Goal: Task Accomplishment & Management: Manage account settings

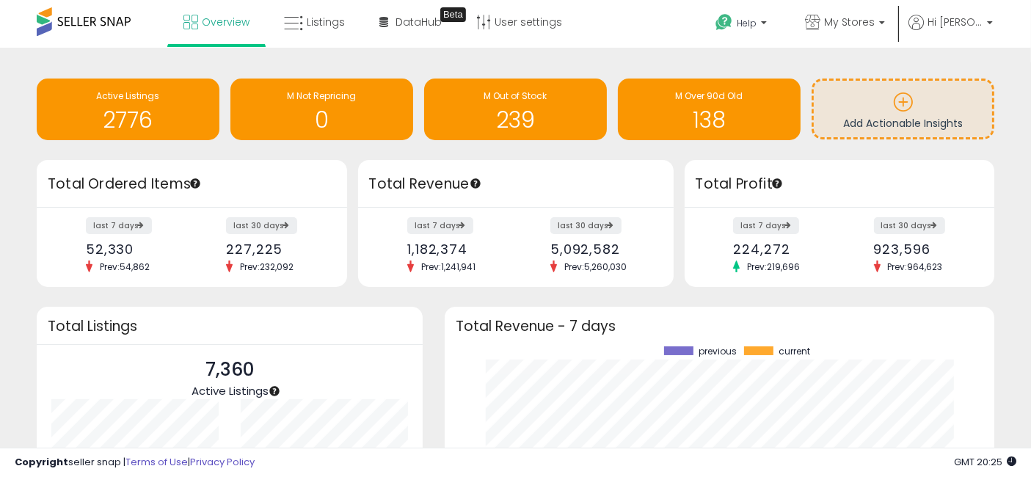
scroll to position [204, 519]
click at [203, 23] on span "Overview" at bounding box center [226, 22] width 48 height 15
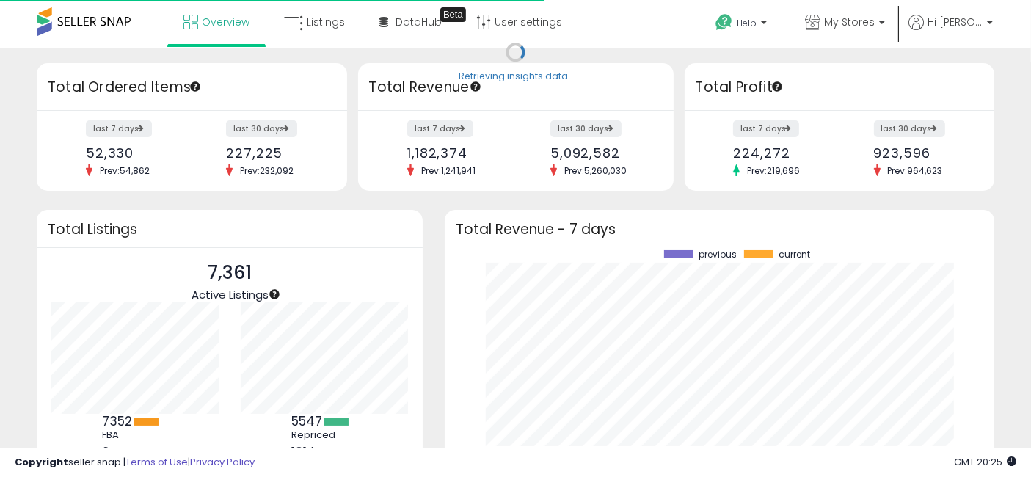
scroll to position [204, 519]
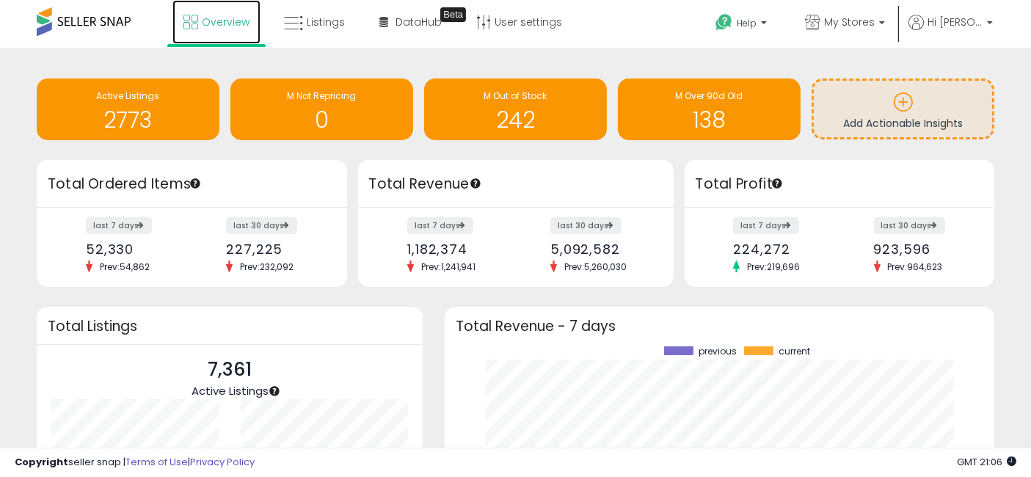
click at [222, 21] on span "Overview" at bounding box center [226, 22] width 48 height 15
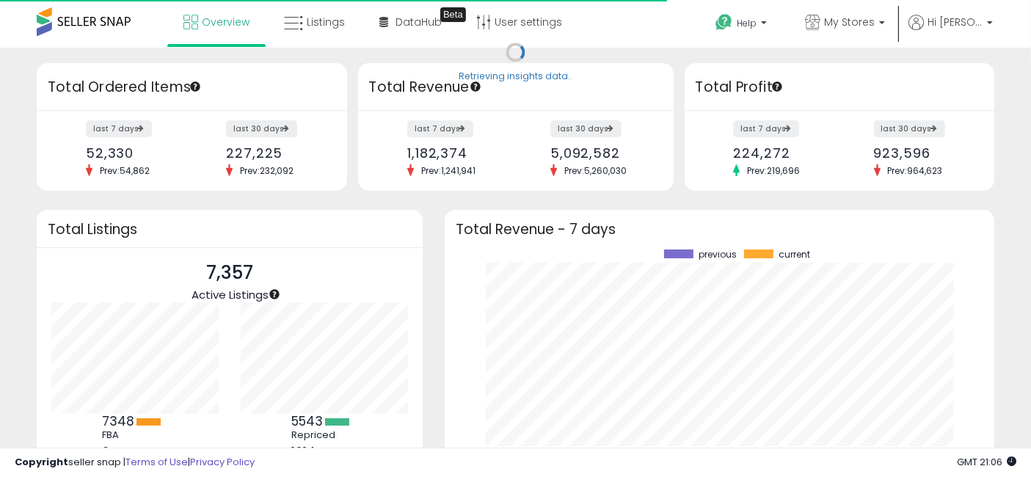
scroll to position [204, 519]
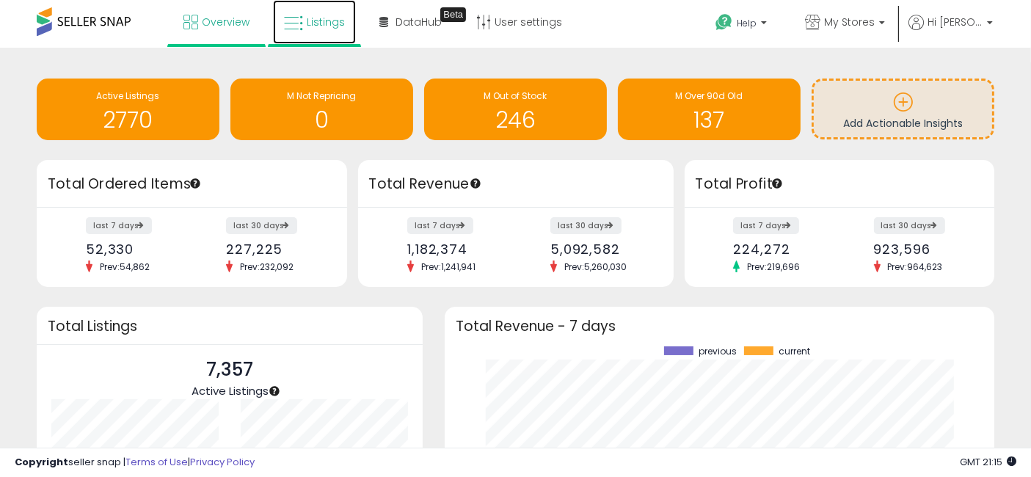
click at [317, 15] on span "Listings" at bounding box center [326, 22] width 38 height 15
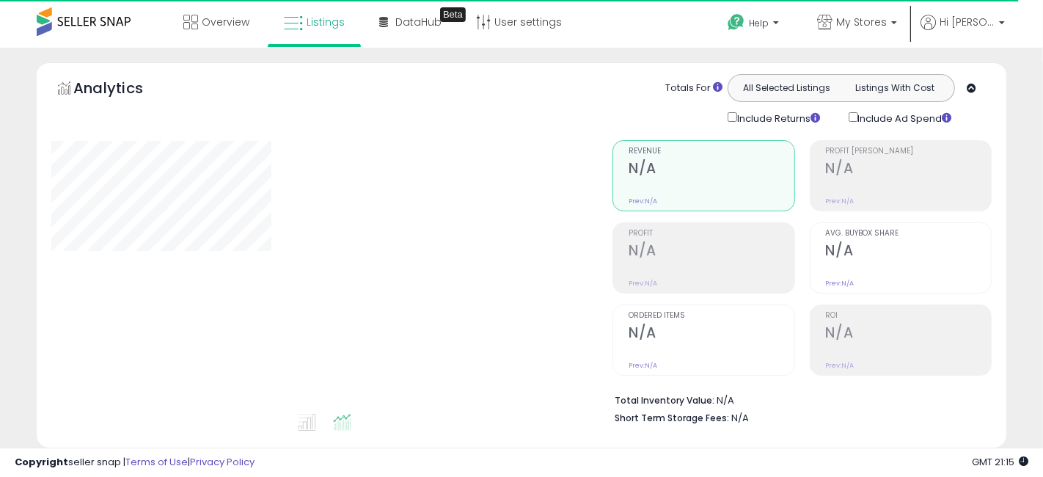
click at [17, 189] on div "**********" at bounding box center [521, 480] width 1029 height 837
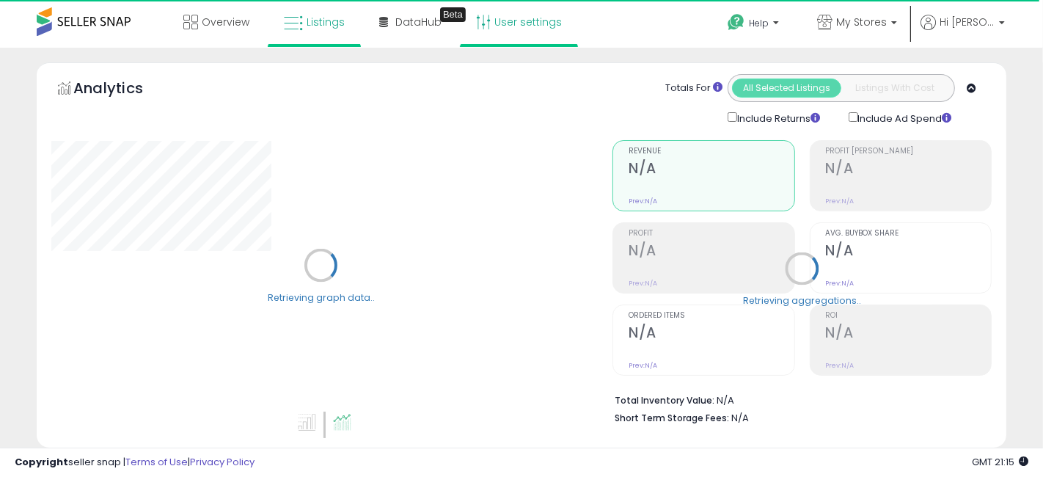
select select "**"
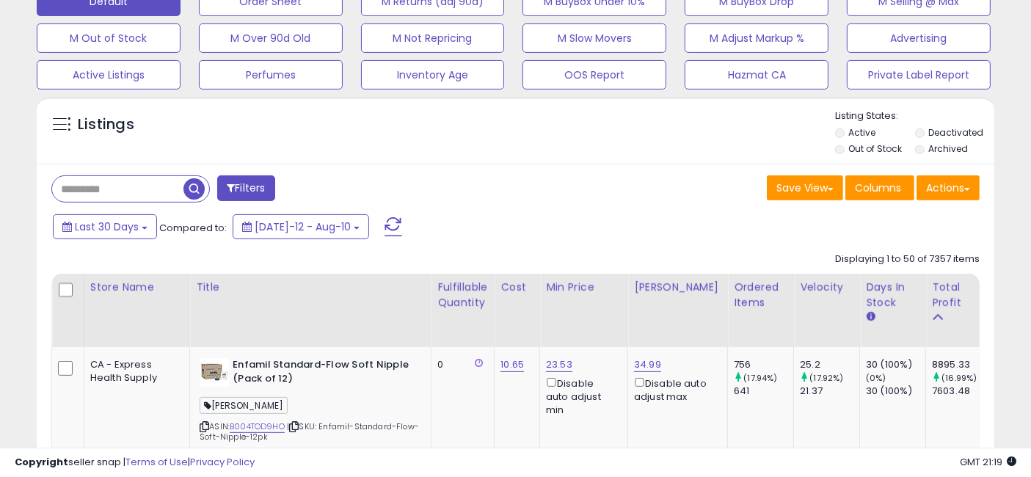
scroll to position [652, 0]
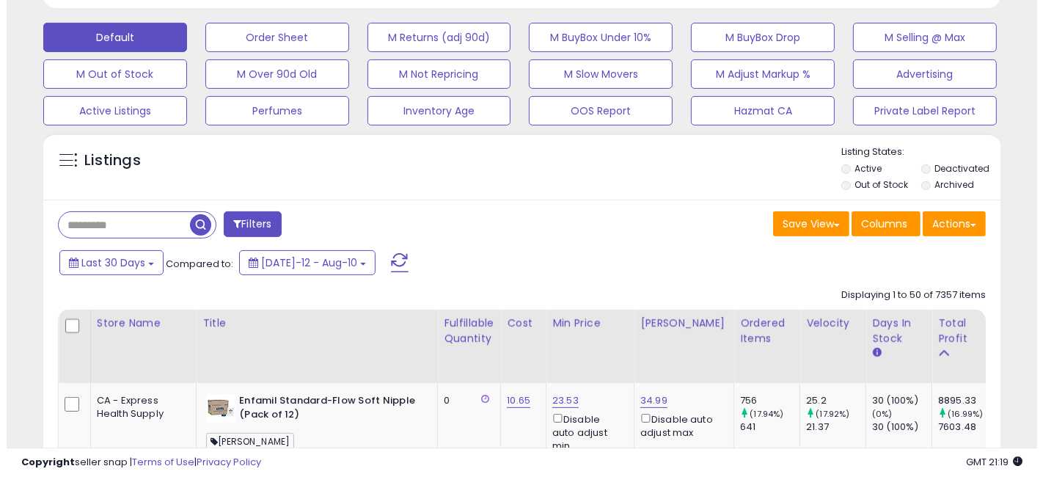
scroll to position [244, 0]
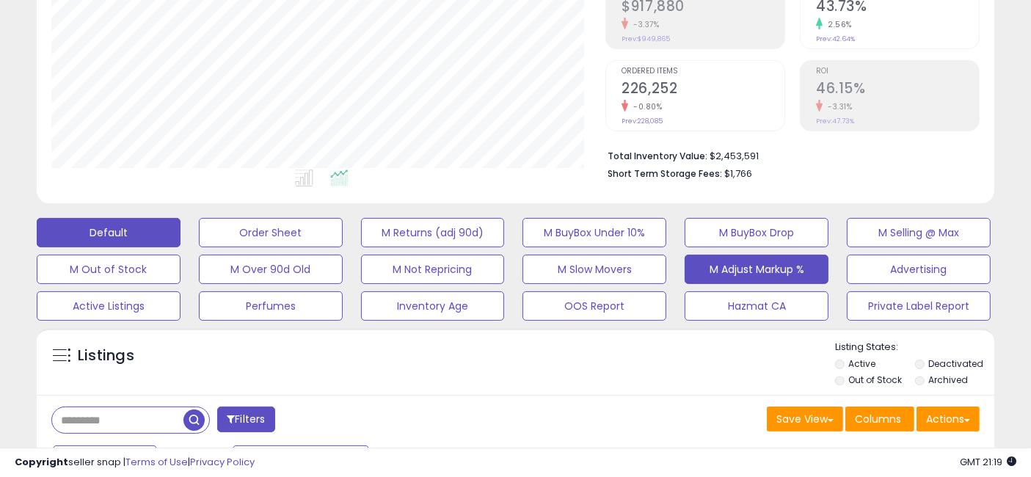
click at [708, 271] on button "M Adjust Markup %" at bounding box center [757, 269] width 144 height 29
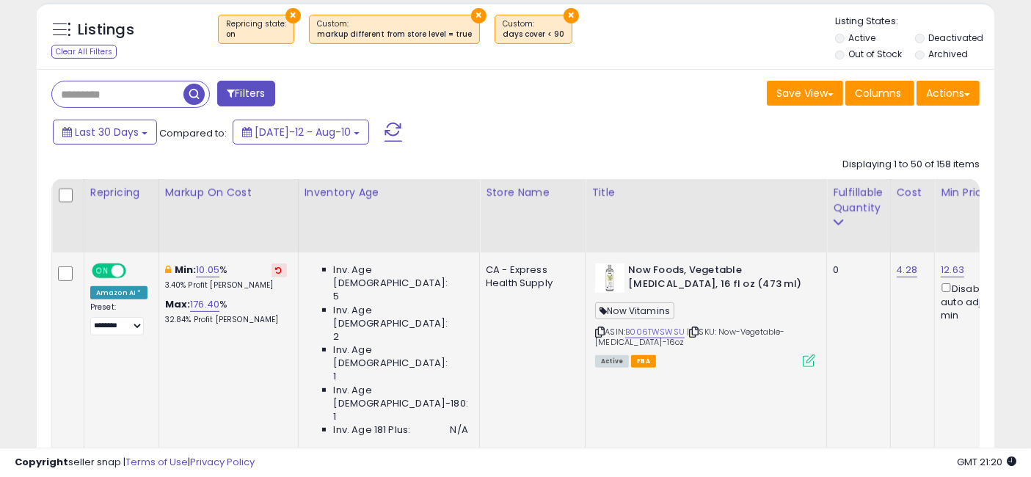
scroll to position [652, 0]
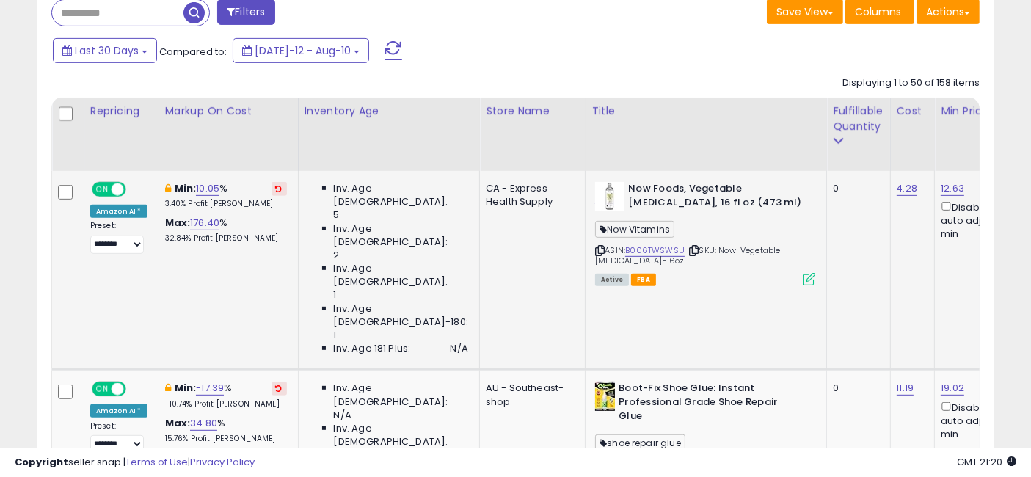
click at [271, 183] on button at bounding box center [278, 189] width 15 height 14
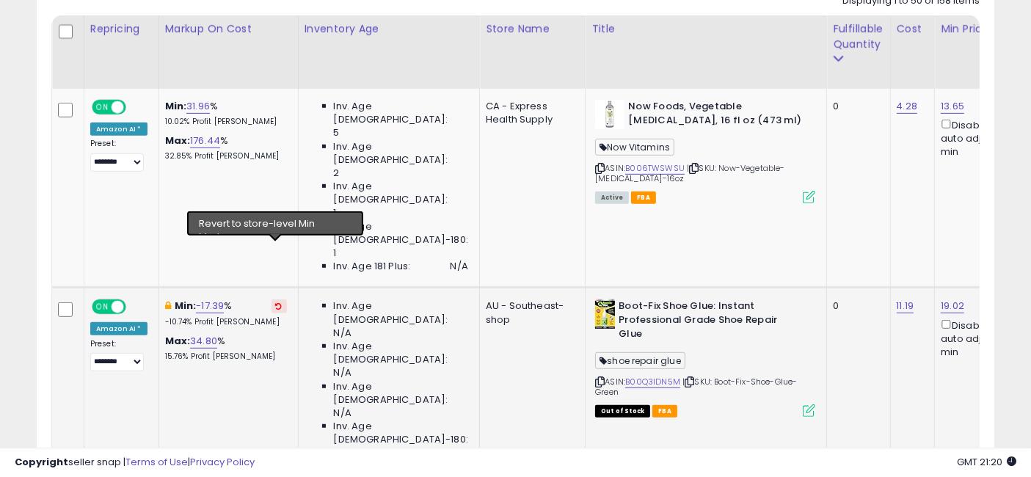
click at [276, 302] on icon at bounding box center [279, 305] width 7 height 7
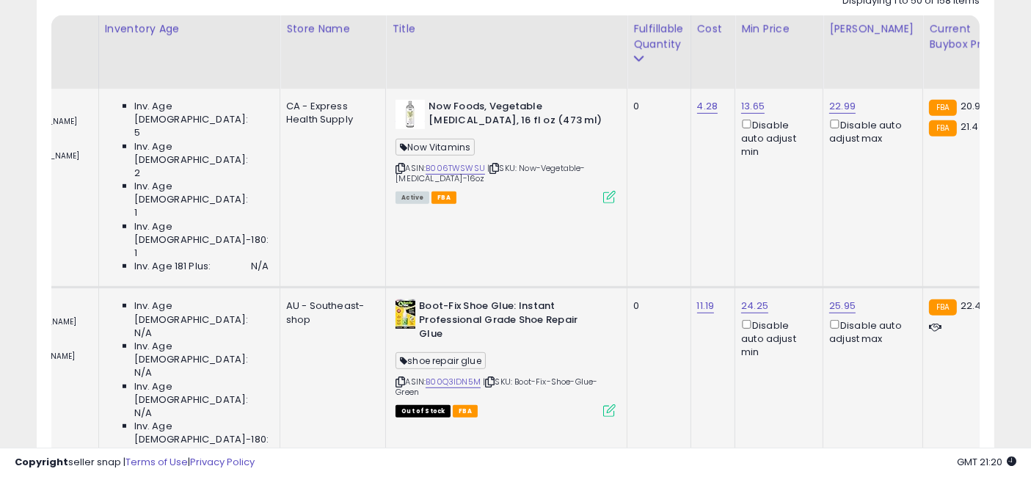
scroll to position [0, 329]
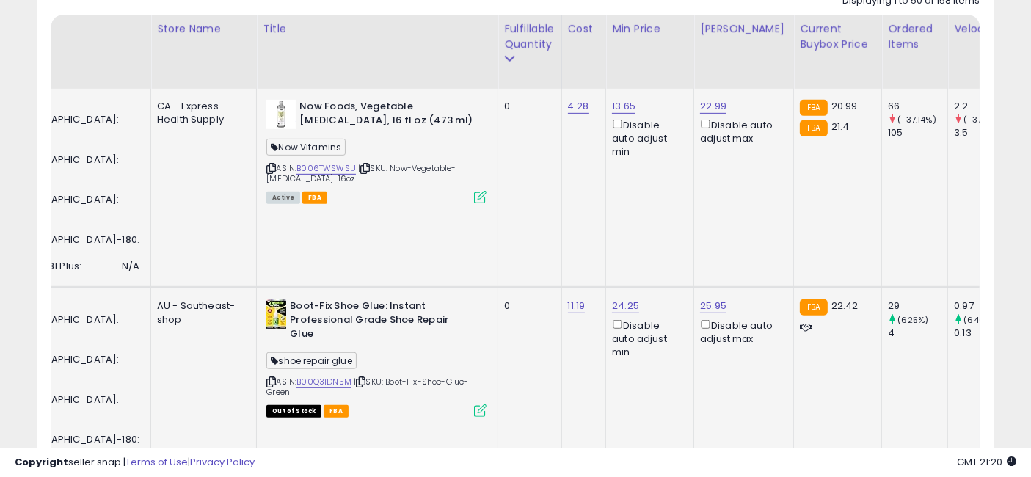
drag, startPoint x: 329, startPoint y: 195, endPoint x: 442, endPoint y: 189, distance: 113.2
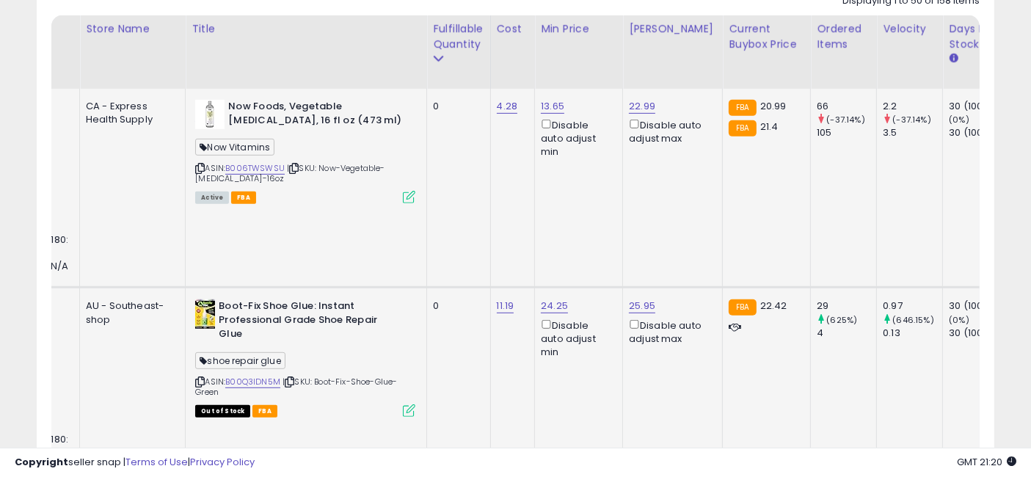
scroll to position [0, 534]
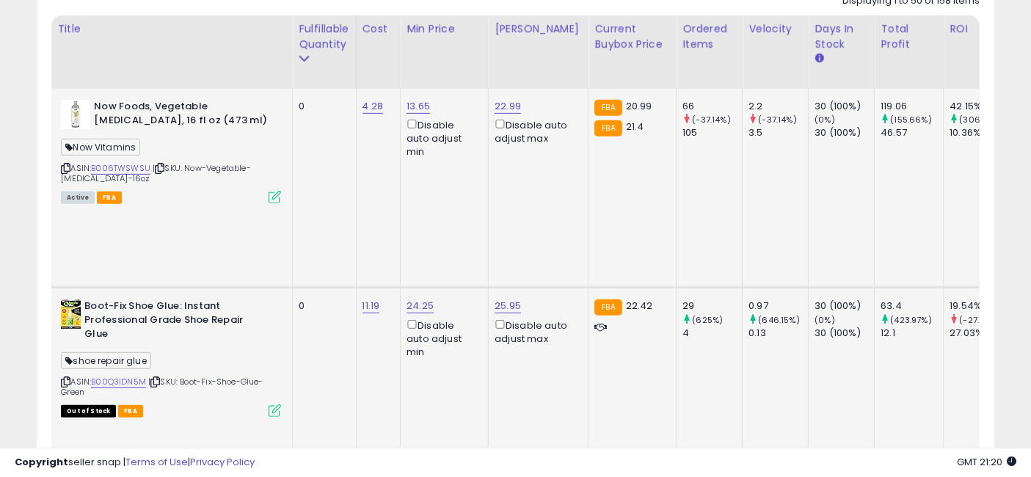
drag, startPoint x: 566, startPoint y: 197, endPoint x: 702, endPoint y: 199, distance: 136.5
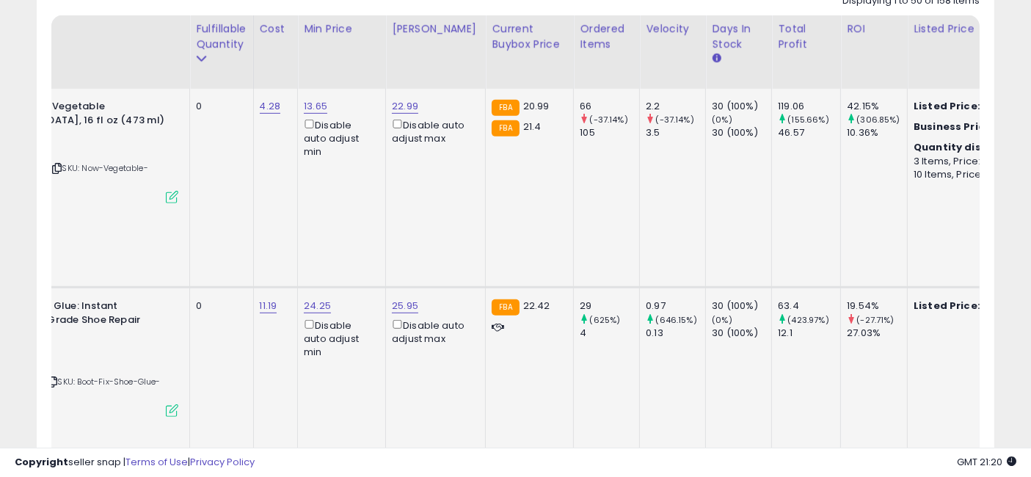
scroll to position [0, 593]
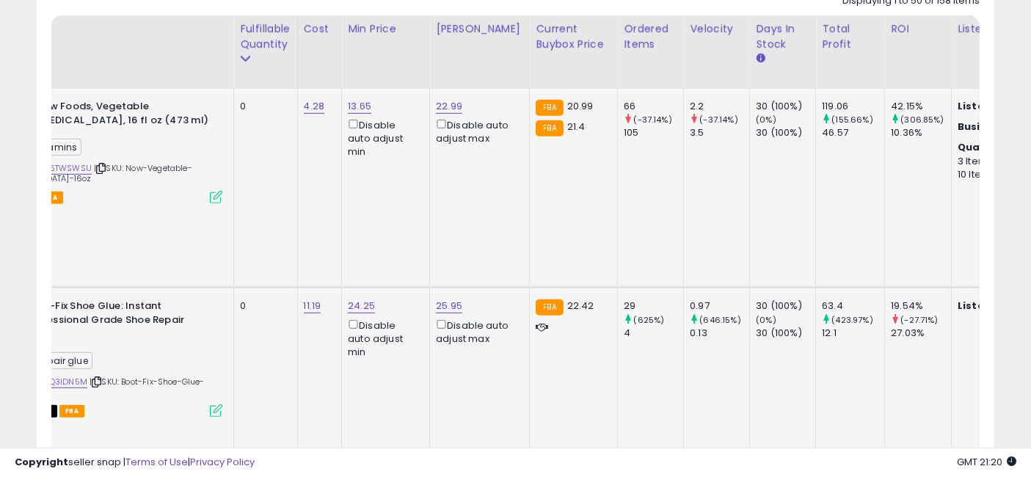
drag, startPoint x: 696, startPoint y: 194, endPoint x: 622, endPoint y: 194, distance: 73.4
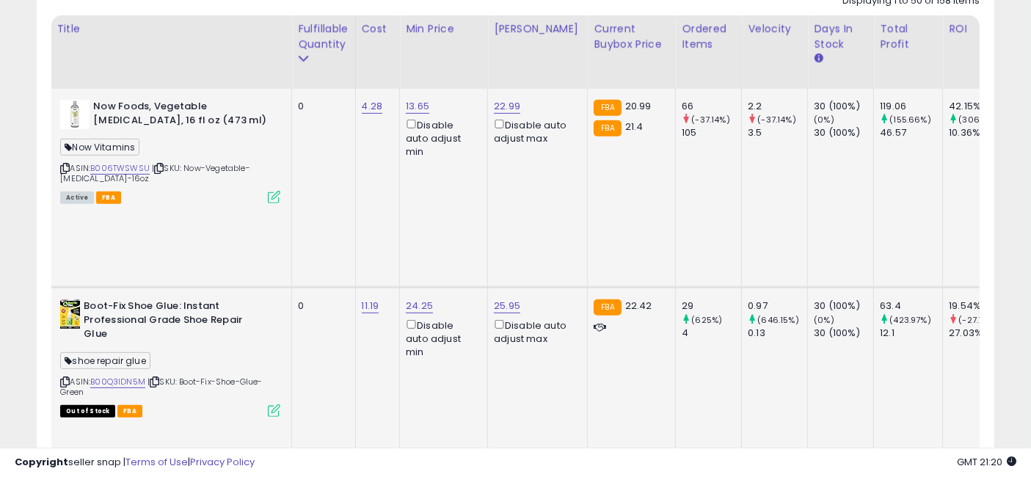
scroll to position [0, 0]
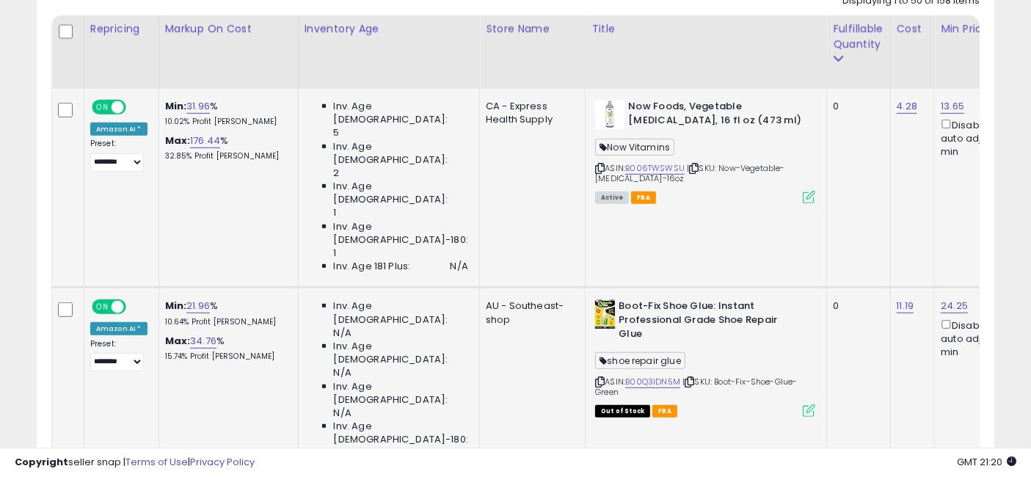
drag, startPoint x: 544, startPoint y: 172, endPoint x: 367, endPoint y: 176, distance: 177.6
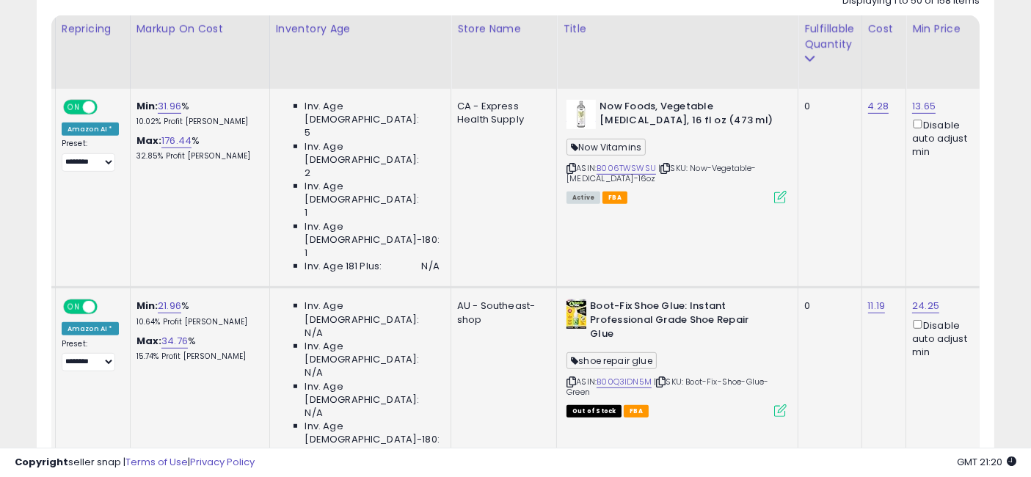
drag, startPoint x: 404, startPoint y: 186, endPoint x: 445, endPoint y: 192, distance: 41.5
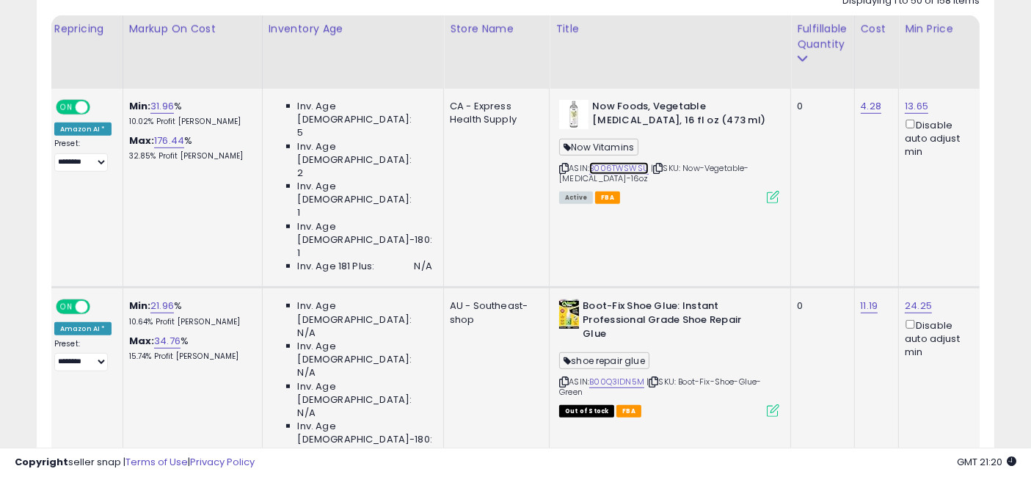
click at [589, 169] on link "B006TWSWSU" at bounding box center [618, 168] width 59 height 12
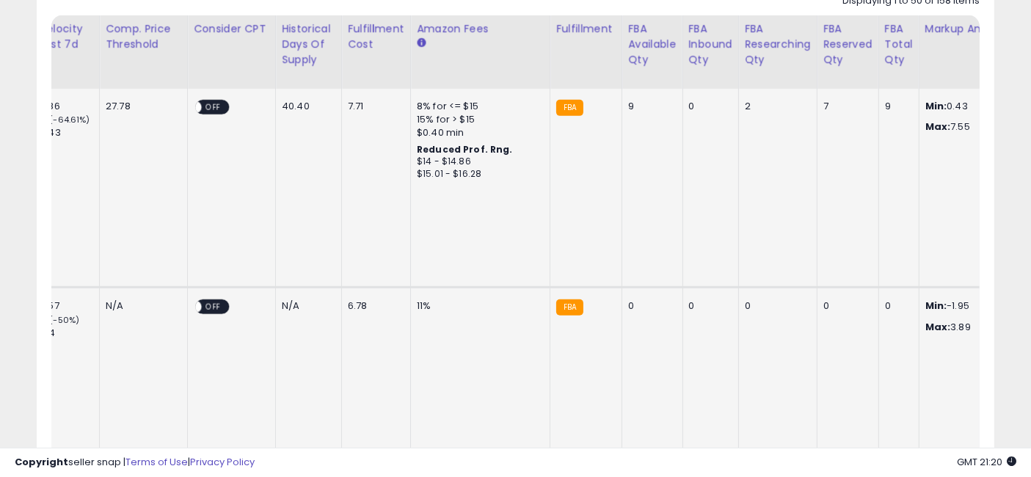
drag, startPoint x: 372, startPoint y: 183, endPoint x: 594, endPoint y: 167, distance: 222.9
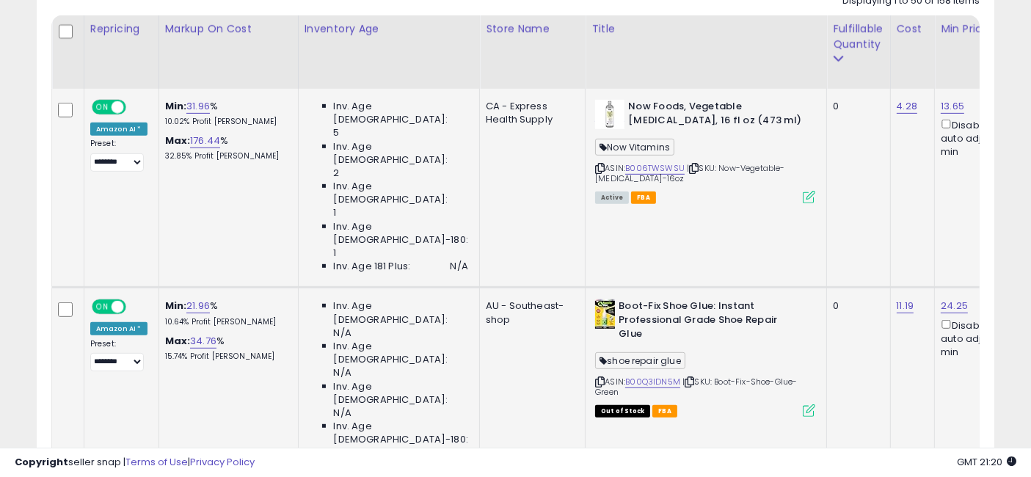
drag, startPoint x: 558, startPoint y: 162, endPoint x: 352, endPoint y: 163, distance: 205.4
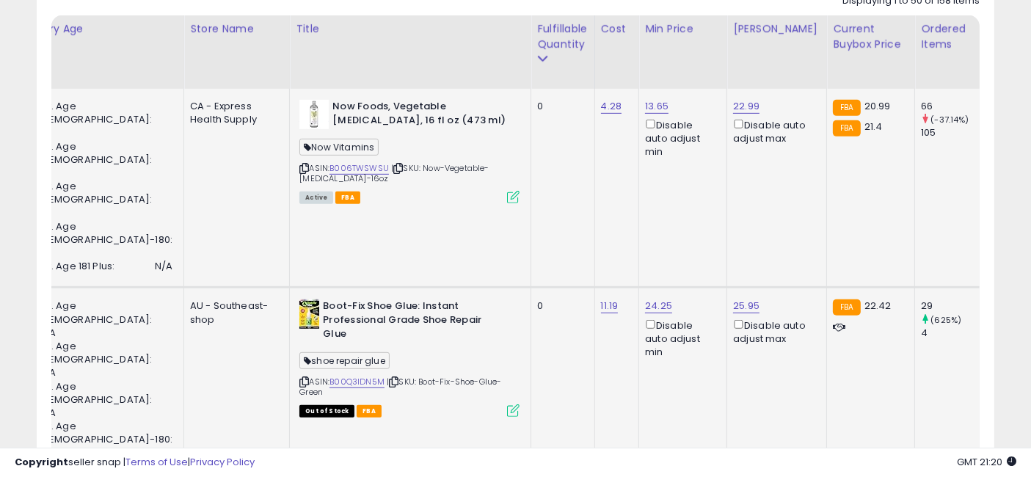
drag, startPoint x: 750, startPoint y: 156, endPoint x: 825, endPoint y: 158, distance: 74.9
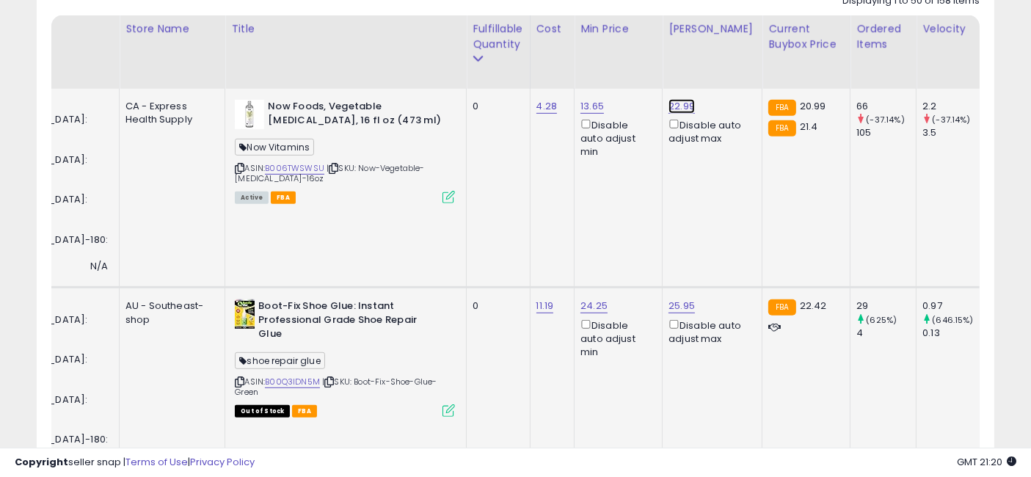
click at [668, 101] on link "22.99" at bounding box center [681, 106] width 26 height 15
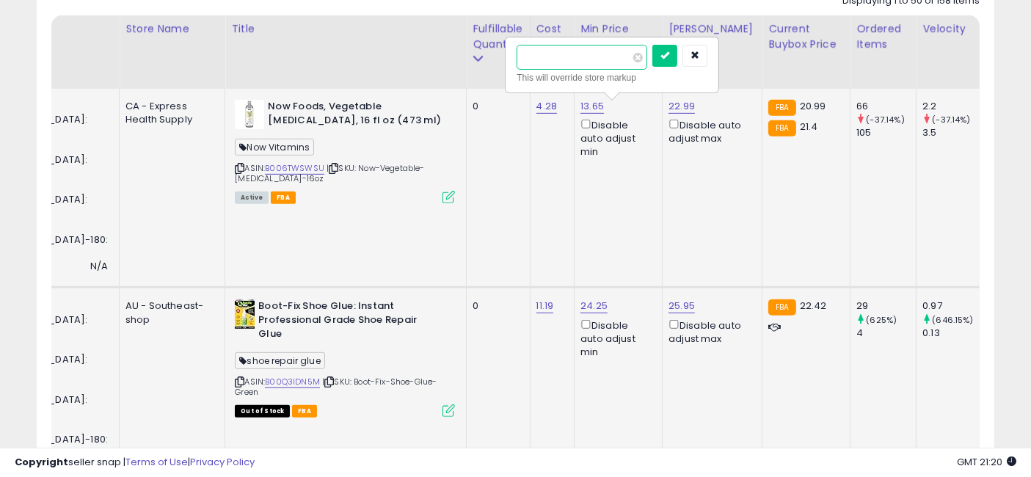
click at [566, 54] on input "*****" at bounding box center [582, 57] width 131 height 25
click at [536, 56] on input "*****" at bounding box center [582, 57] width 131 height 25
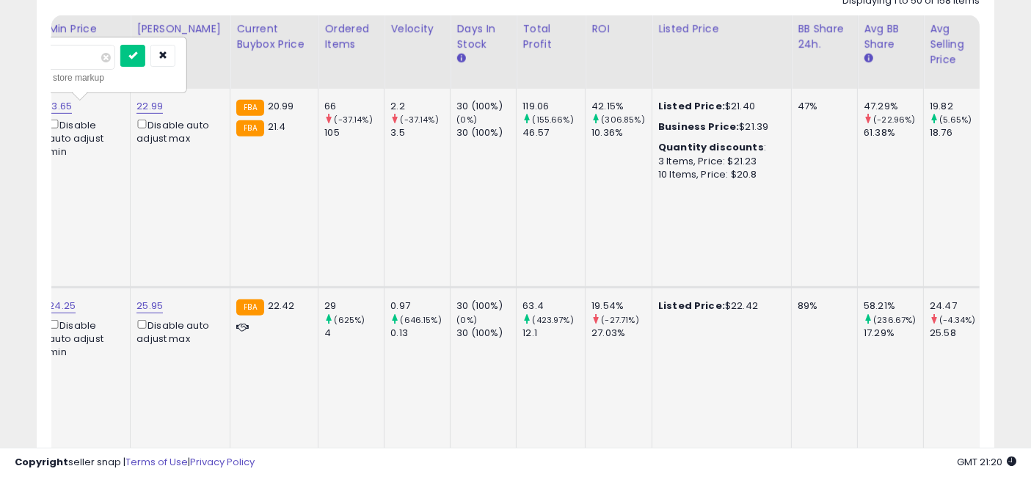
drag, startPoint x: 563, startPoint y: 178, endPoint x: 674, endPoint y: 187, distance: 111.9
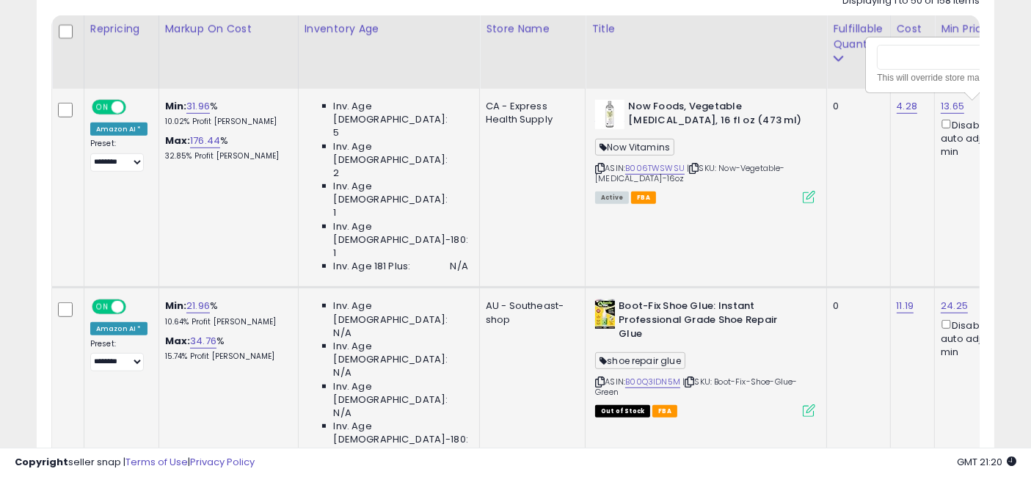
drag, startPoint x: 726, startPoint y: 172, endPoint x: 429, endPoint y: 169, distance: 297.2
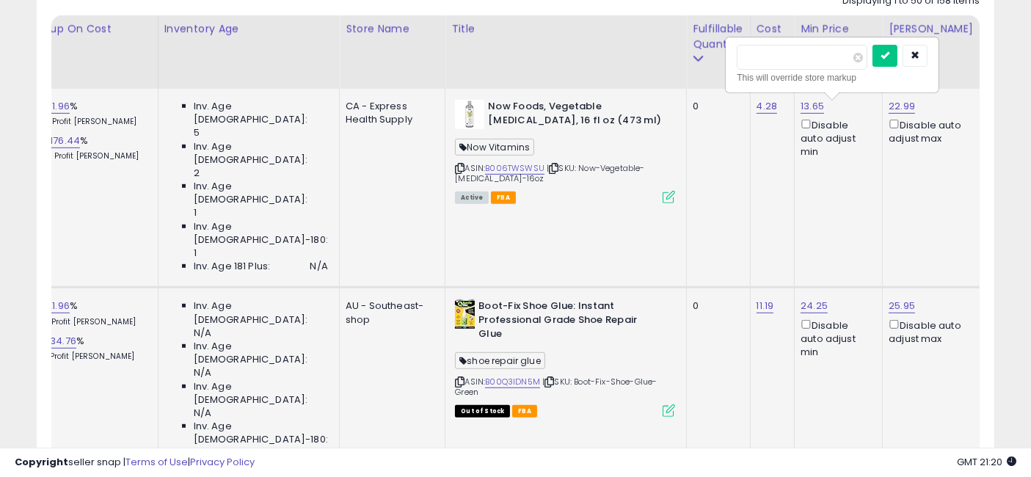
drag, startPoint x: 803, startPoint y: 155, endPoint x: 861, endPoint y: 162, distance: 58.4
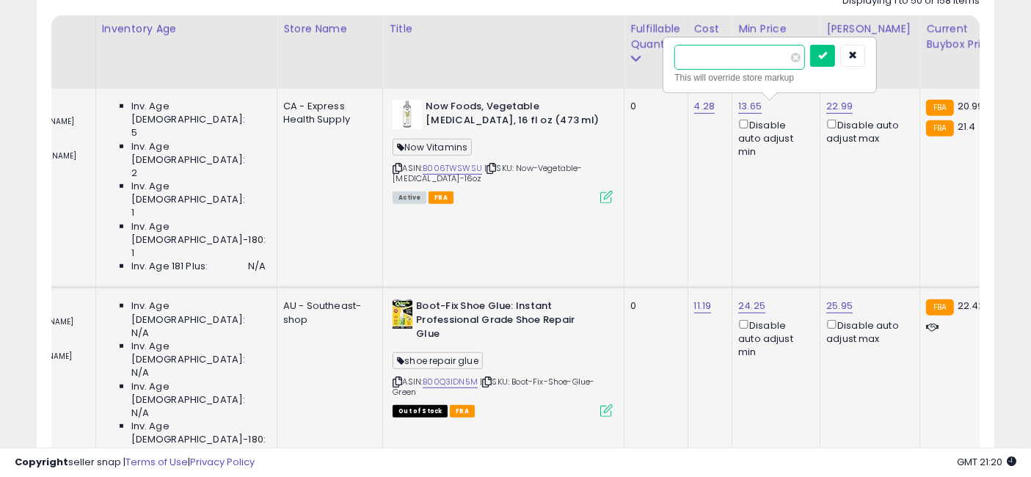
click at [694, 53] on input "*****" at bounding box center [739, 57] width 131 height 25
type input "*****"
click button "submit" at bounding box center [822, 56] width 25 height 22
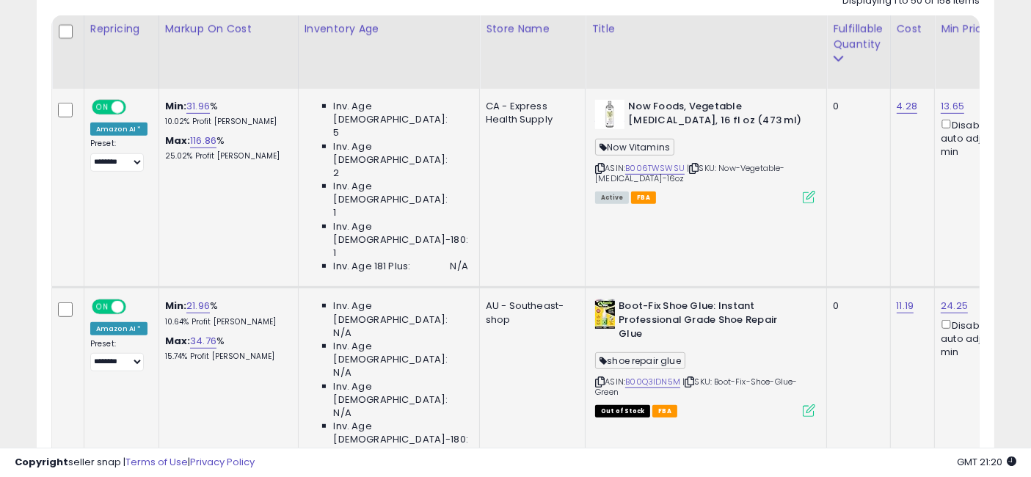
drag, startPoint x: 665, startPoint y: 190, endPoint x: 507, endPoint y: 181, distance: 158.7
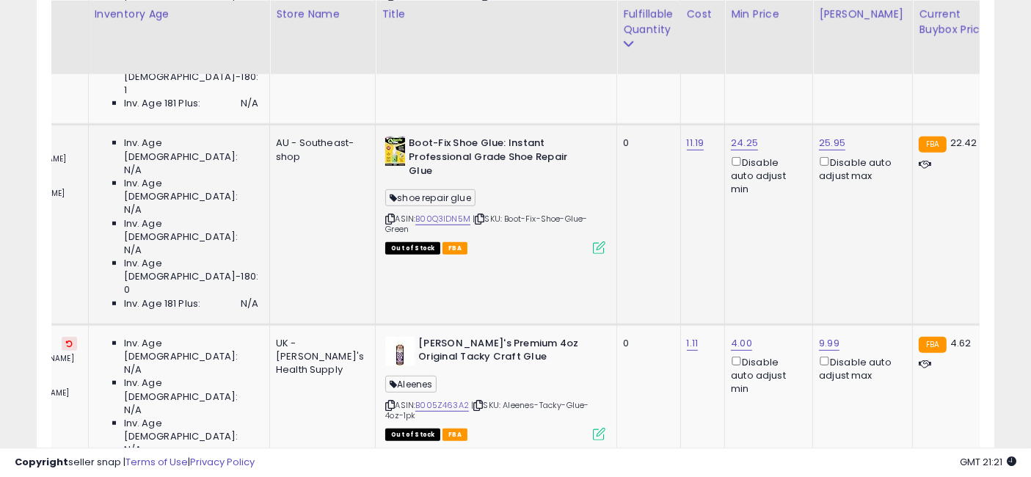
drag, startPoint x: 373, startPoint y: 174, endPoint x: 470, endPoint y: 186, distance: 97.7
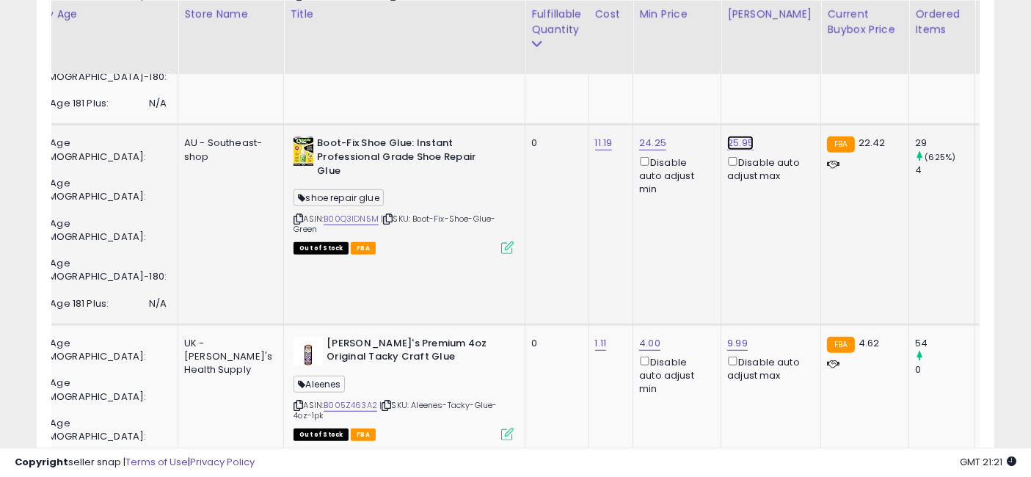
click at [727, 136] on link "25.95" at bounding box center [740, 143] width 26 height 15
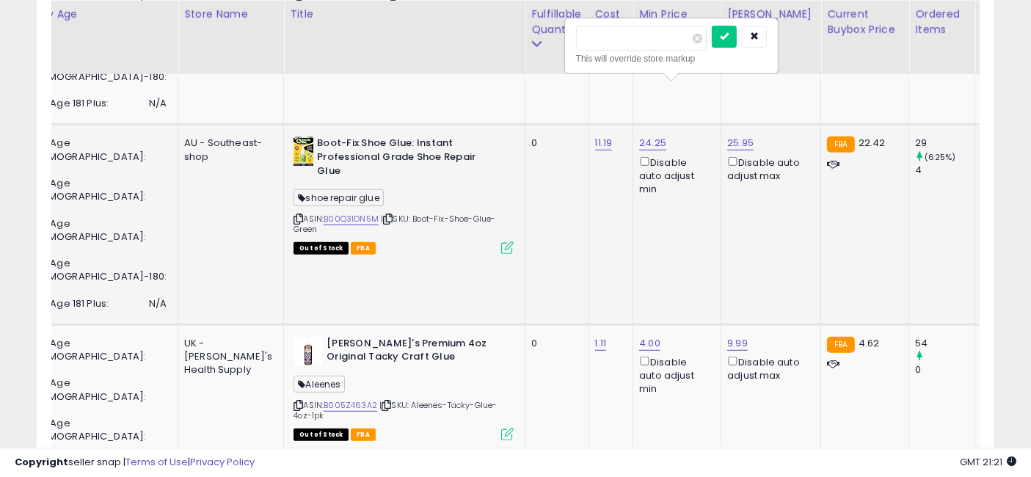
click at [635, 37] on input "*****" at bounding box center [641, 38] width 131 height 25
type input "****"
click button "submit" at bounding box center [724, 37] width 25 height 22
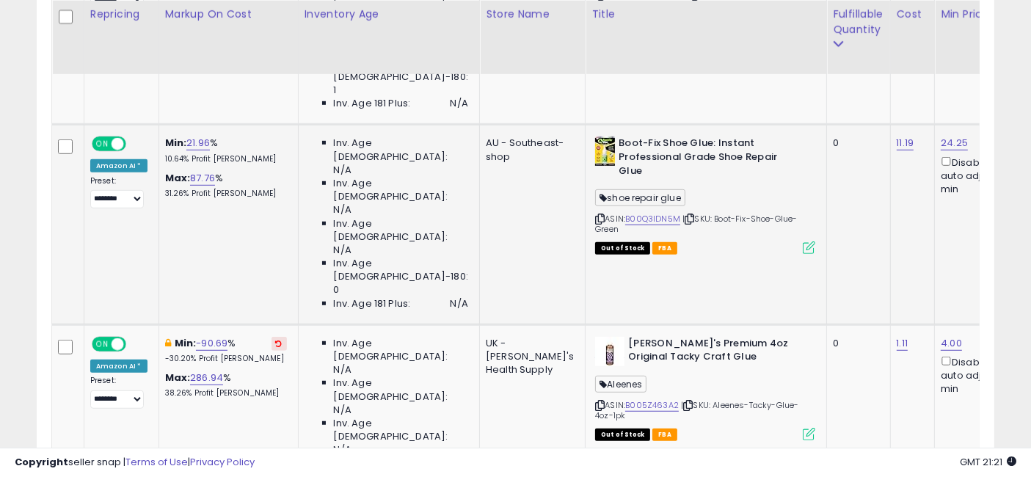
drag, startPoint x: 690, startPoint y: 152, endPoint x: 541, endPoint y: 147, distance: 148.3
click at [276, 340] on icon at bounding box center [279, 343] width 7 height 7
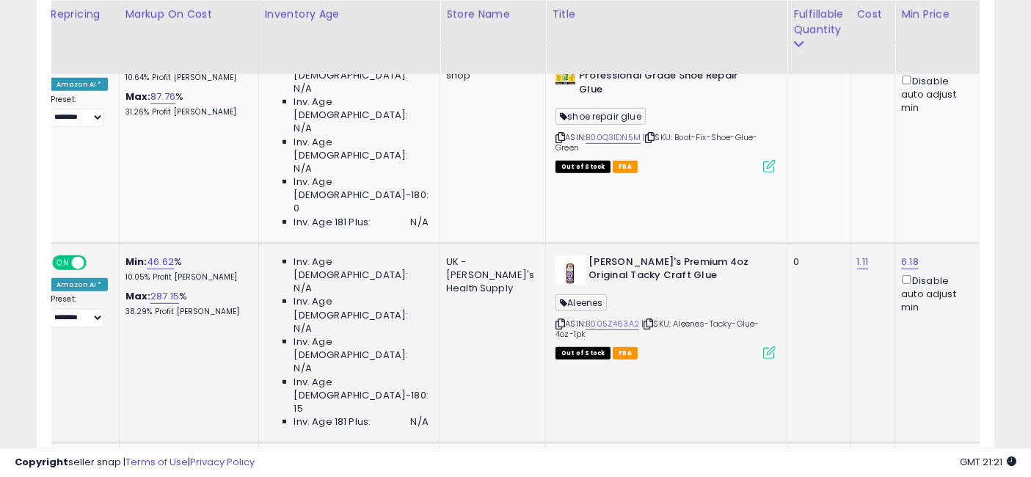
drag, startPoint x: 431, startPoint y: 178, endPoint x: 467, endPoint y: 184, distance: 36.4
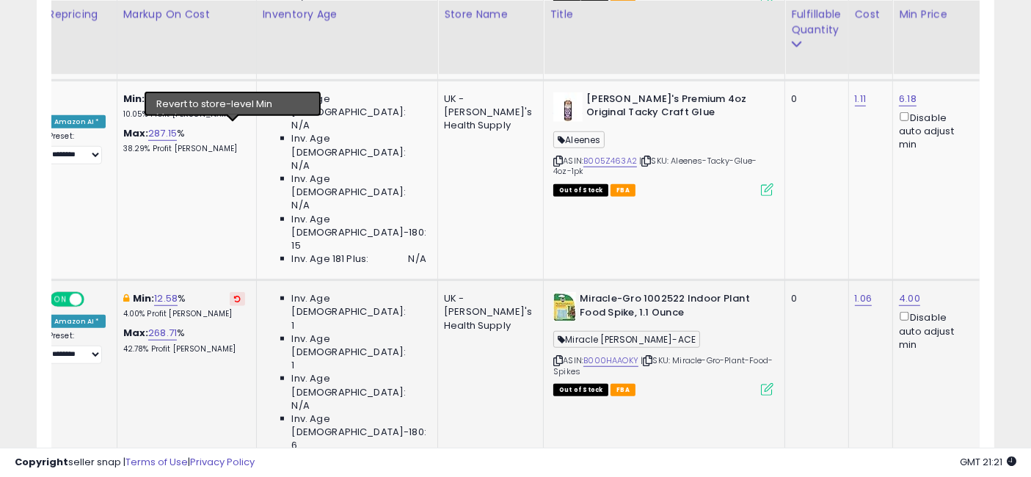
click at [234, 295] on icon at bounding box center [237, 298] width 7 height 7
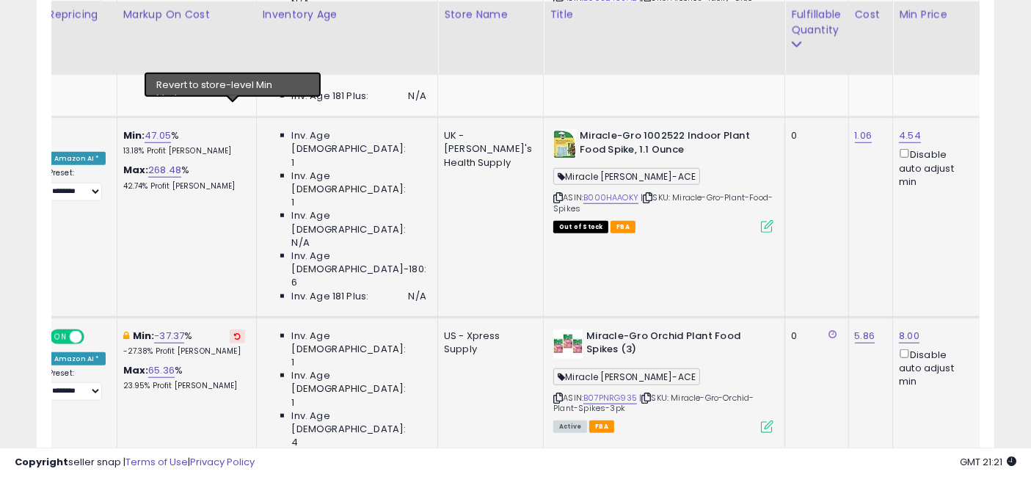
click at [234, 332] on icon at bounding box center [237, 335] width 7 height 7
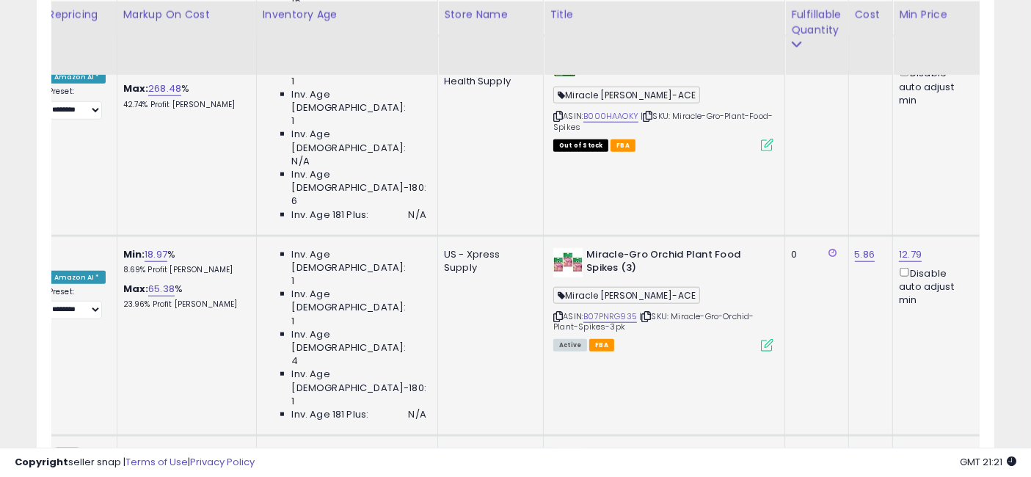
click at [230, 448] on button at bounding box center [237, 455] width 15 height 14
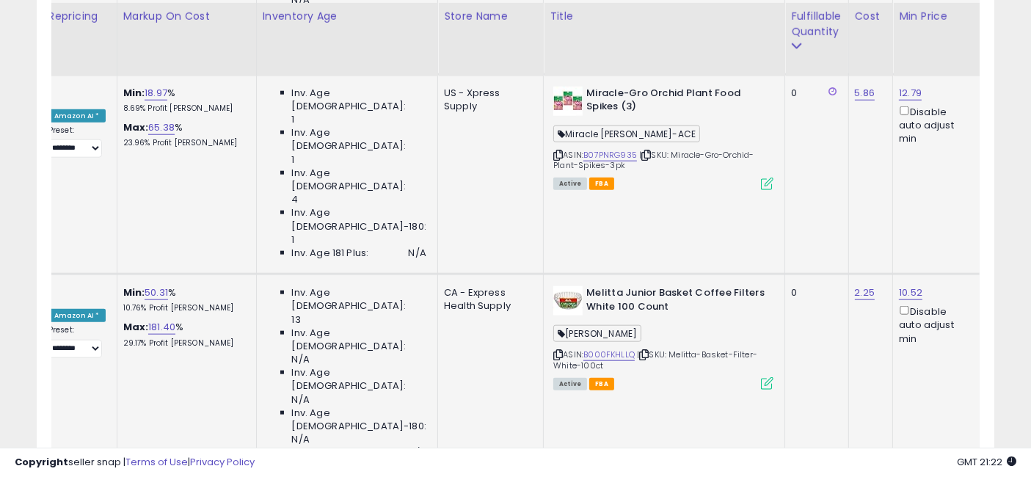
scroll to position [1549, 0]
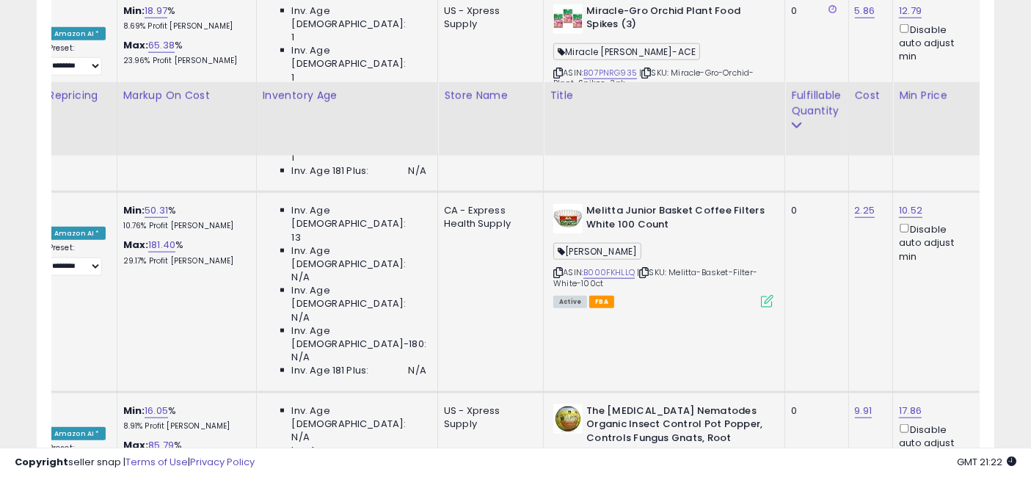
scroll to position [1712, 0]
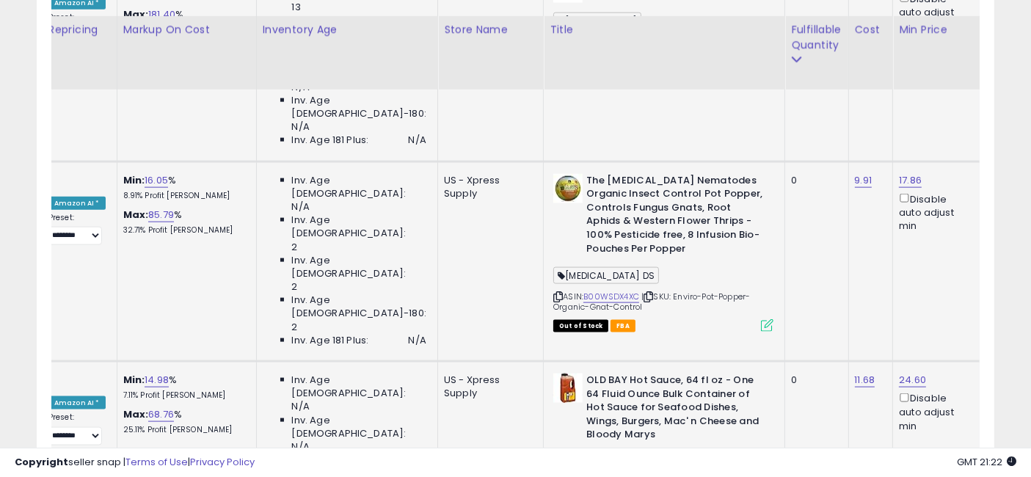
scroll to position [1875, 0]
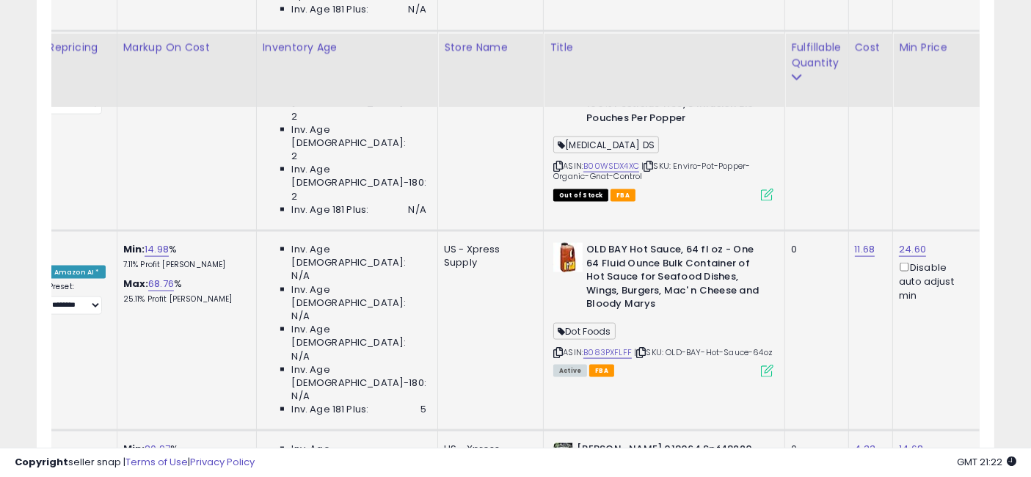
scroll to position [2038, 0]
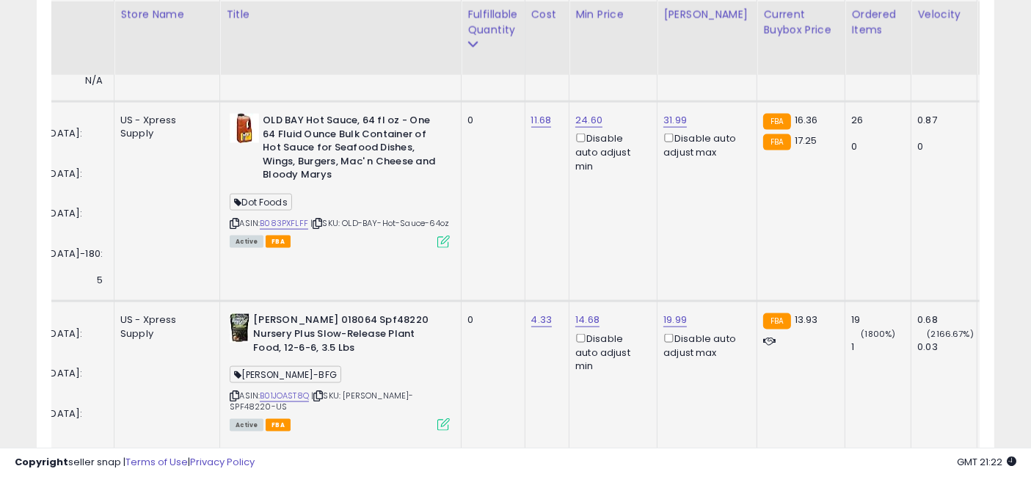
scroll to position [0, 547]
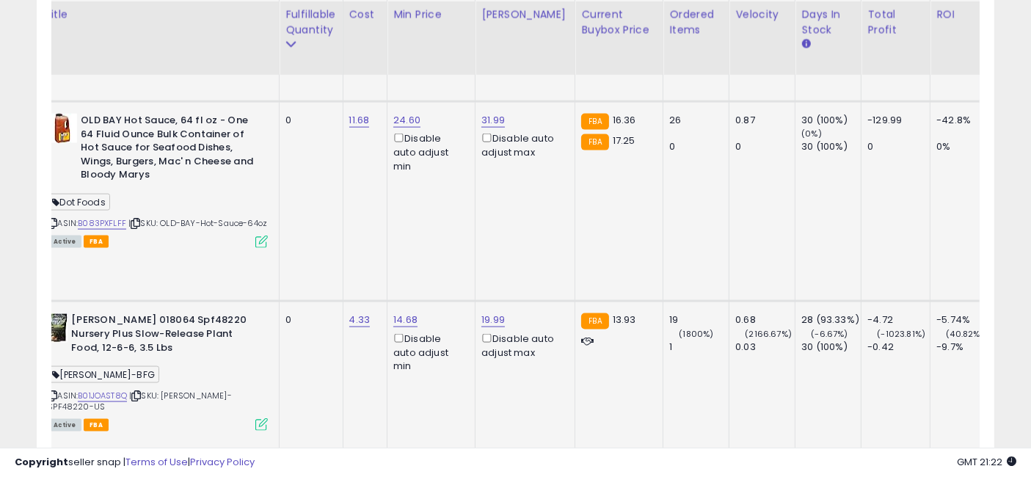
drag, startPoint x: 260, startPoint y: 277, endPoint x: 364, endPoint y: 291, distance: 105.2
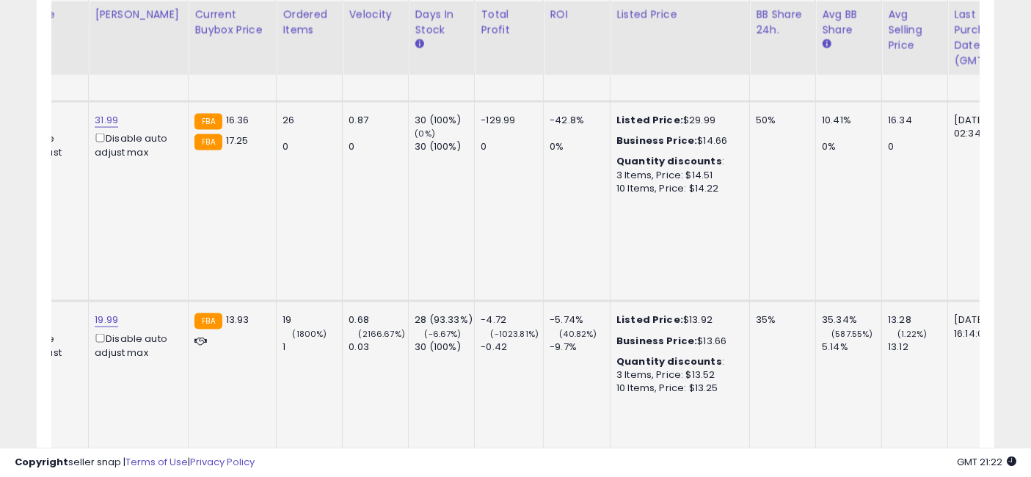
scroll to position [0, 1079]
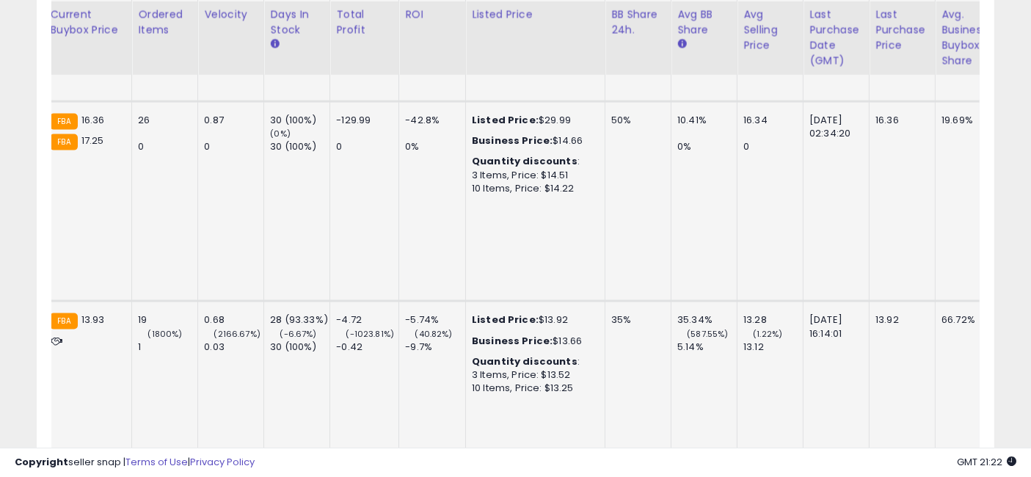
drag, startPoint x: 304, startPoint y: 280, endPoint x: 398, endPoint y: 283, distance: 94.0
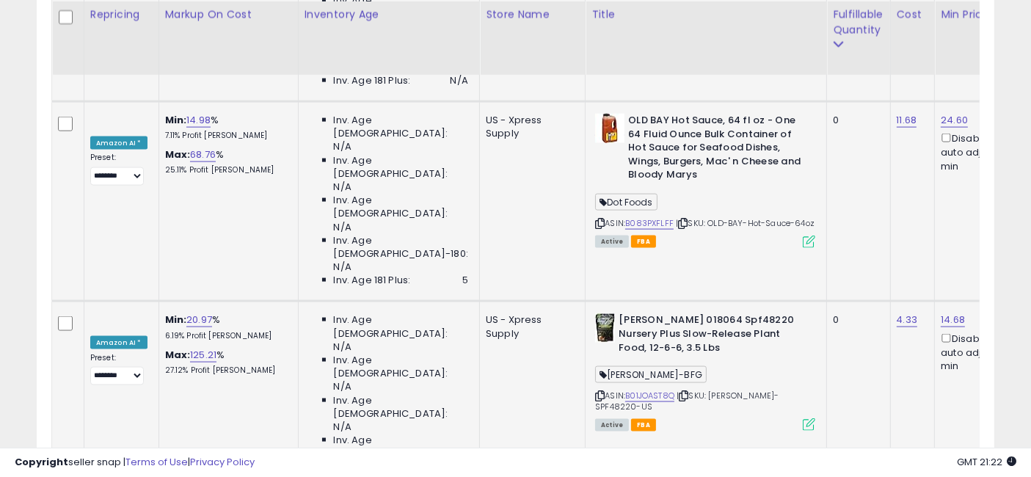
drag, startPoint x: 726, startPoint y: 277, endPoint x: 432, endPoint y: 260, distance: 294.8
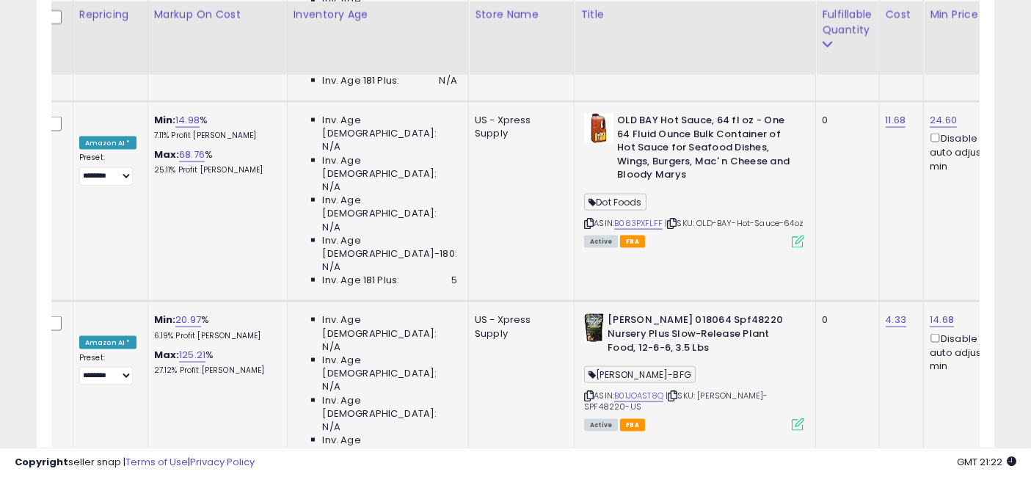
scroll to position [0, 20]
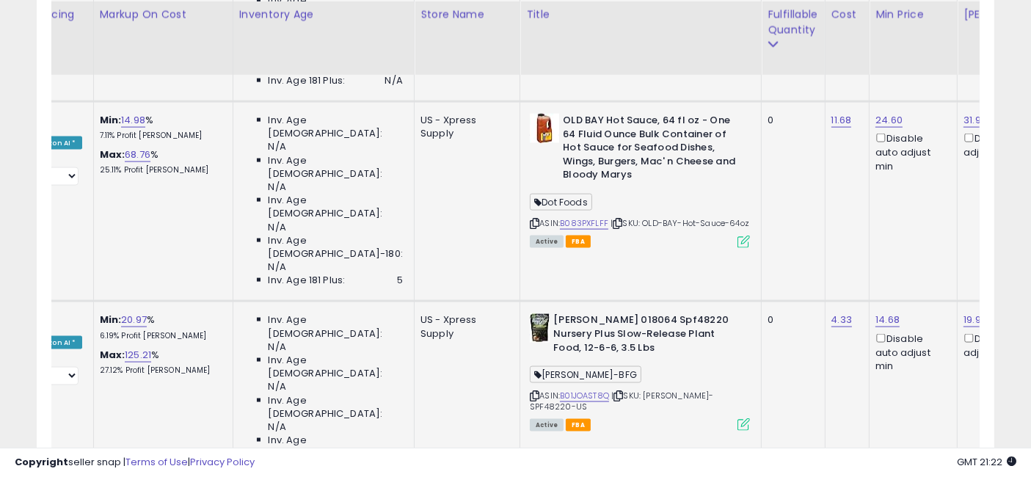
drag, startPoint x: 412, startPoint y: 289, endPoint x: 446, endPoint y: 292, distance: 33.9
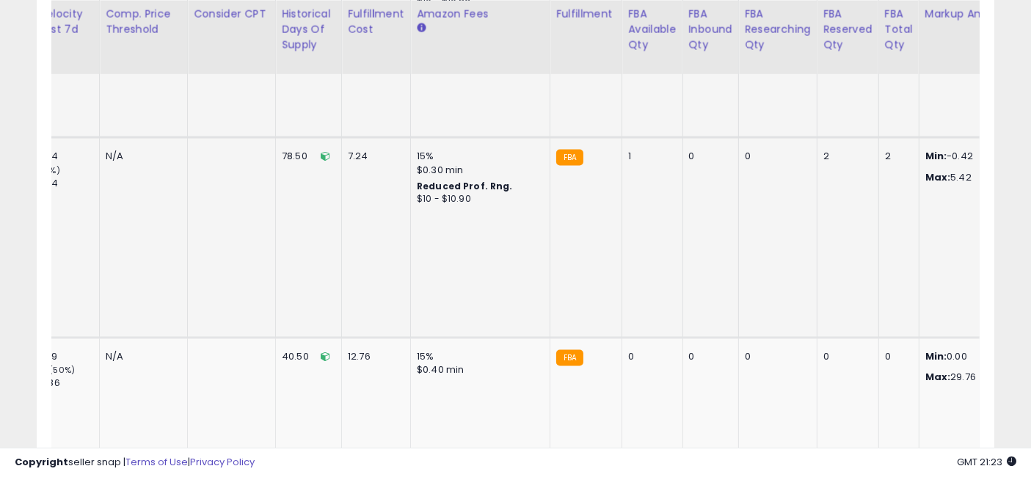
drag, startPoint x: 222, startPoint y: 288, endPoint x: 593, endPoint y: 291, distance: 371.3
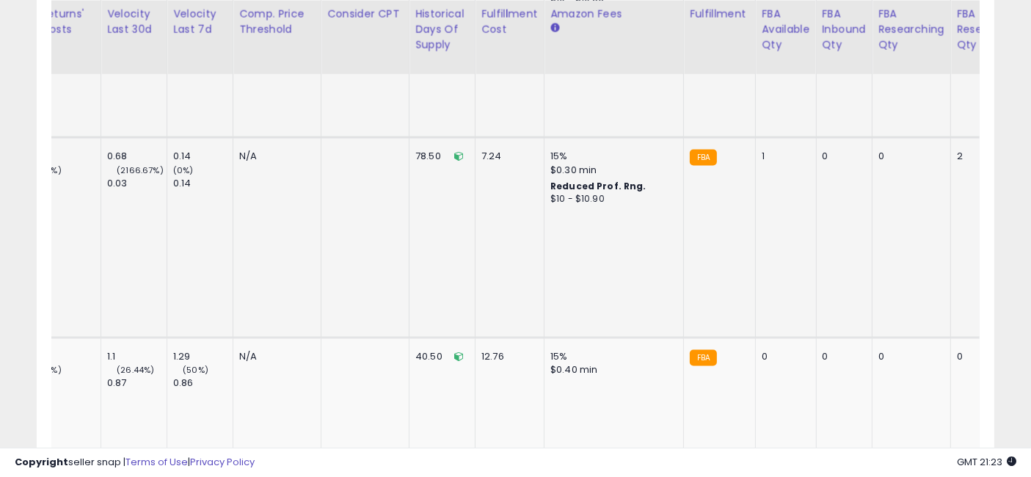
drag, startPoint x: 671, startPoint y: 291, endPoint x: 489, endPoint y: 285, distance: 182.0
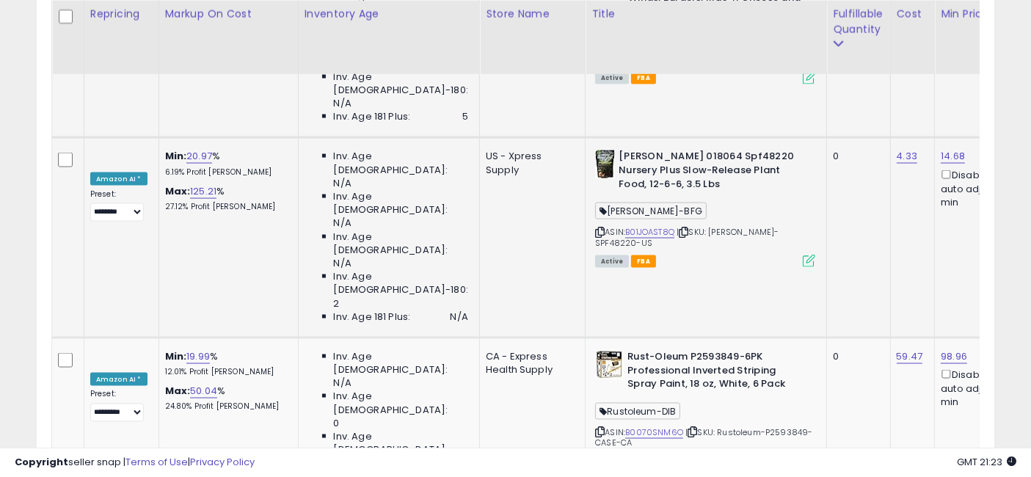
drag, startPoint x: 706, startPoint y: 288, endPoint x: 230, endPoint y: 272, distance: 475.7
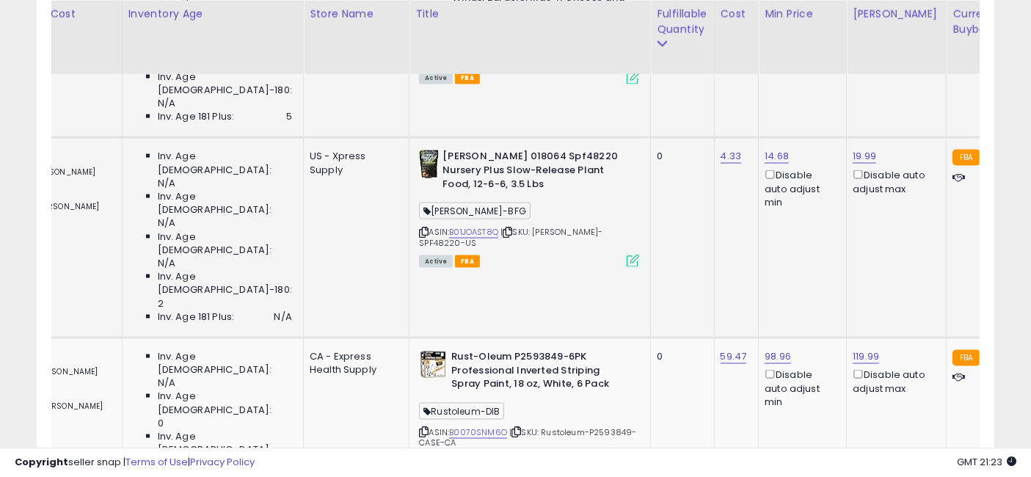
drag, startPoint x: 354, startPoint y: 296, endPoint x: 445, endPoint y: 305, distance: 92.2
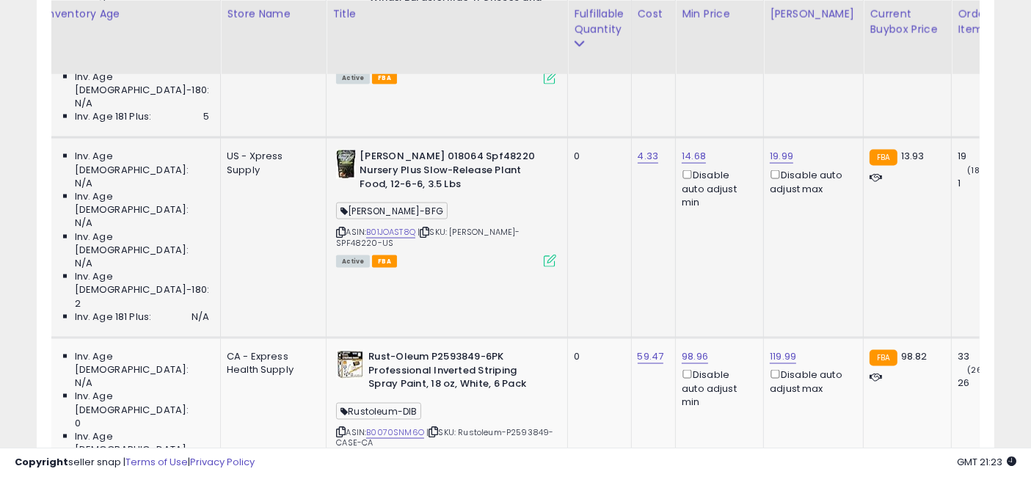
click at [578, 180] on input "*****" at bounding box center [594, 180] width 131 height 25
type input "**"
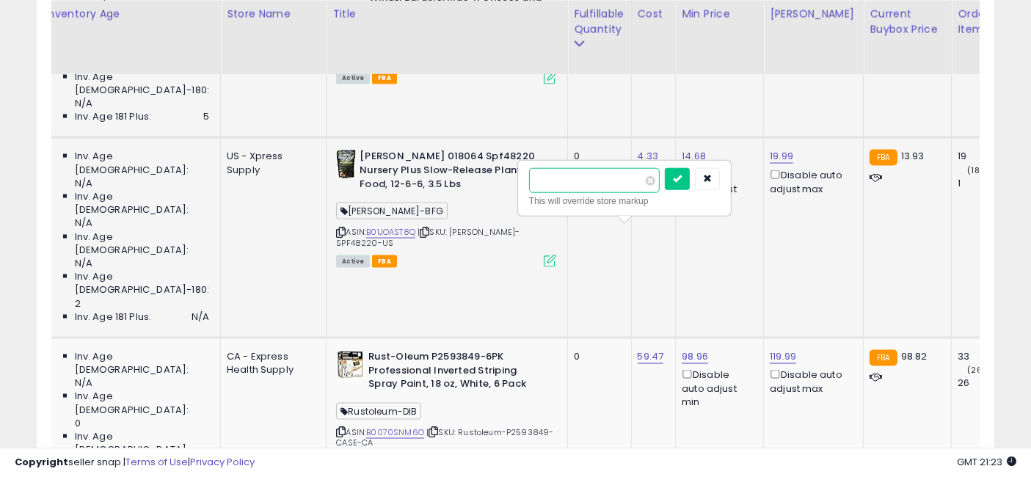
click button "submit" at bounding box center [677, 179] width 25 height 22
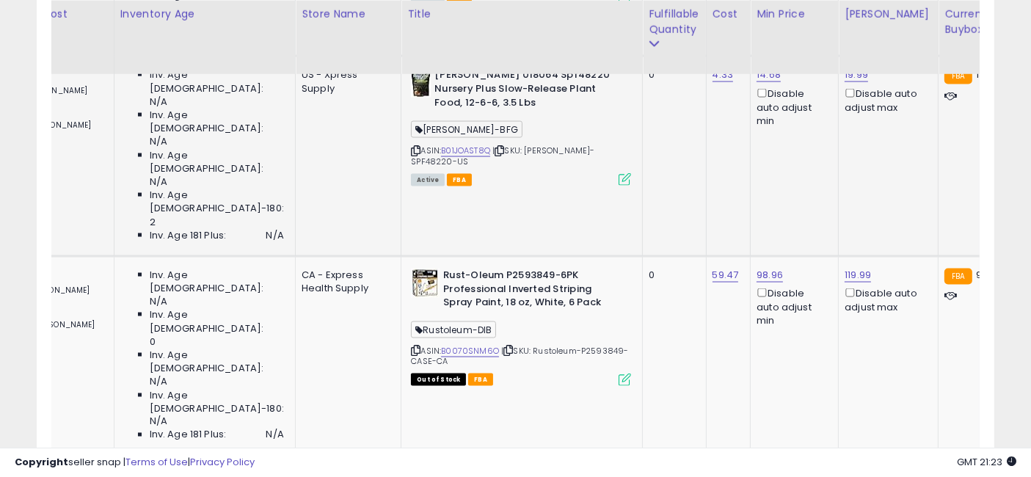
drag, startPoint x: 630, startPoint y: 230, endPoint x: 533, endPoint y: 210, distance: 99.7
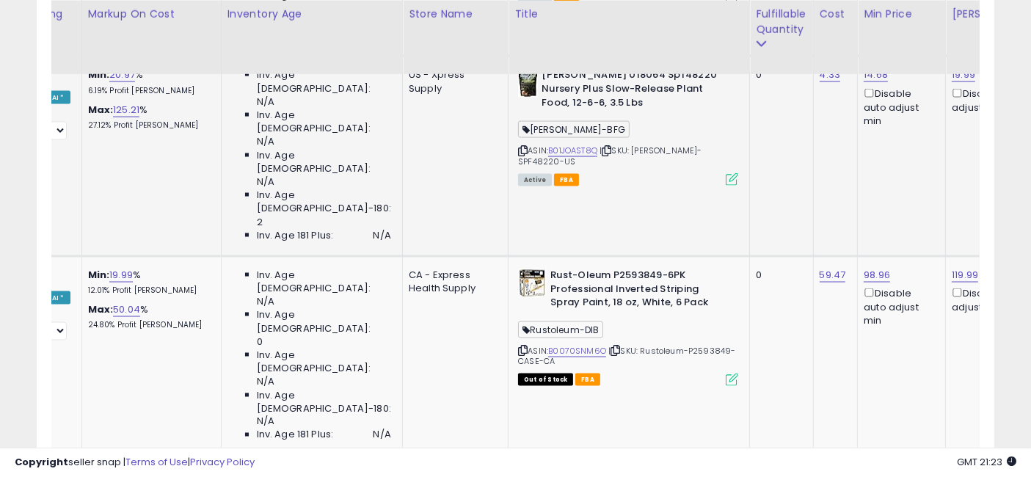
drag, startPoint x: 404, startPoint y: 217, endPoint x: 444, endPoint y: 217, distance: 39.6
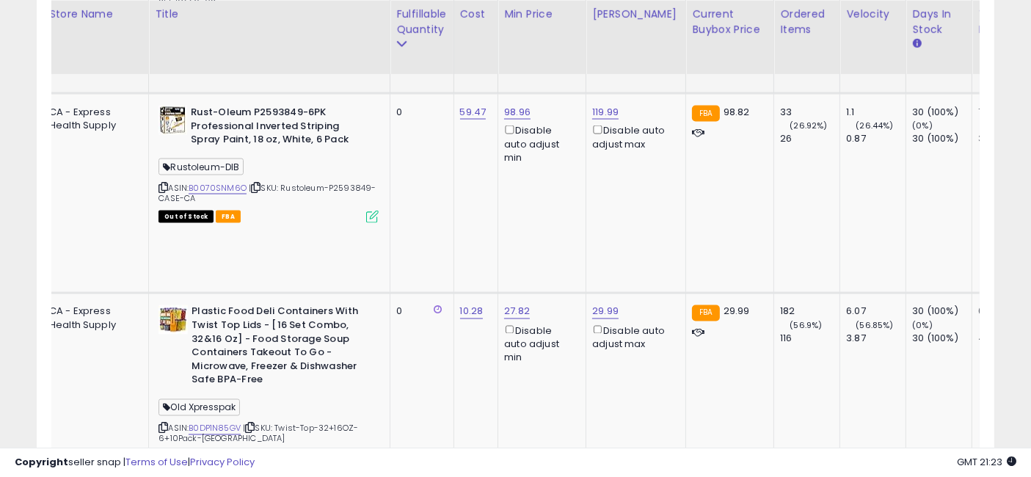
drag, startPoint x: 264, startPoint y: 214, endPoint x: 338, endPoint y: 221, distance: 73.7
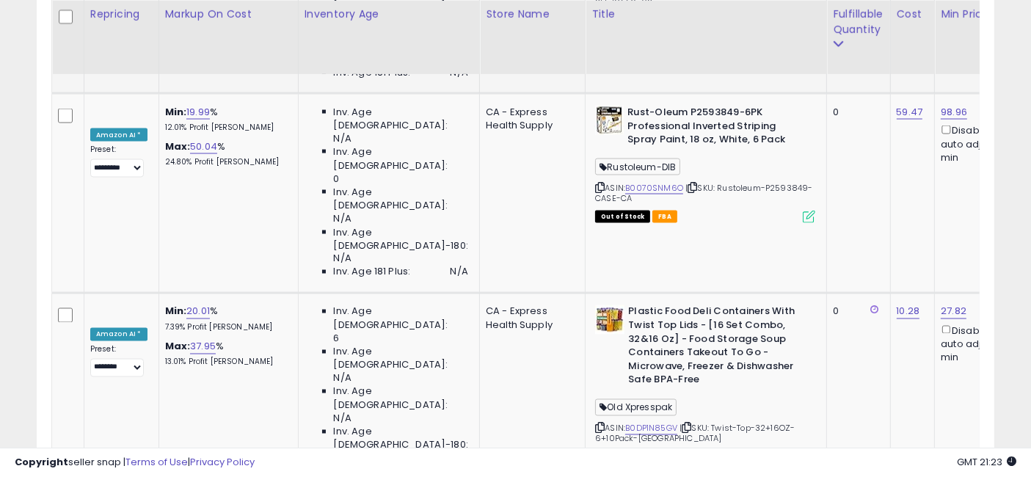
drag, startPoint x: 448, startPoint y: 214, endPoint x: 370, endPoint y: 206, distance: 78.2
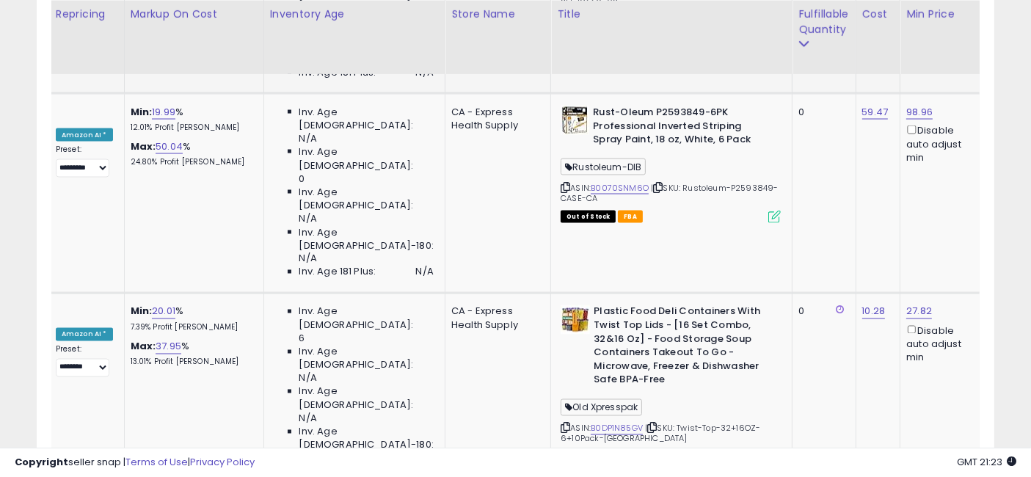
drag, startPoint x: 363, startPoint y: 194, endPoint x: 413, endPoint y: 200, distance: 50.2
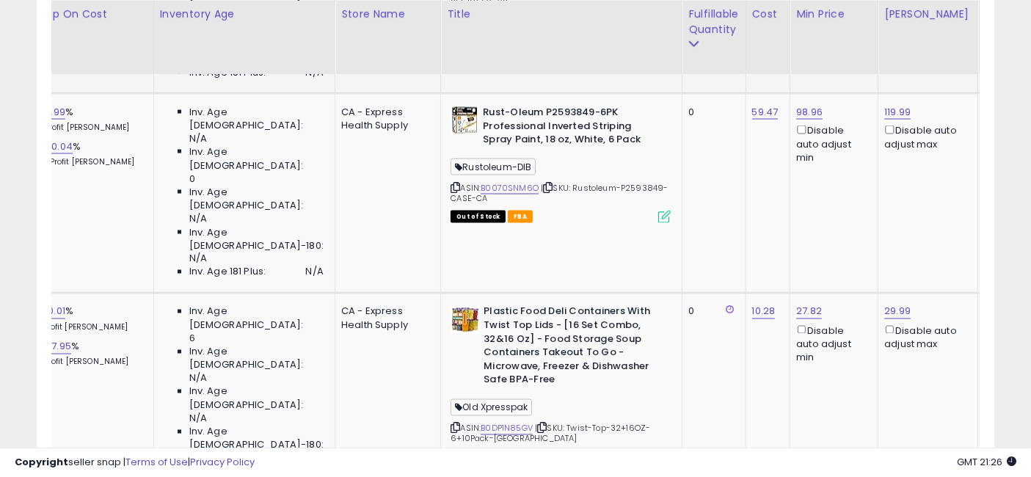
scroll to position [0, 436]
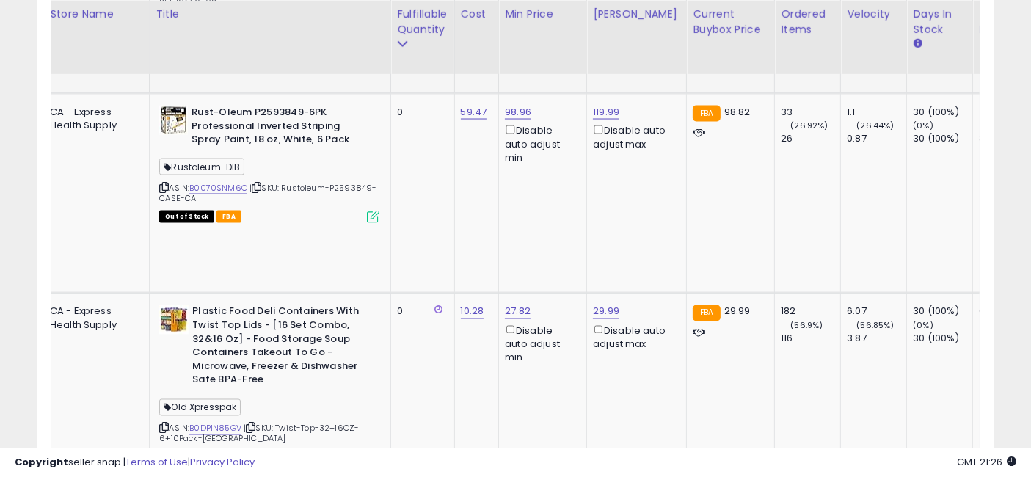
drag, startPoint x: 223, startPoint y: 204, endPoint x: 371, endPoint y: 206, distance: 147.5
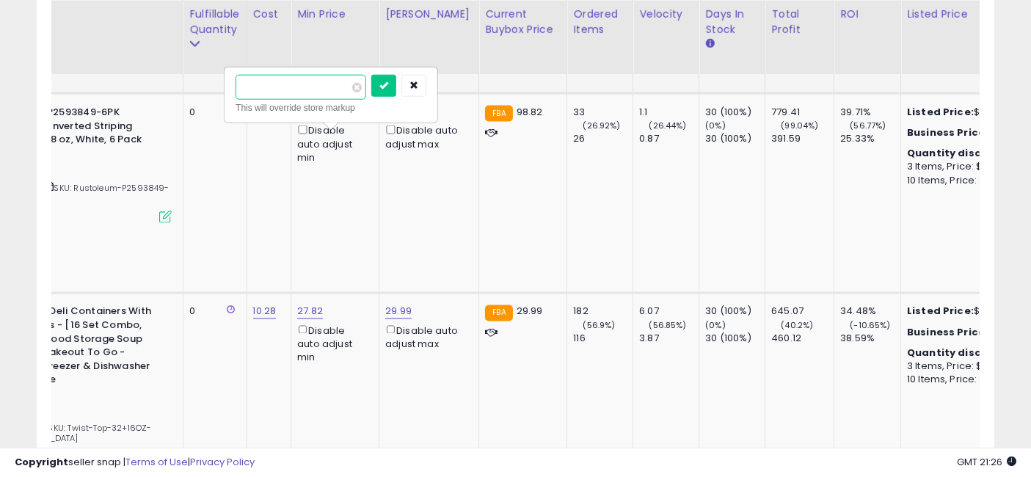
click at [263, 83] on input "******" at bounding box center [301, 87] width 131 height 25
type input "******"
click button "submit" at bounding box center [383, 86] width 25 height 22
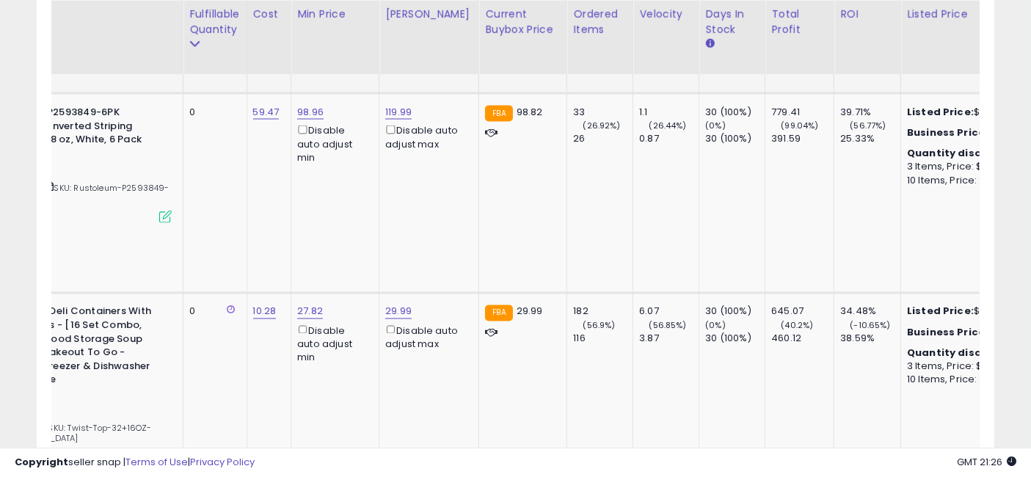
scroll to position [0, 2673]
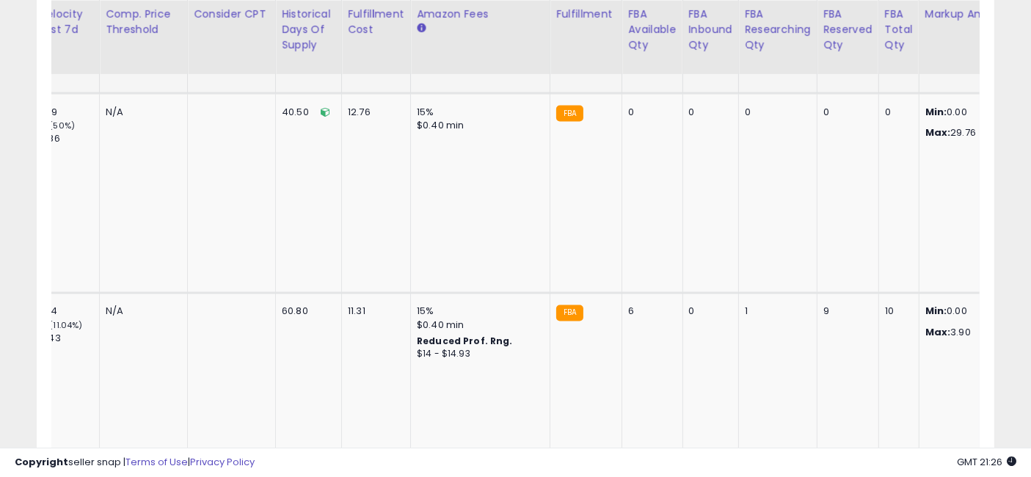
drag, startPoint x: 327, startPoint y: 212, endPoint x: 859, endPoint y: 230, distance: 533.0
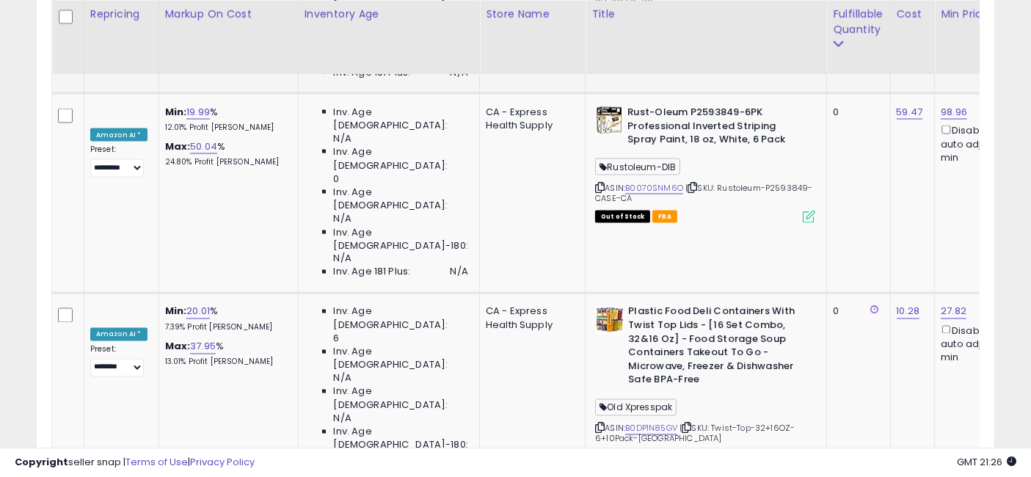
scroll to position [0, 0]
drag, startPoint x: 869, startPoint y: 202, endPoint x: 451, endPoint y: 197, distance: 418.3
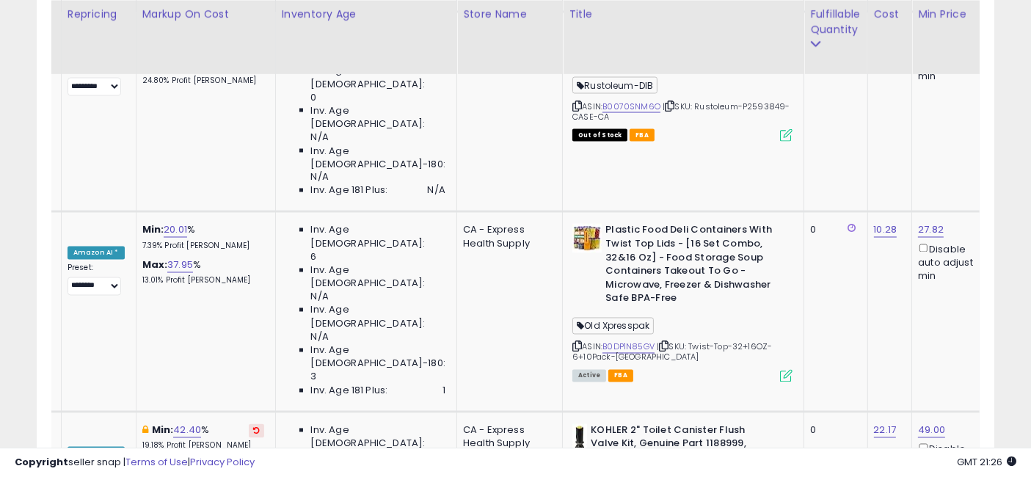
scroll to position [0, 23]
drag, startPoint x: 377, startPoint y: 280, endPoint x: 442, endPoint y: 292, distance: 66.3
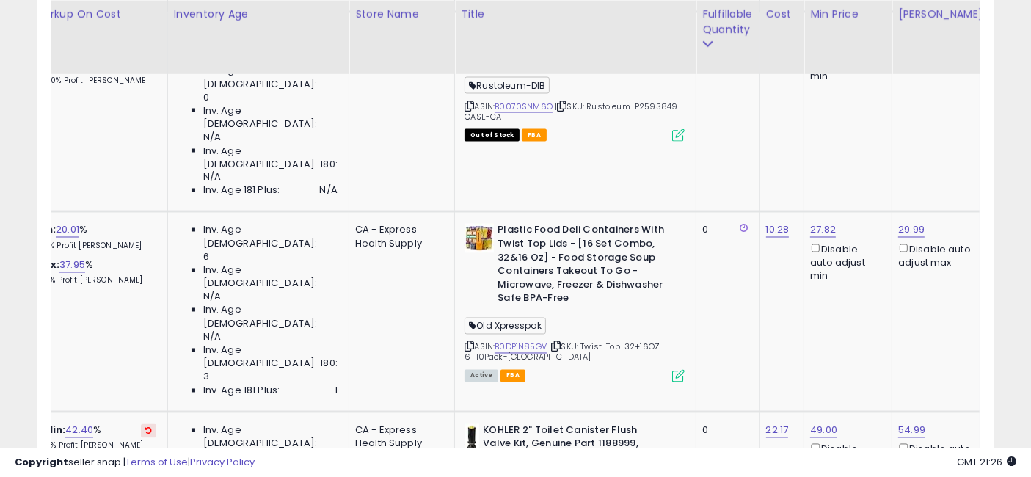
scroll to position [0, 145]
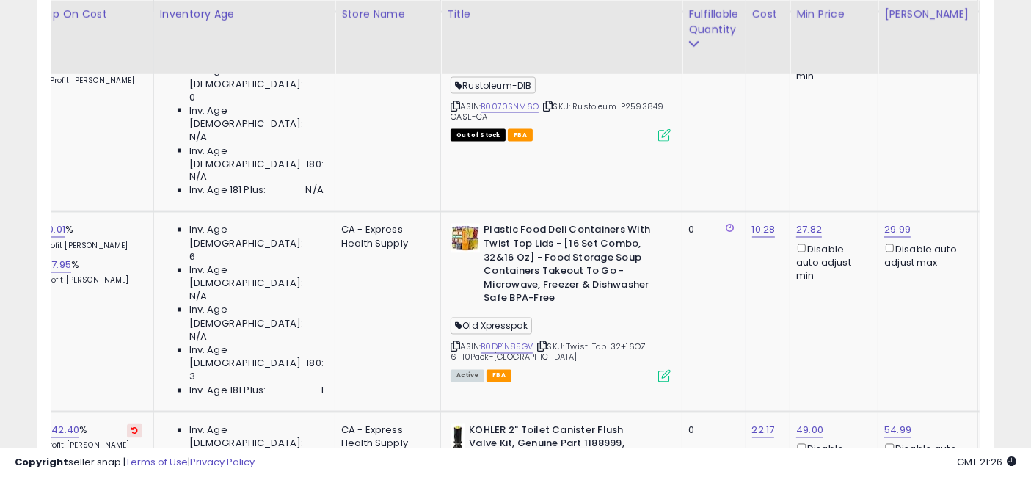
drag, startPoint x: 356, startPoint y: 284, endPoint x: 387, endPoint y: 286, distance: 31.6
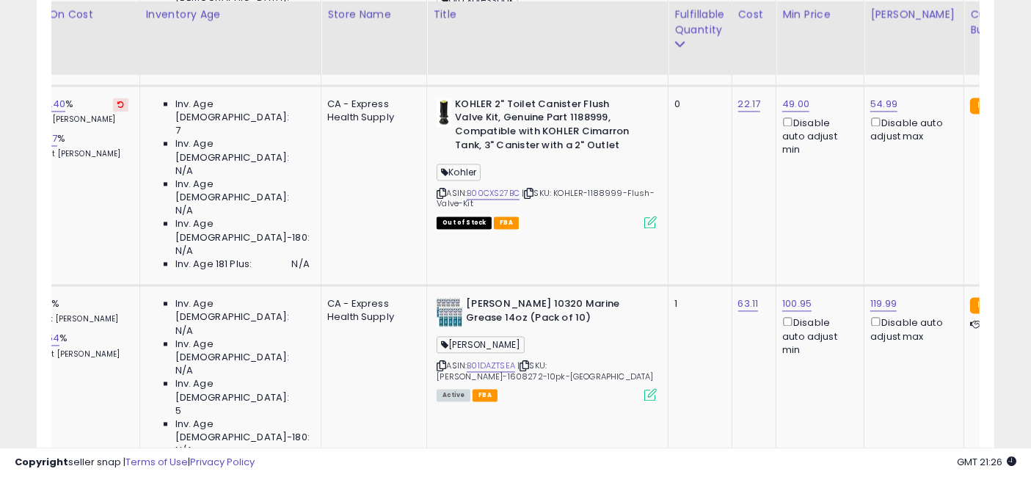
scroll to position [0, 150]
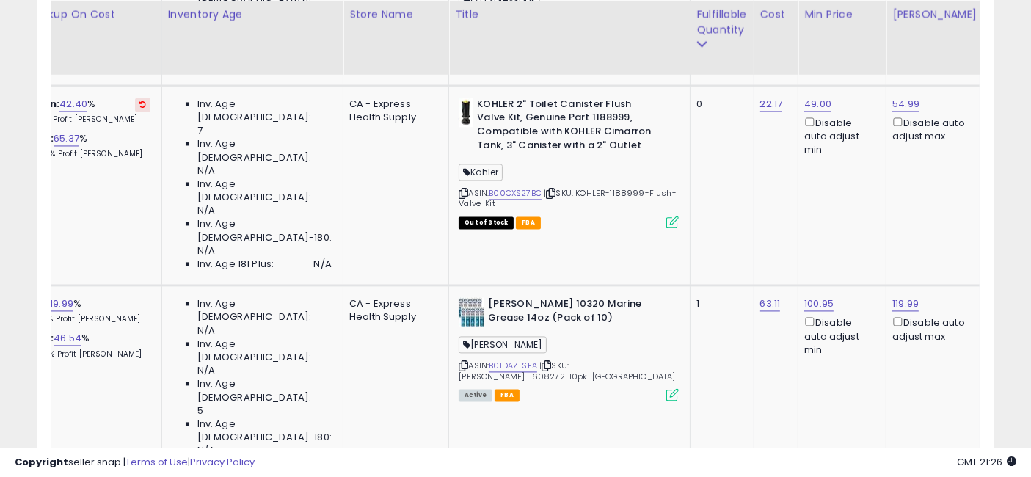
drag, startPoint x: 300, startPoint y: 306, endPoint x: 270, endPoint y: 302, distance: 30.3
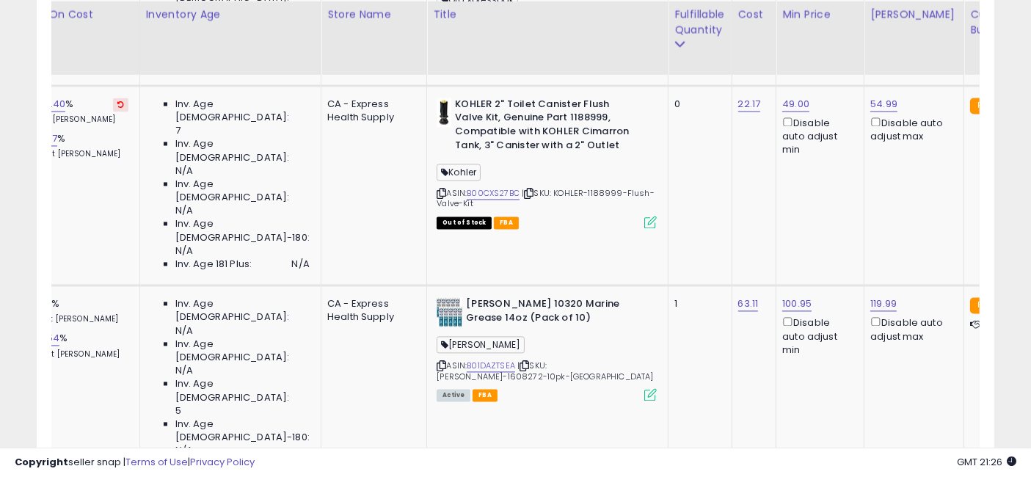
drag, startPoint x: 275, startPoint y: 304, endPoint x: 301, endPoint y: 309, distance: 26.2
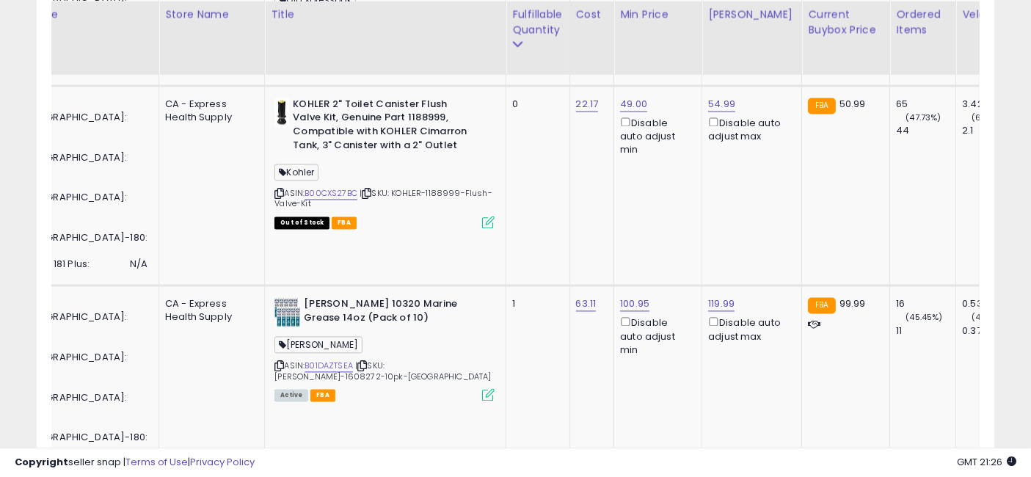
drag, startPoint x: 349, startPoint y: 247, endPoint x: 473, endPoint y: 247, distance: 124.7
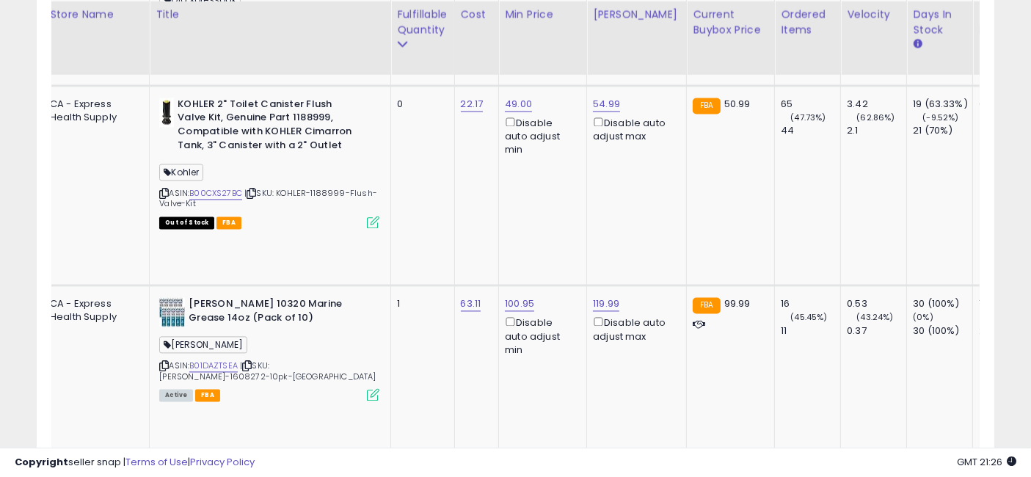
drag, startPoint x: 525, startPoint y: 277, endPoint x: 406, endPoint y: 275, distance: 119.6
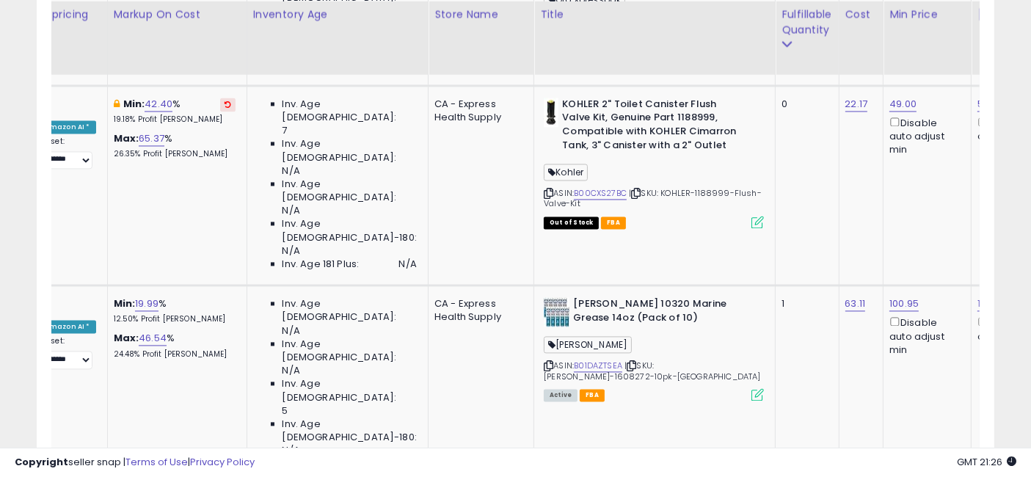
drag, startPoint x: 423, startPoint y: 278, endPoint x: 467, endPoint y: 280, distance: 43.3
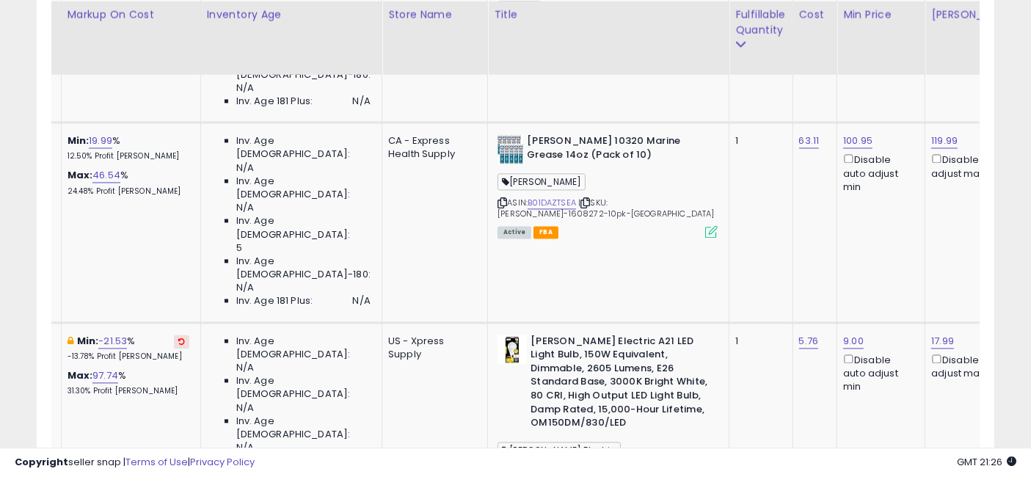
drag, startPoint x: 291, startPoint y: 285, endPoint x: 334, endPoint y: 288, distance: 42.6
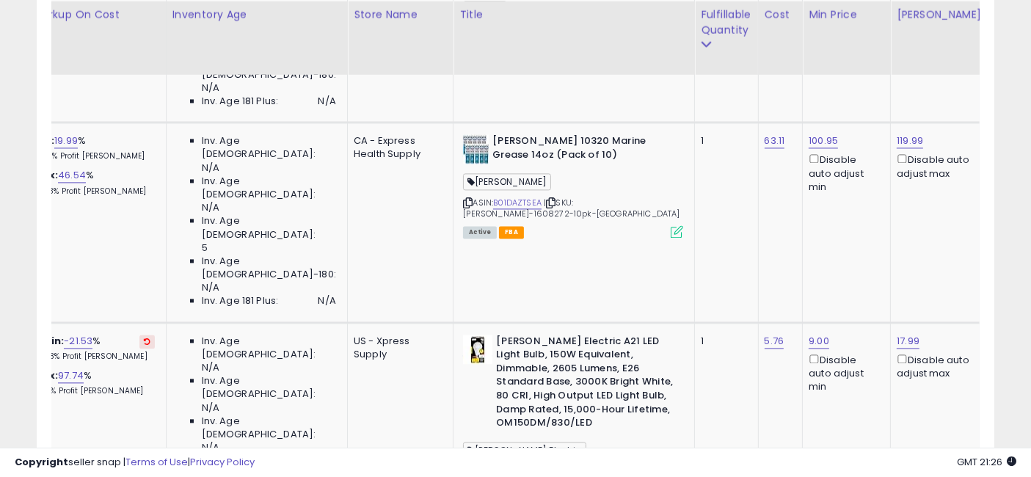
drag, startPoint x: 334, startPoint y: 288, endPoint x: 358, endPoint y: 289, distance: 24.3
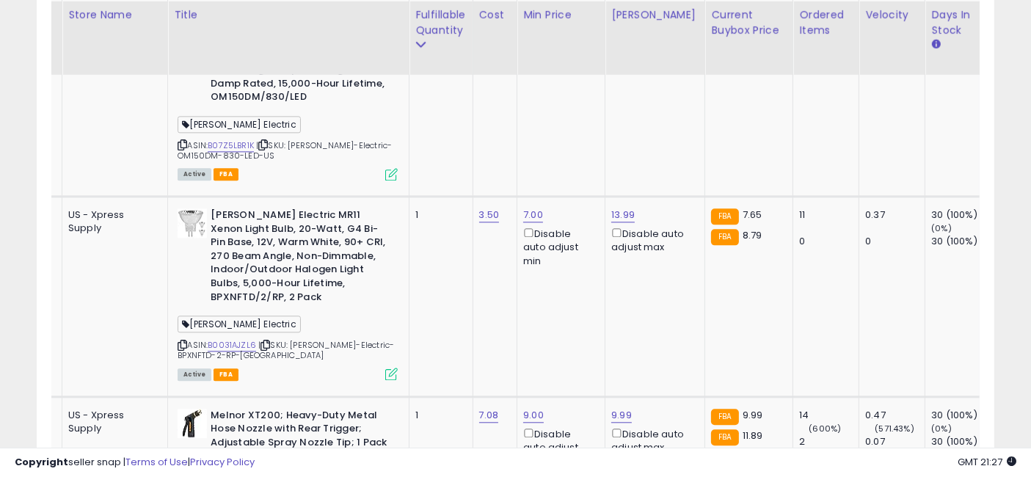
drag, startPoint x: 648, startPoint y: 233, endPoint x: 740, endPoint y: 247, distance: 92.8
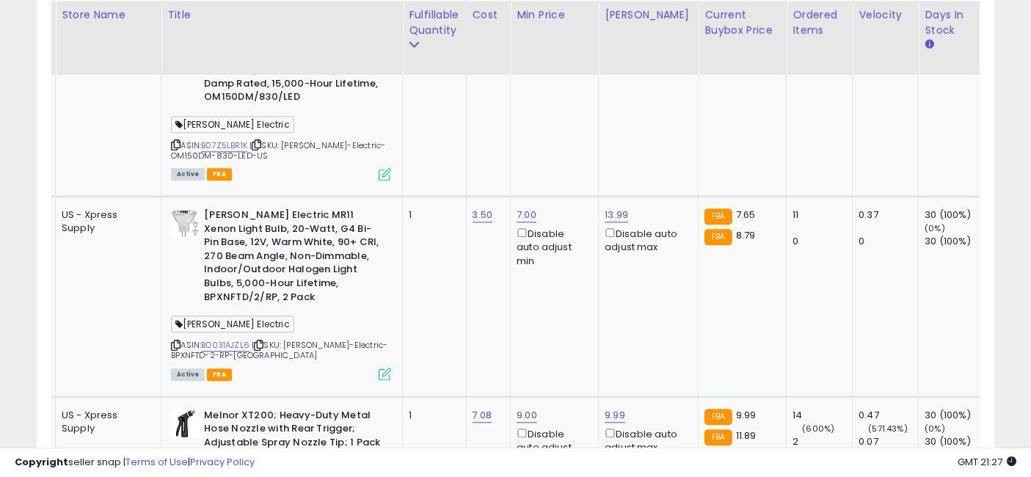
drag, startPoint x: 751, startPoint y: 253, endPoint x: 675, endPoint y: 255, distance: 75.6
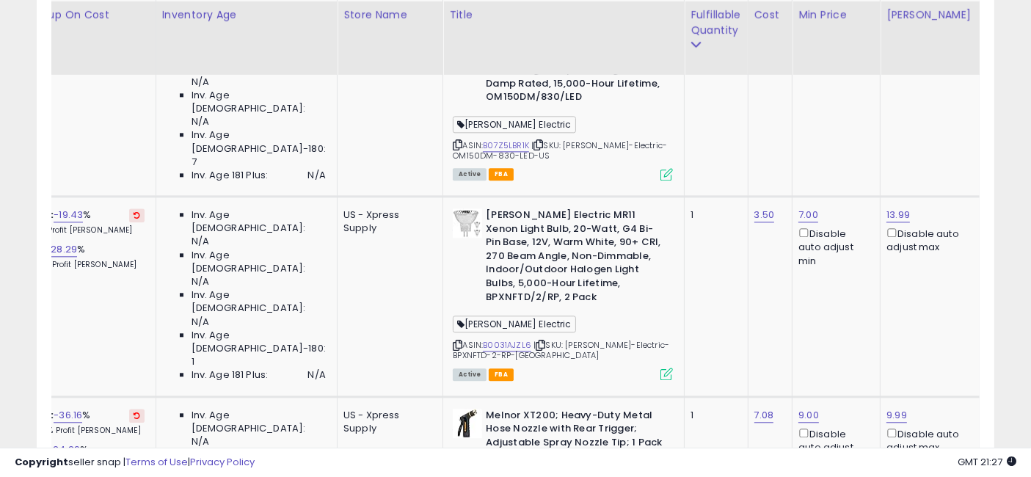
drag, startPoint x: 690, startPoint y: 240, endPoint x: 662, endPoint y: 240, distance: 28.6
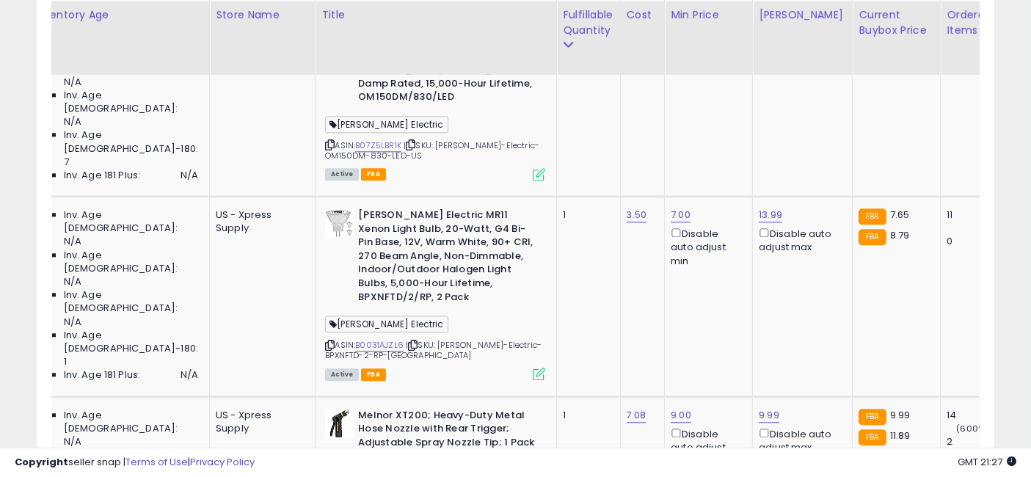
drag, startPoint x: 671, startPoint y: 242, endPoint x: 784, endPoint y: 244, distance: 113.7
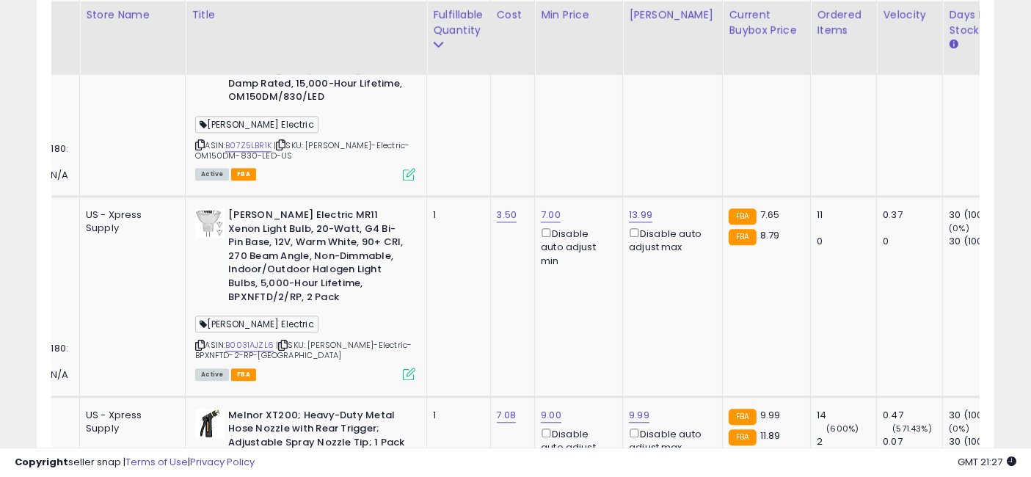
click at [497, 126] on input "*****" at bounding box center [543, 129] width 131 height 25
type input "*****"
click button "submit" at bounding box center [625, 128] width 25 height 22
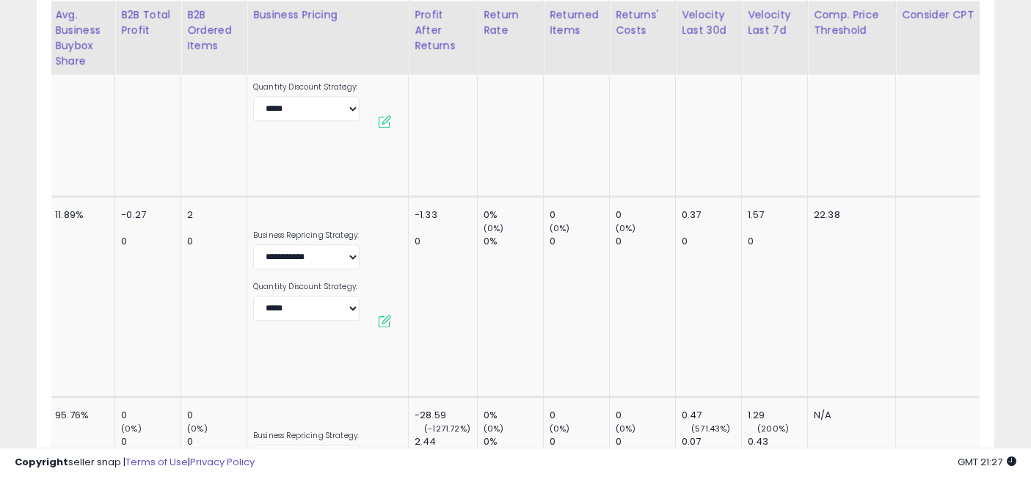
drag, startPoint x: 547, startPoint y: 252, endPoint x: 711, endPoint y: 255, distance: 164.4
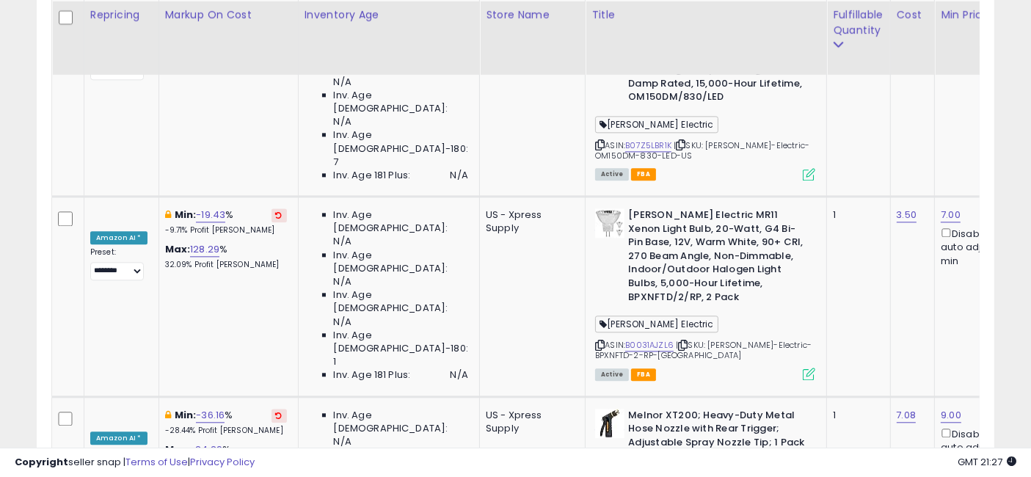
drag, startPoint x: 712, startPoint y: 260, endPoint x: 356, endPoint y: 238, distance: 357.3
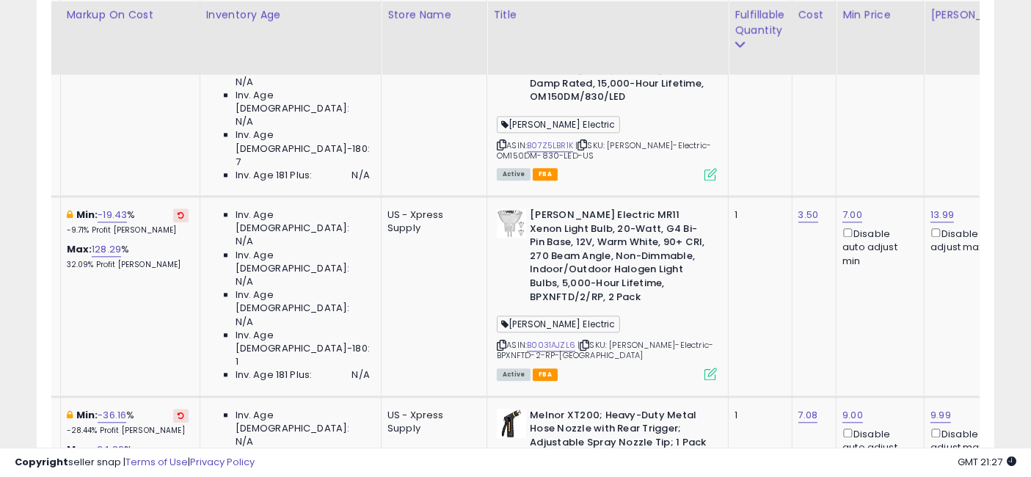
drag, startPoint x: 450, startPoint y: 240, endPoint x: 514, endPoint y: 241, distance: 63.9
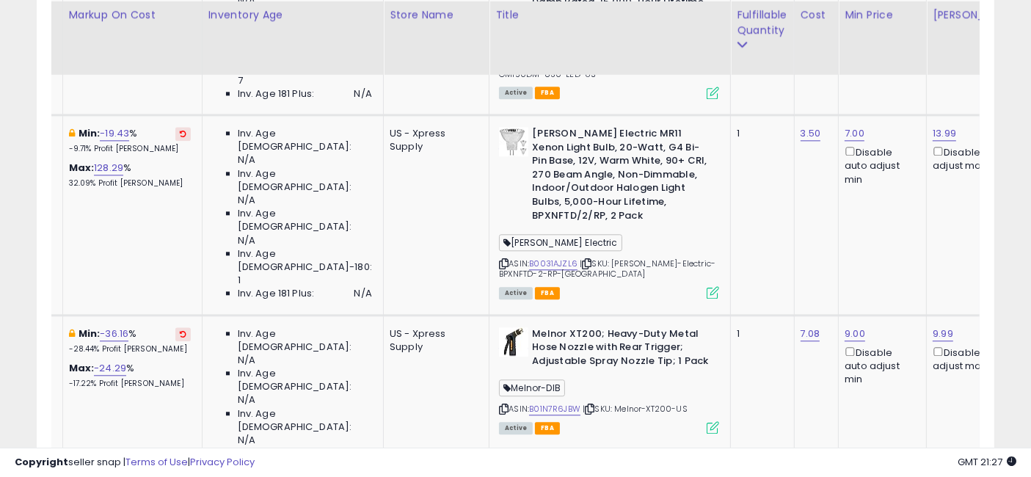
drag, startPoint x: 612, startPoint y: 291, endPoint x: 562, endPoint y: 292, distance: 49.9
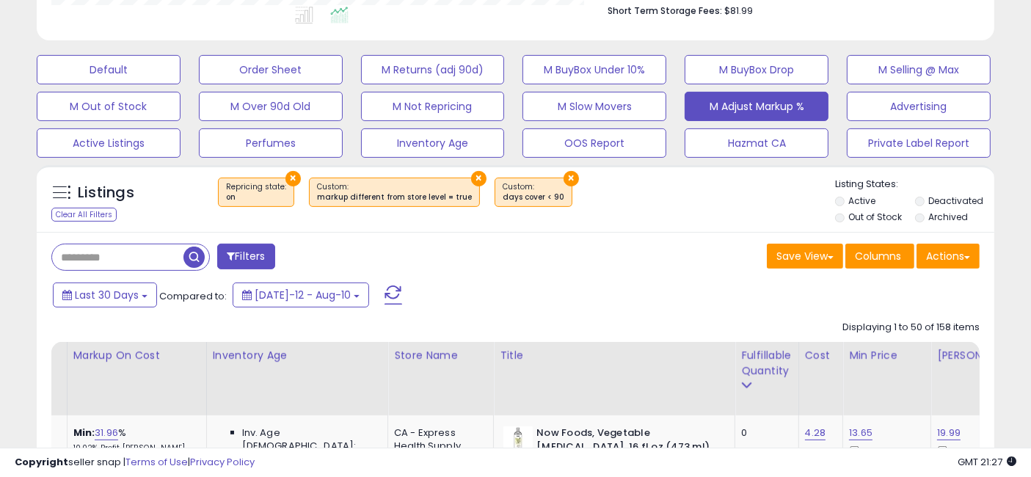
click at [193, 254] on span "button" at bounding box center [193, 257] width 21 height 21
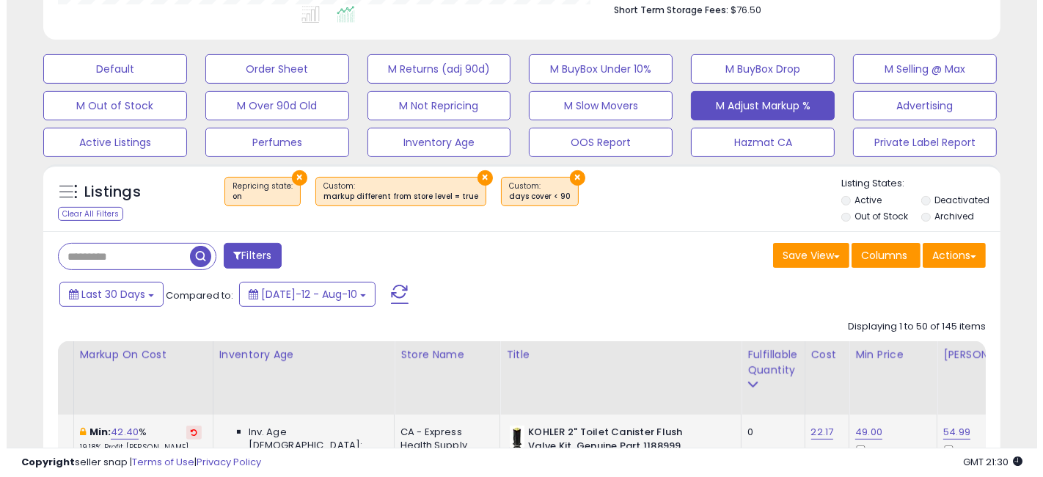
scroll to position [407, 0]
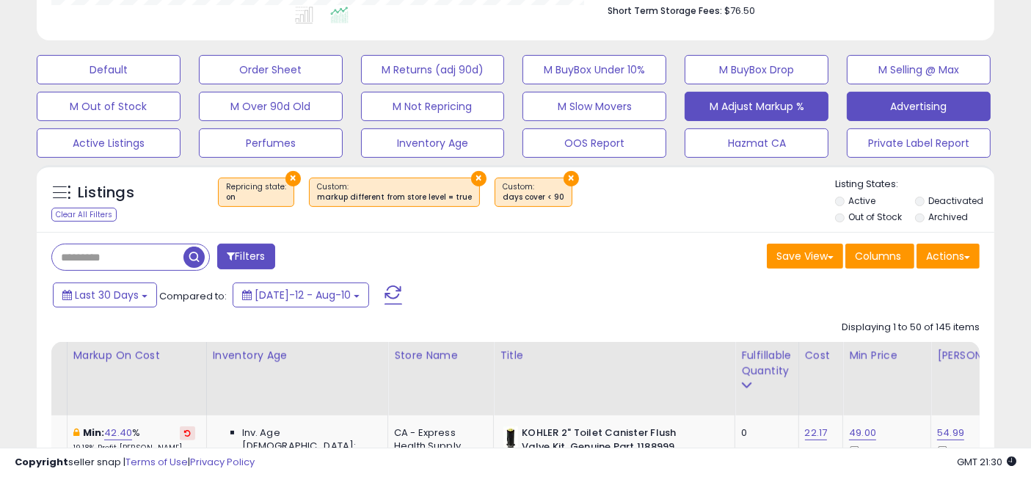
click at [887, 117] on button "Advertising" at bounding box center [919, 106] width 144 height 29
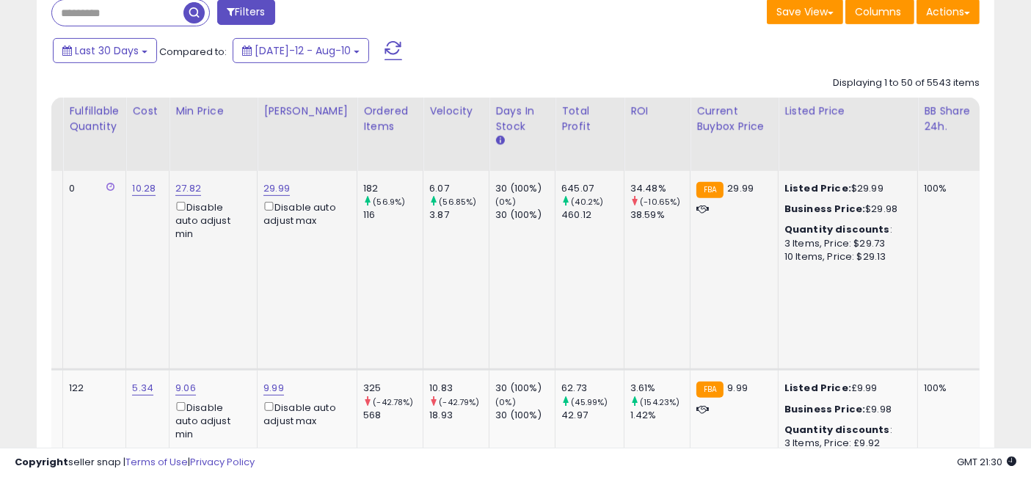
scroll to position [0, 3639]
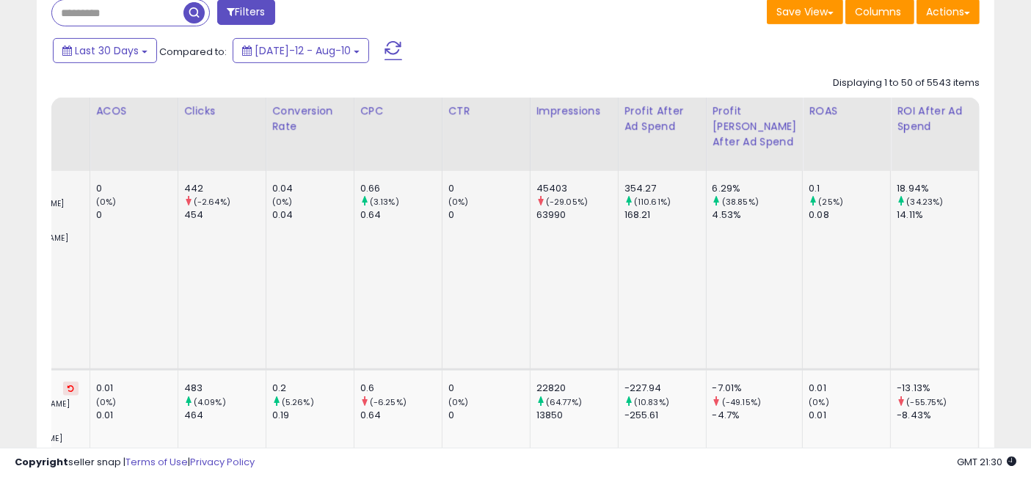
drag, startPoint x: 407, startPoint y: 280, endPoint x: 734, endPoint y: 279, distance: 326.5
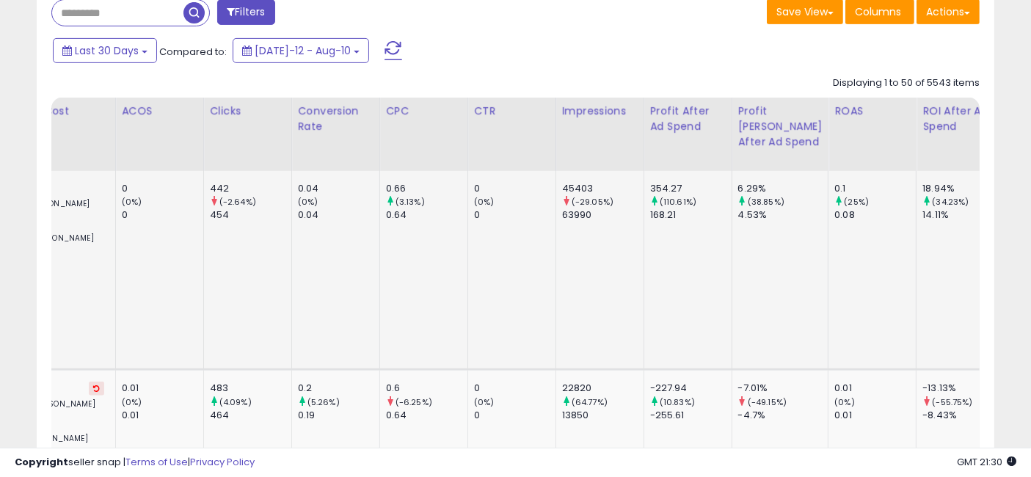
scroll to position [0, 3567]
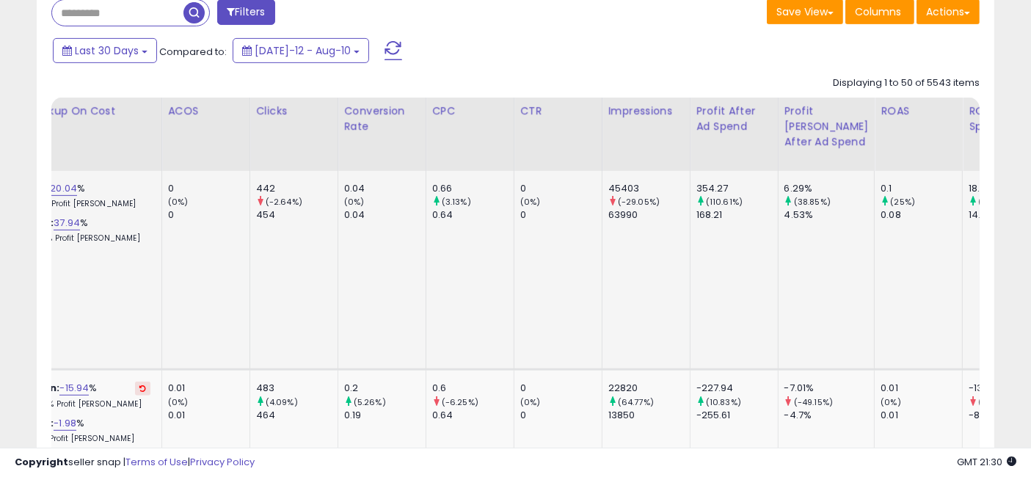
drag, startPoint x: 726, startPoint y: 277, endPoint x: 678, endPoint y: 277, distance: 48.4
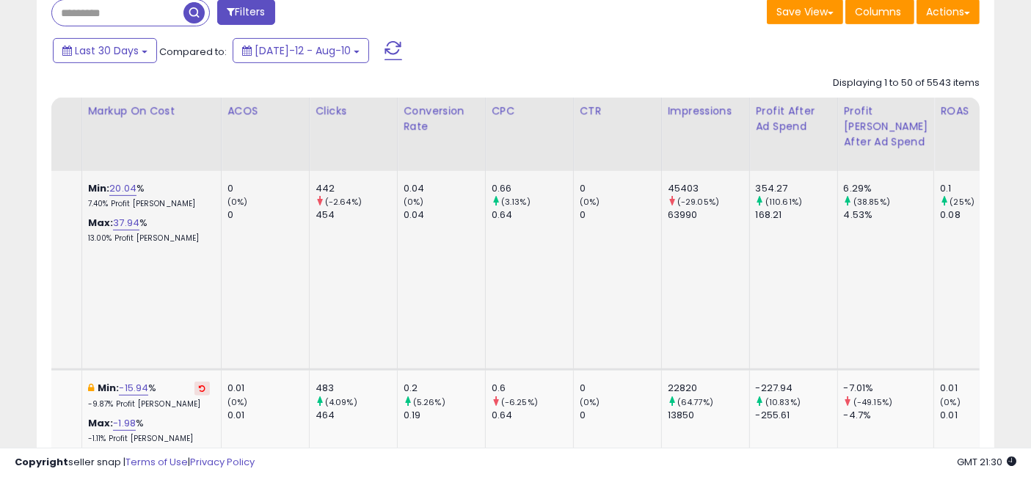
scroll to position [0, 3639]
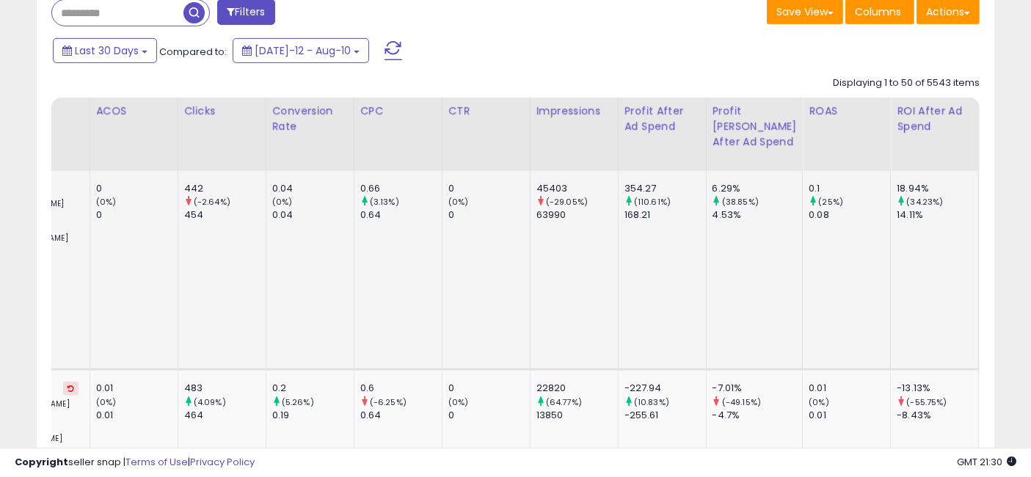
drag, startPoint x: 547, startPoint y: 277, endPoint x: 695, endPoint y: 272, distance: 148.3
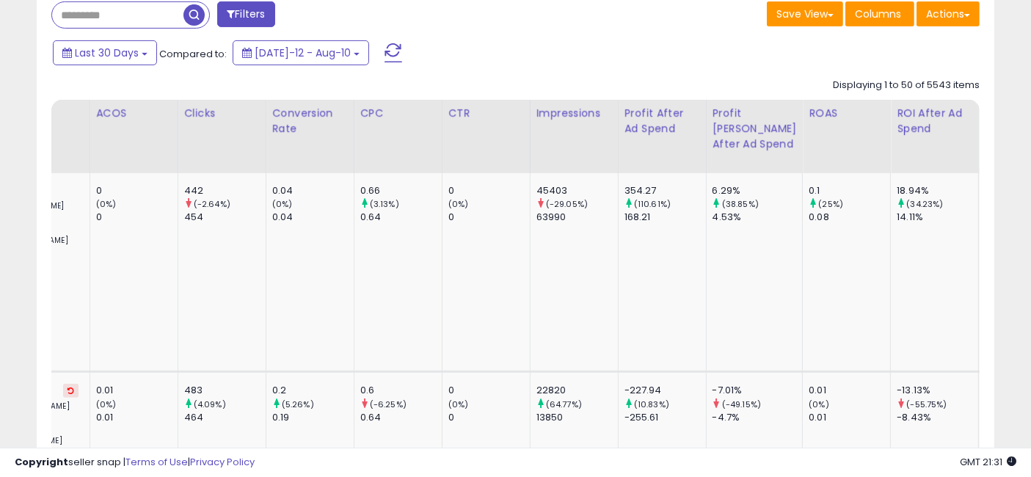
scroll to position [707, 0]
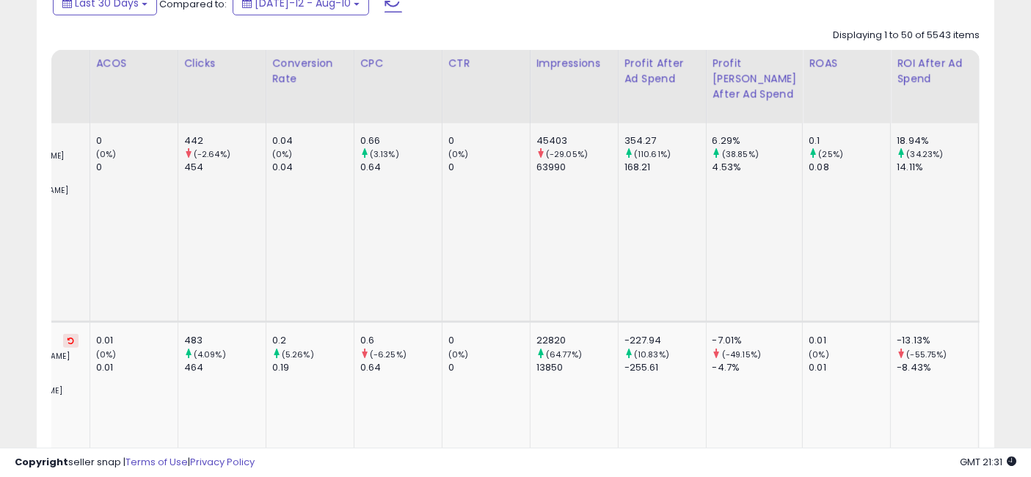
drag, startPoint x: 920, startPoint y: 249, endPoint x: 335, endPoint y: 228, distance: 585.2
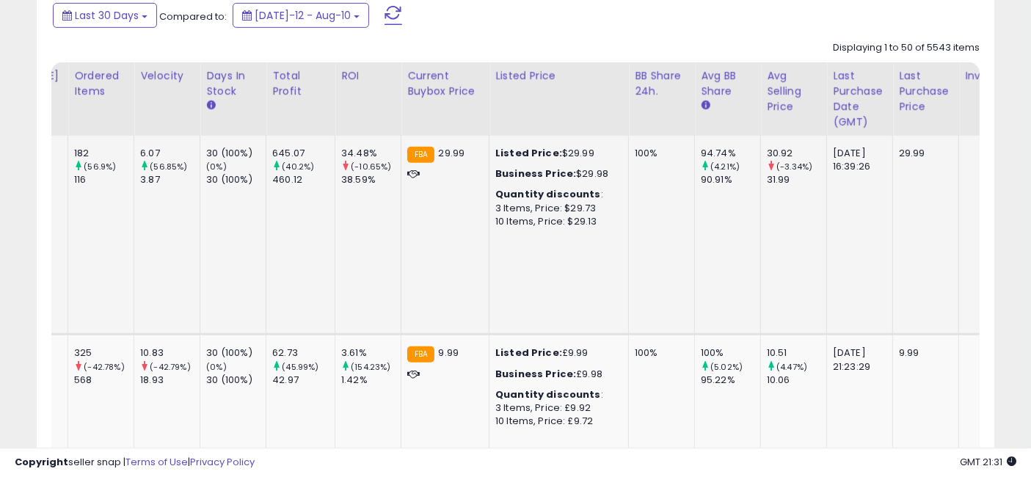
scroll to position [0, 0]
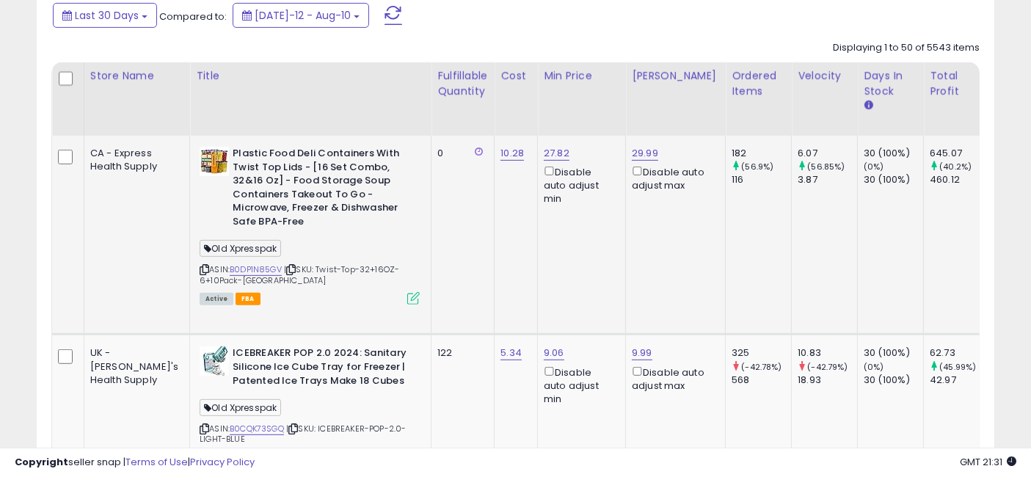
drag, startPoint x: 574, startPoint y: 241, endPoint x: 266, endPoint y: 230, distance: 307.7
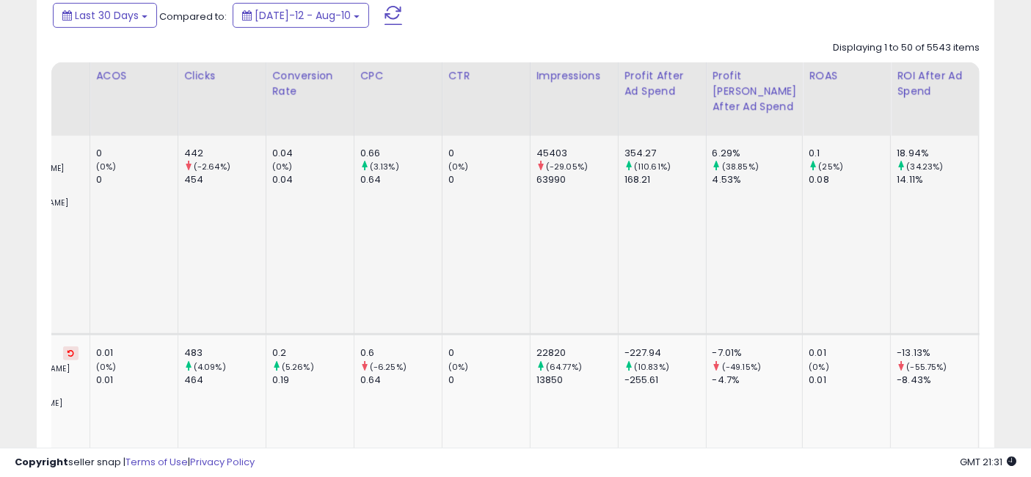
drag, startPoint x: 428, startPoint y: 244, endPoint x: 891, endPoint y: 227, distance: 463.3
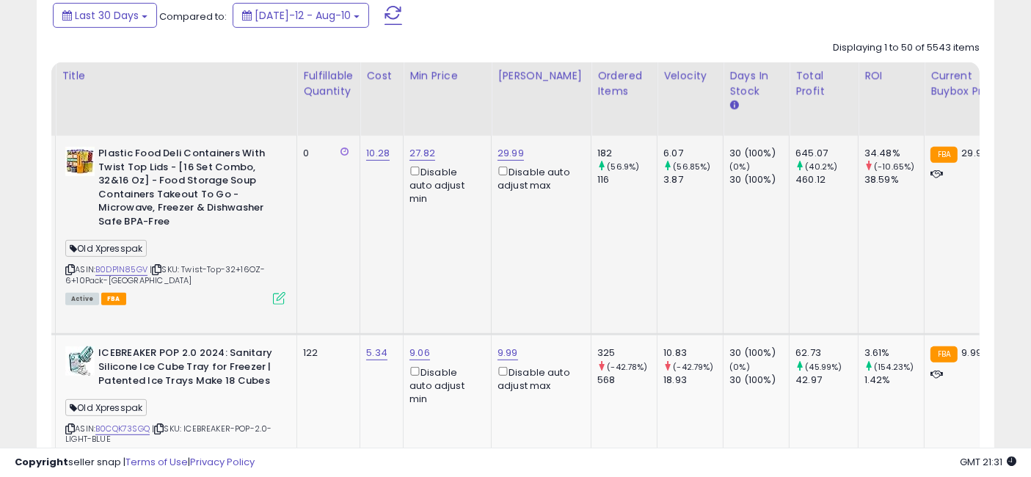
drag, startPoint x: 792, startPoint y: 242, endPoint x: 484, endPoint y: 238, distance: 308.2
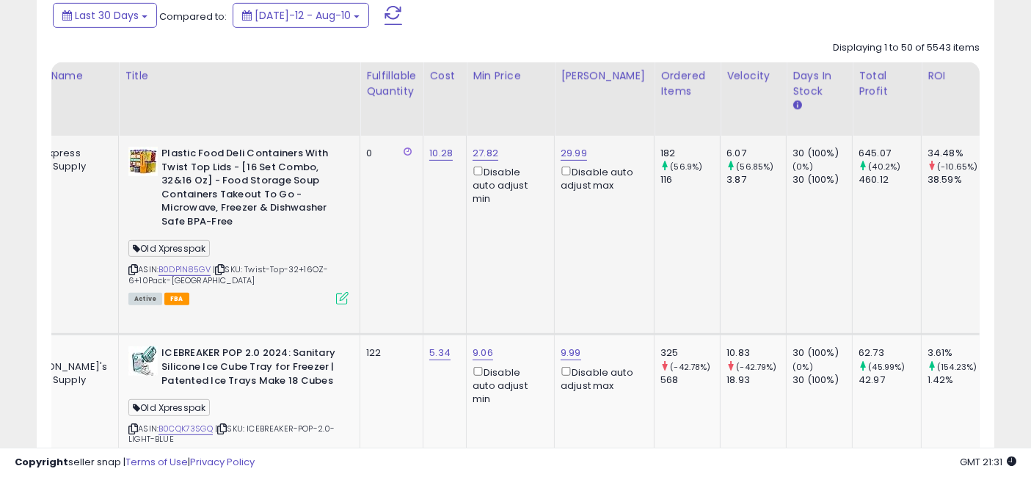
drag, startPoint x: 519, startPoint y: 244, endPoint x: 624, endPoint y: 244, distance: 104.9
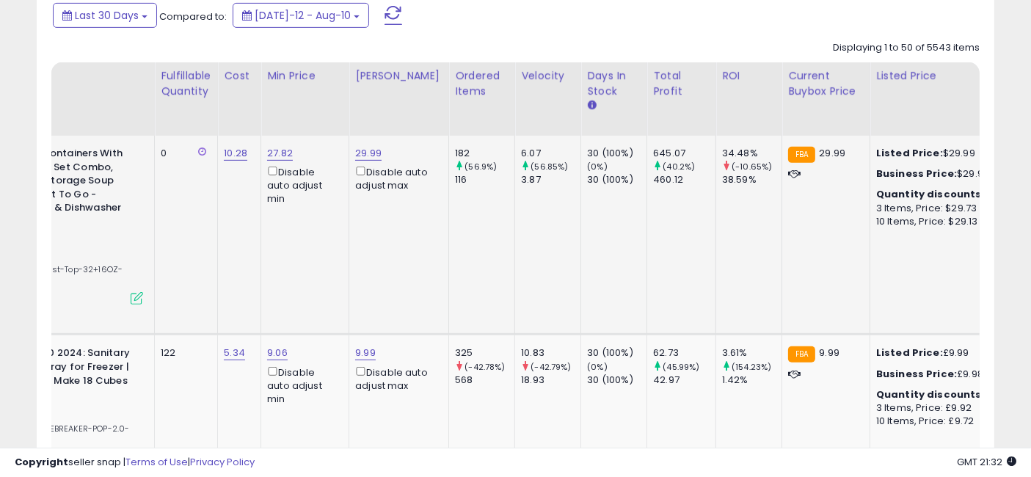
scroll to position [0, 172]
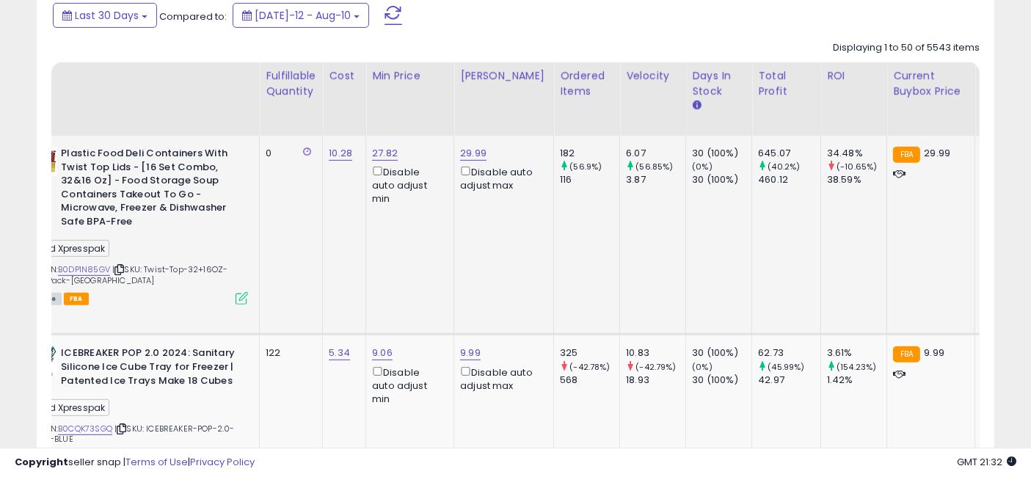
drag, startPoint x: 644, startPoint y: 238, endPoint x: 495, endPoint y: 228, distance: 150.0
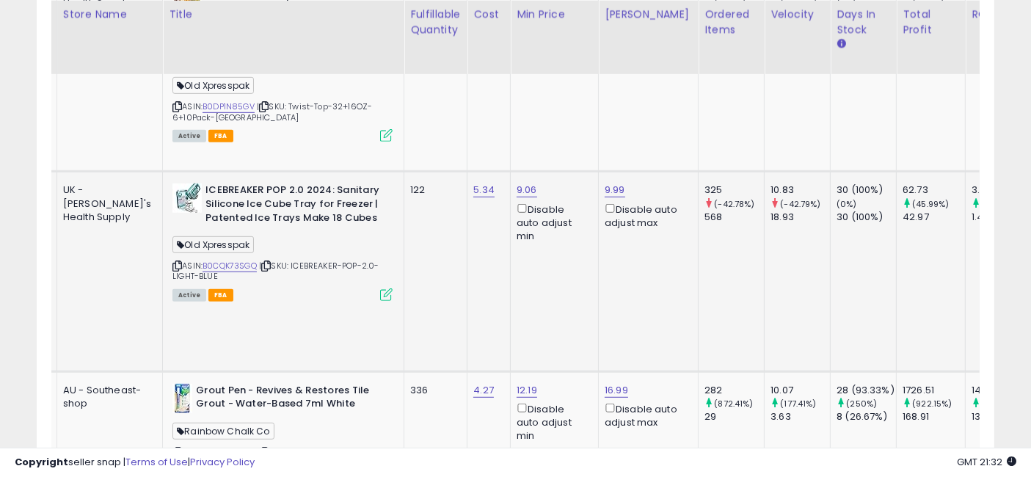
scroll to position [0, 76]
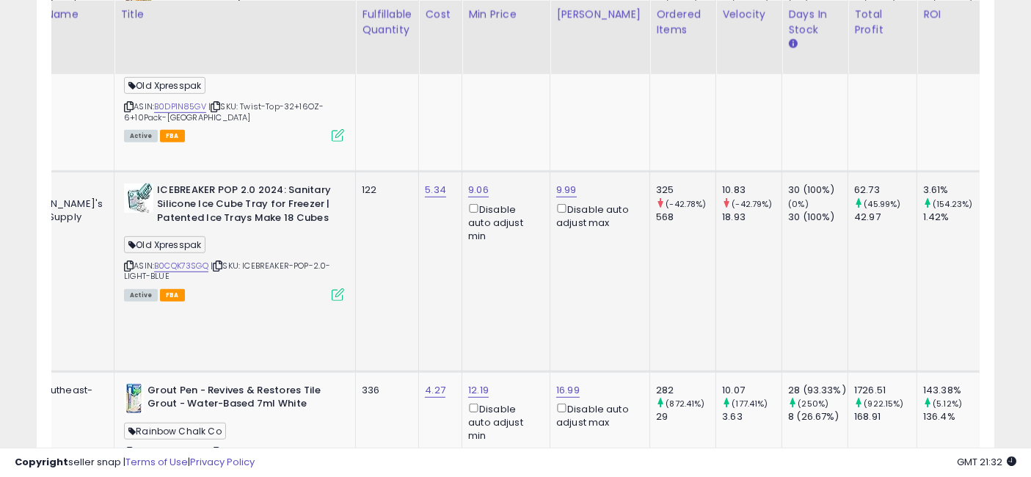
drag, startPoint x: 463, startPoint y: 226, endPoint x: 519, endPoint y: 233, distance: 56.2
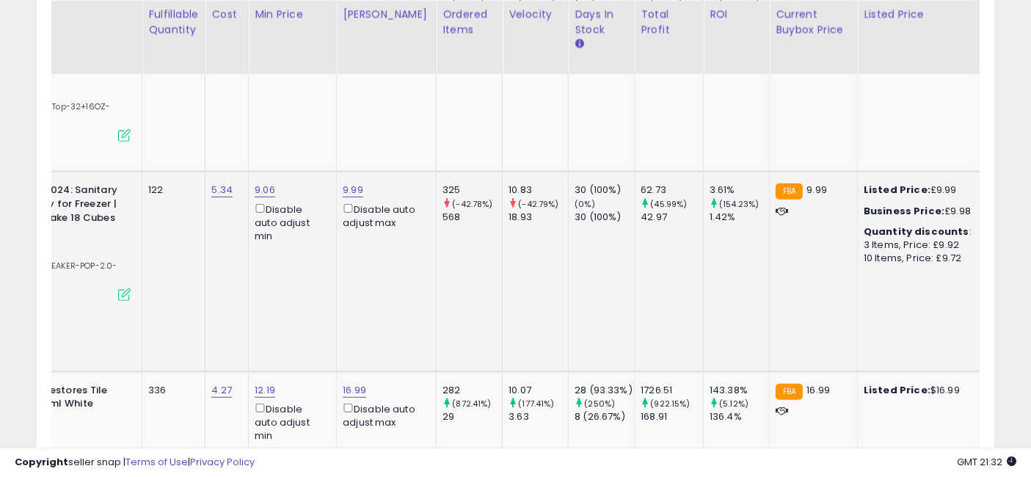
drag, startPoint x: 398, startPoint y: 229, endPoint x: 476, endPoint y: 238, distance: 78.3
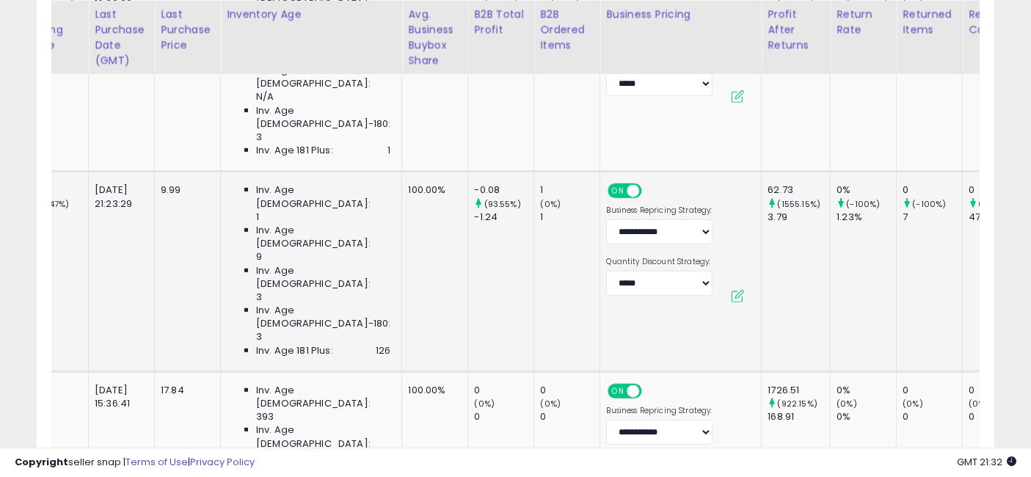
drag, startPoint x: 335, startPoint y: 236, endPoint x: 446, endPoint y: 241, distance: 111.7
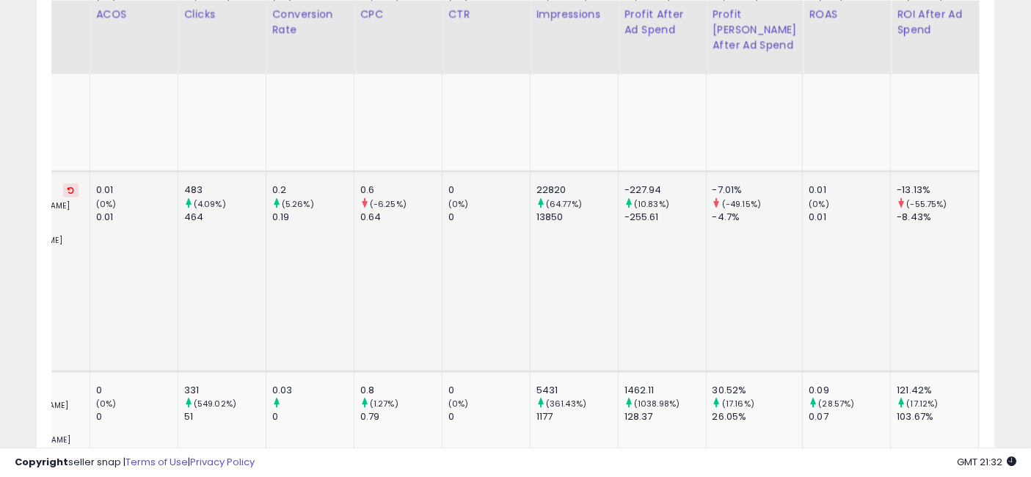
drag, startPoint x: 568, startPoint y: 227, endPoint x: 862, endPoint y: 225, distance: 294.2
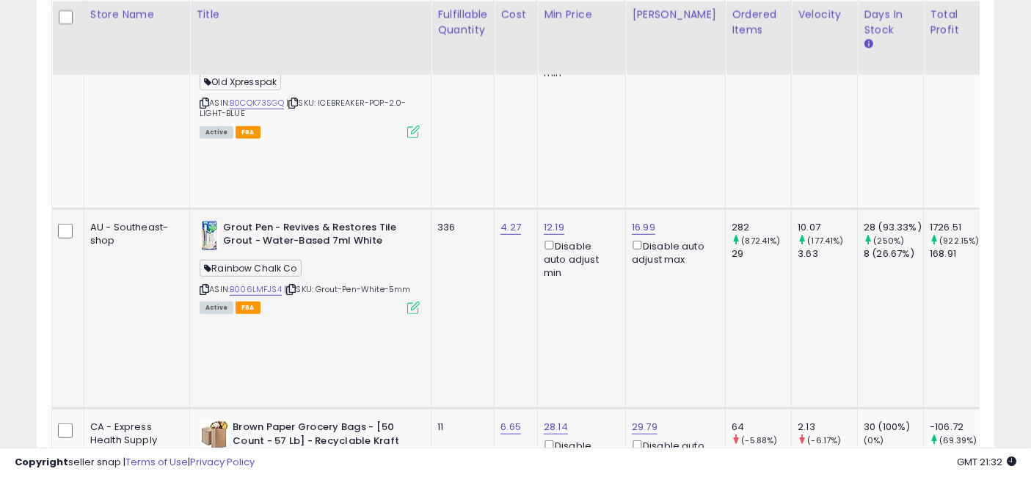
drag, startPoint x: 880, startPoint y: 216, endPoint x: 456, endPoint y: 214, distance: 423.4
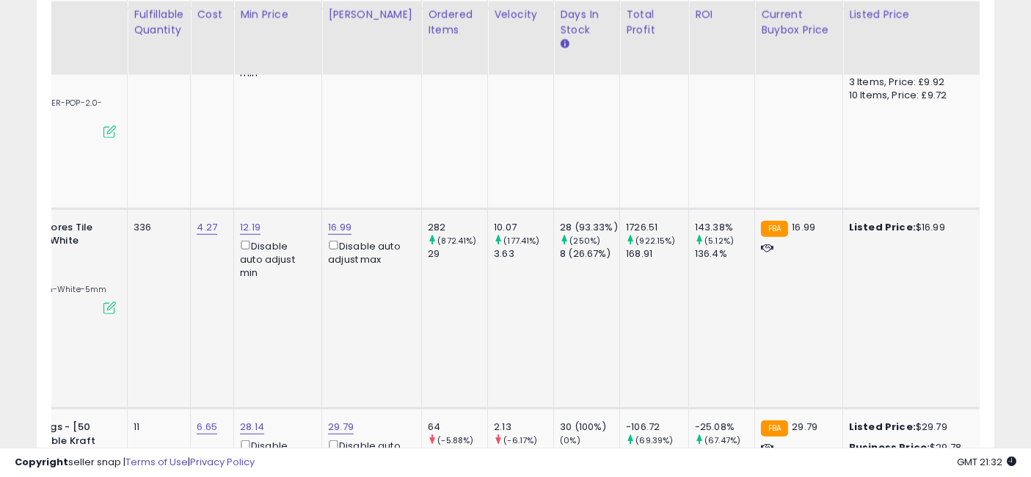
drag, startPoint x: 455, startPoint y: 216, endPoint x: 514, endPoint y: 216, distance: 58.7
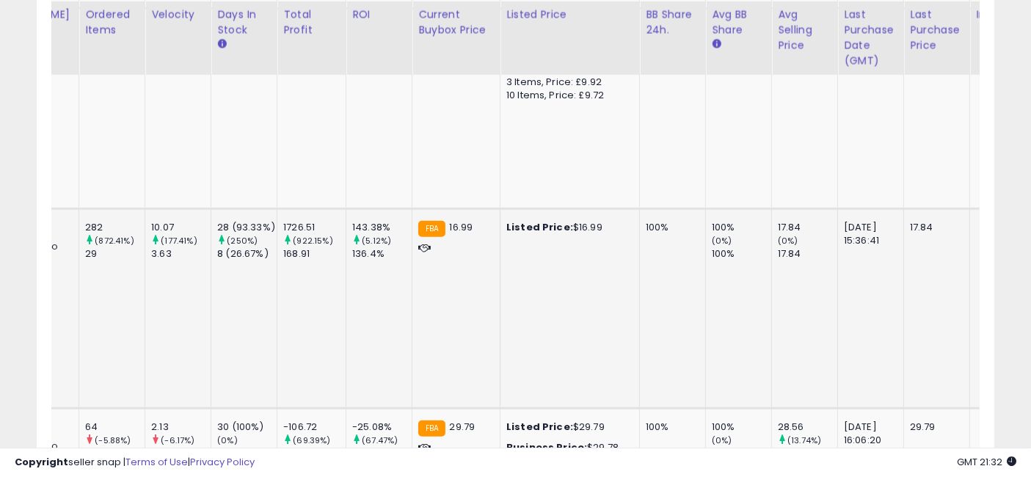
drag, startPoint x: 516, startPoint y: 220, endPoint x: 586, endPoint y: 221, distance: 70.4
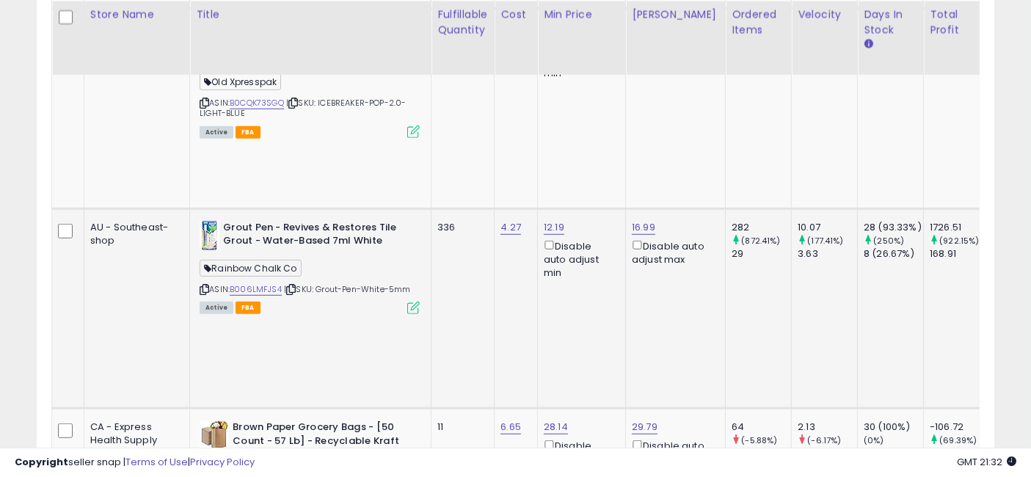
drag, startPoint x: 639, startPoint y: 214, endPoint x: 367, endPoint y: 192, distance: 273.0
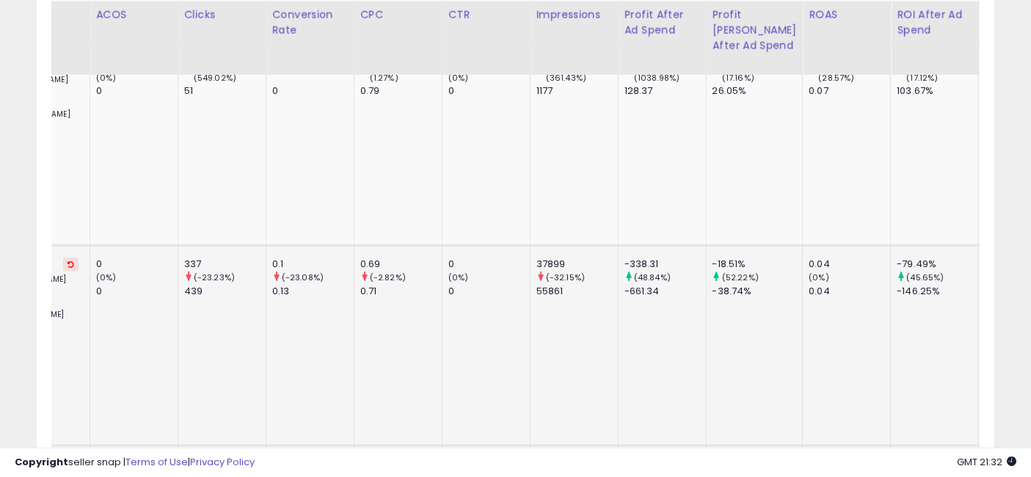
drag, startPoint x: 429, startPoint y: 202, endPoint x: 674, endPoint y: 208, distance: 244.4
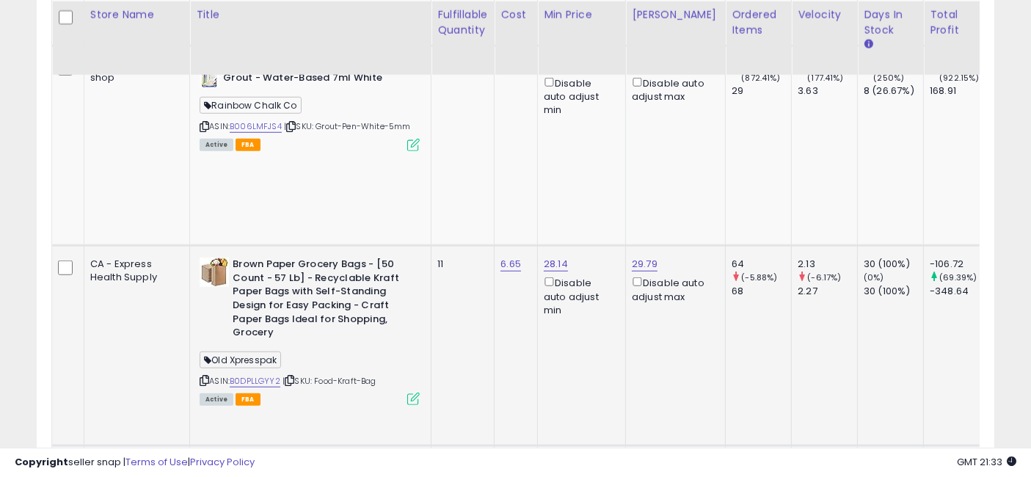
drag, startPoint x: 806, startPoint y: 231, endPoint x: 299, endPoint y: 234, distance: 506.3
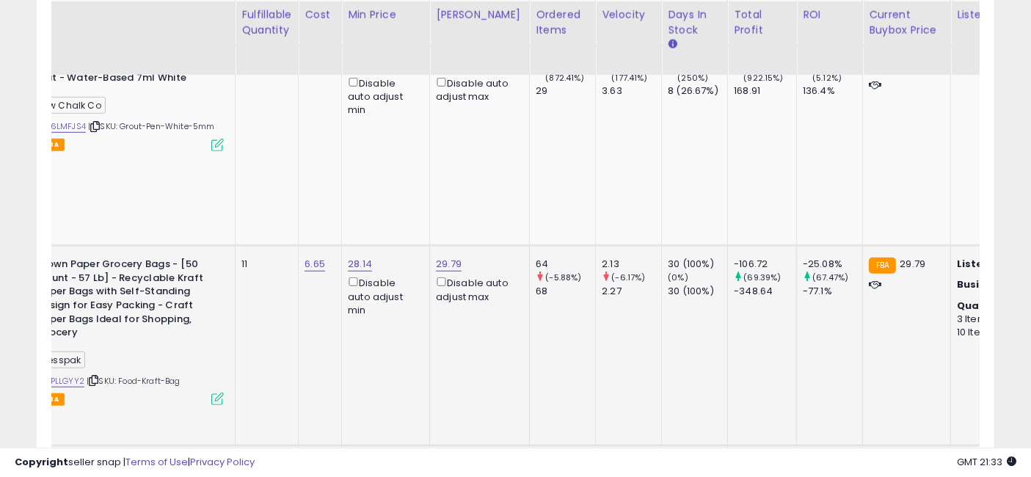
drag, startPoint x: 470, startPoint y: 225, endPoint x: 572, endPoint y: 223, distance: 102.0
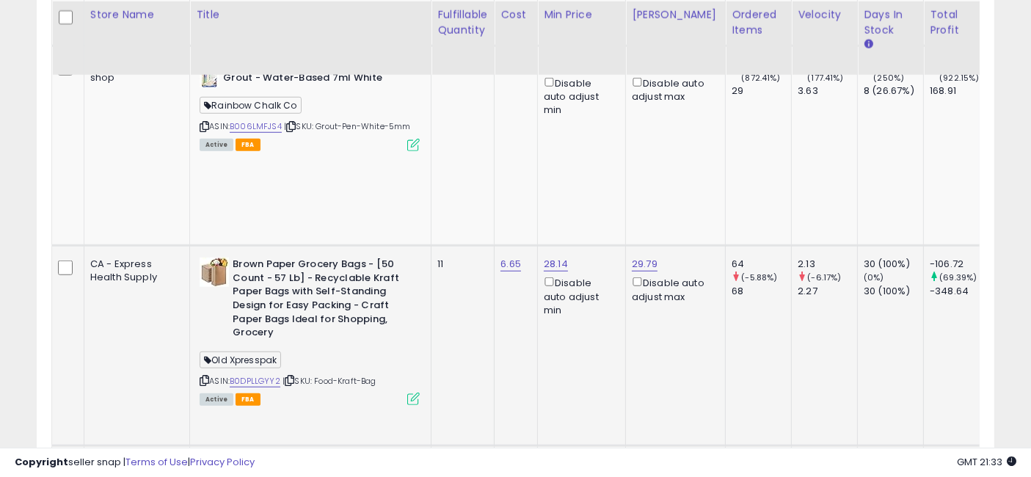
drag, startPoint x: 691, startPoint y: 214, endPoint x: 558, endPoint y: 211, distance: 133.6
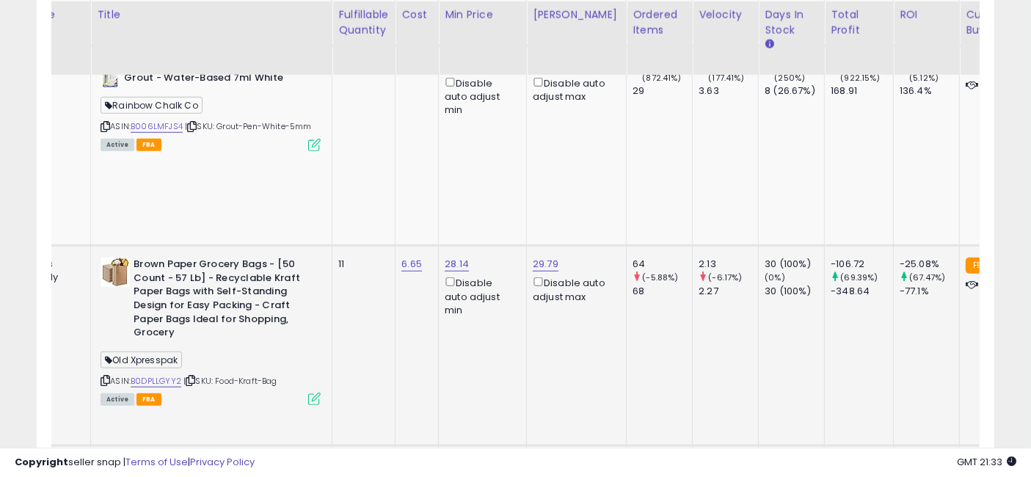
drag, startPoint x: 558, startPoint y: 211, endPoint x: 627, endPoint y: 218, distance: 70.1
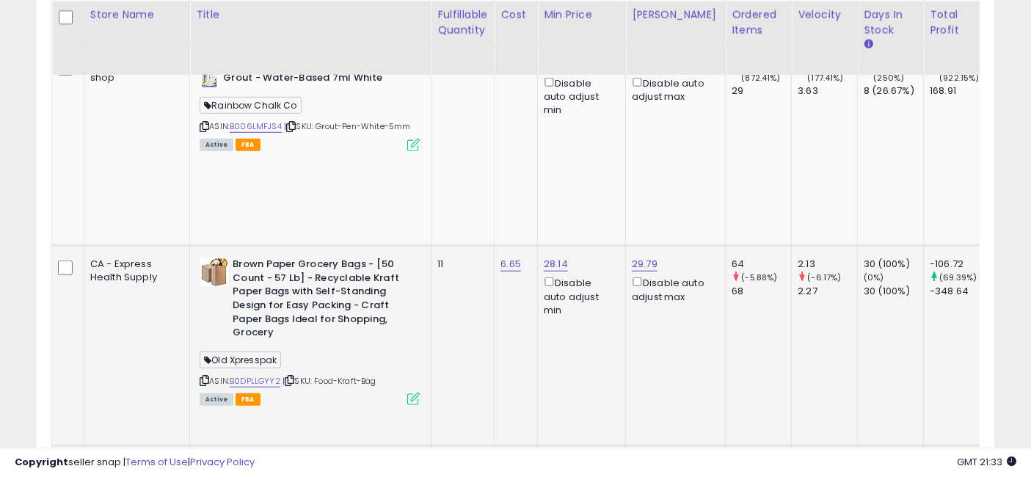
drag, startPoint x: 630, startPoint y: 219, endPoint x: 421, endPoint y: 216, distance: 208.4
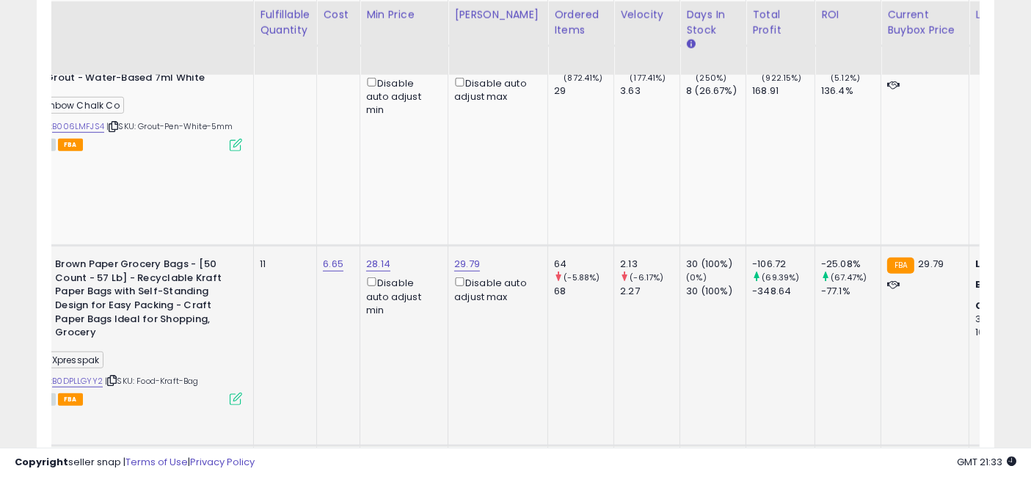
drag, startPoint x: 482, startPoint y: 222, endPoint x: 572, endPoint y: 227, distance: 89.7
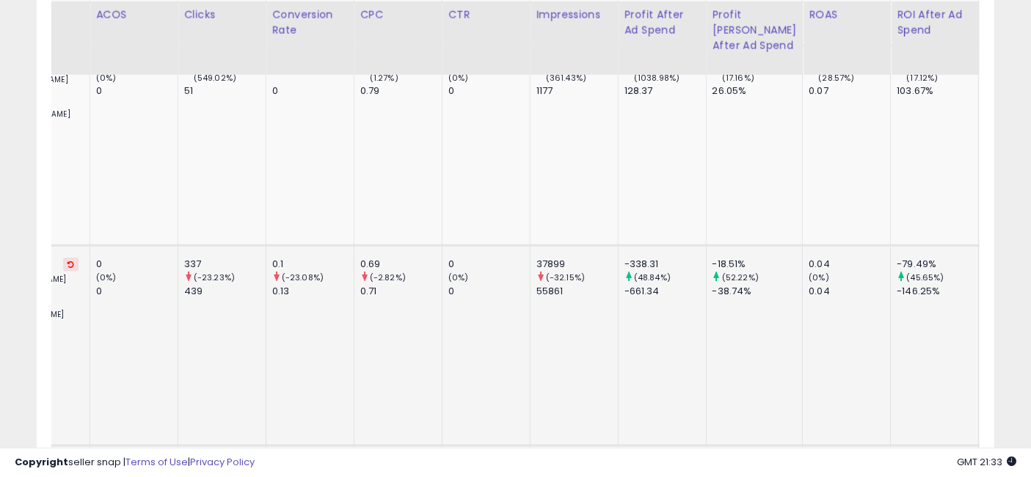
drag, startPoint x: 447, startPoint y: 228, endPoint x: 675, endPoint y: 236, distance: 228.3
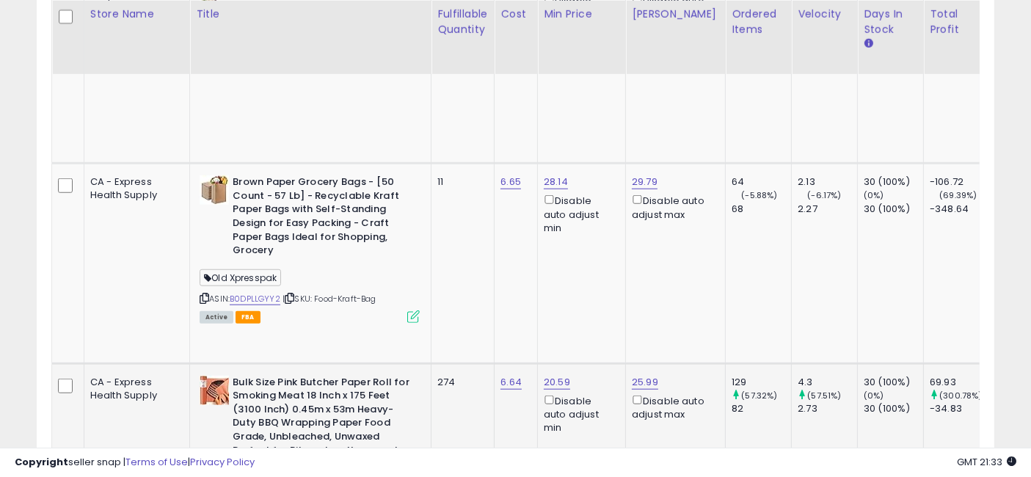
drag, startPoint x: 752, startPoint y: 280, endPoint x: 436, endPoint y: 287, distance: 316.3
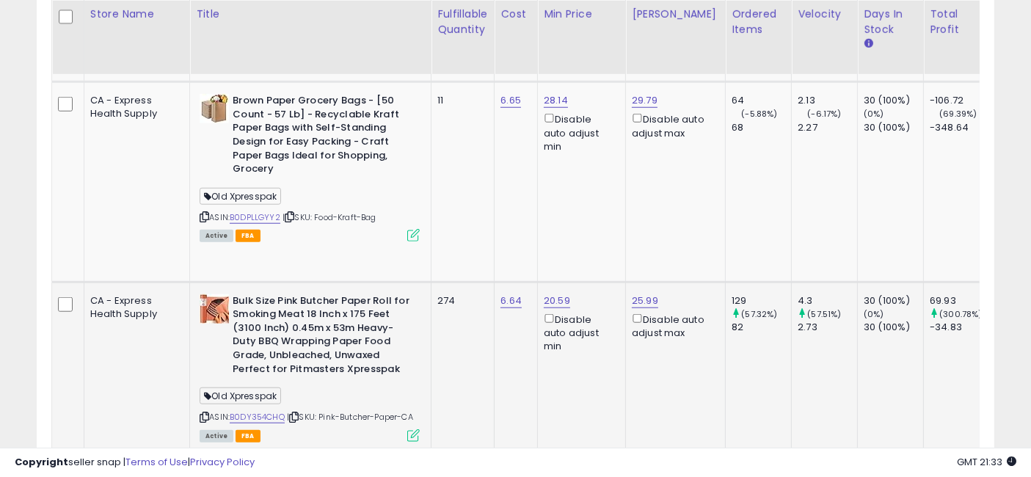
click at [407, 429] on icon at bounding box center [413, 435] width 12 height 12
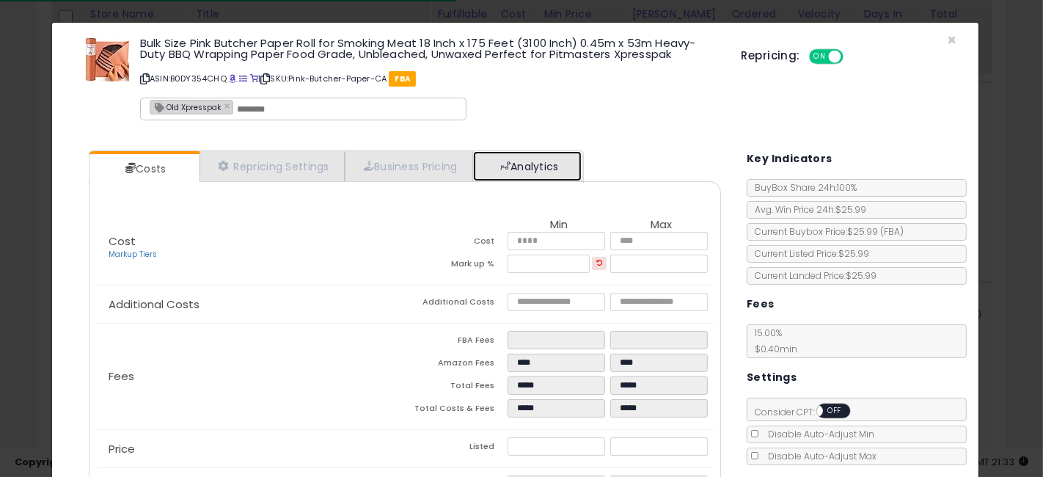
click at [551, 171] on link "Analytics" at bounding box center [527, 166] width 109 height 30
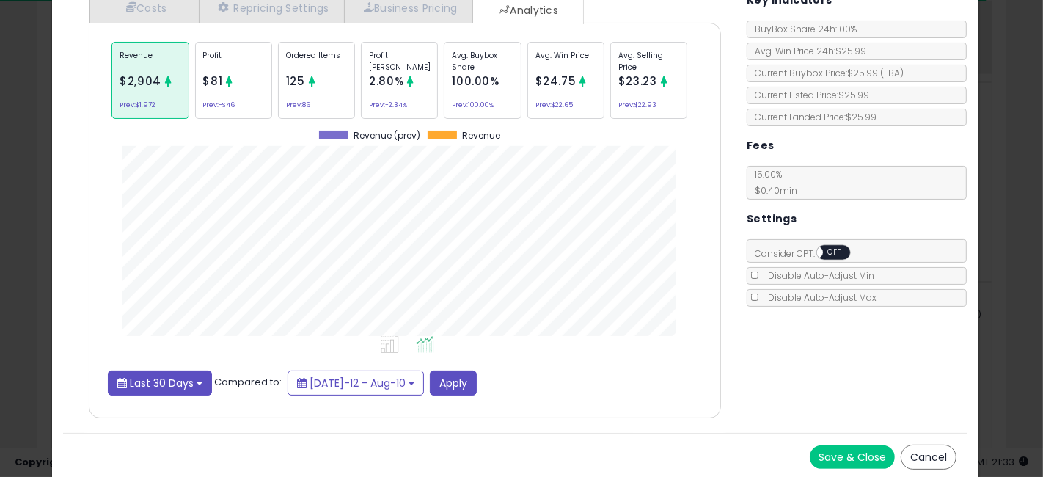
click at [165, 382] on span "Last 30 Days" at bounding box center [162, 383] width 64 height 15
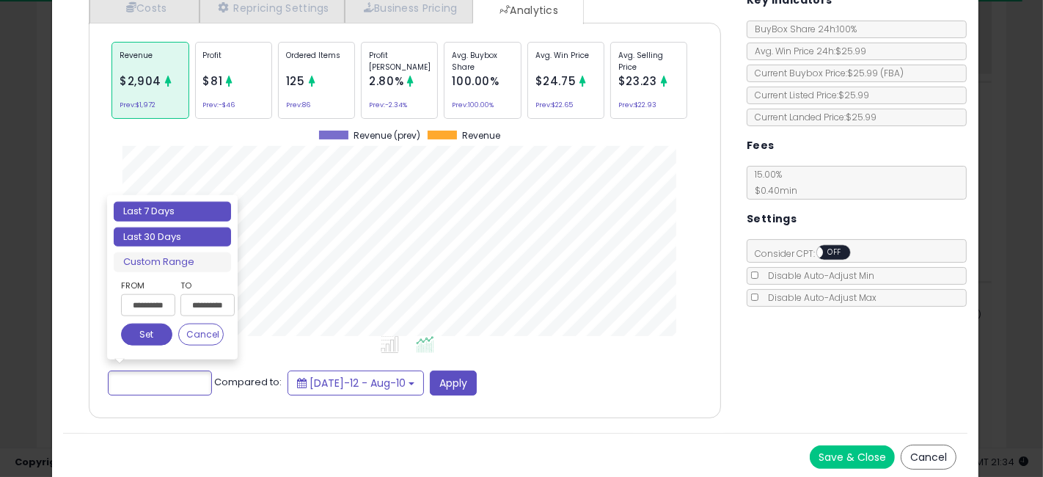
type input "**********"
click at [167, 211] on li "Last 7 Days" at bounding box center [172, 212] width 117 height 20
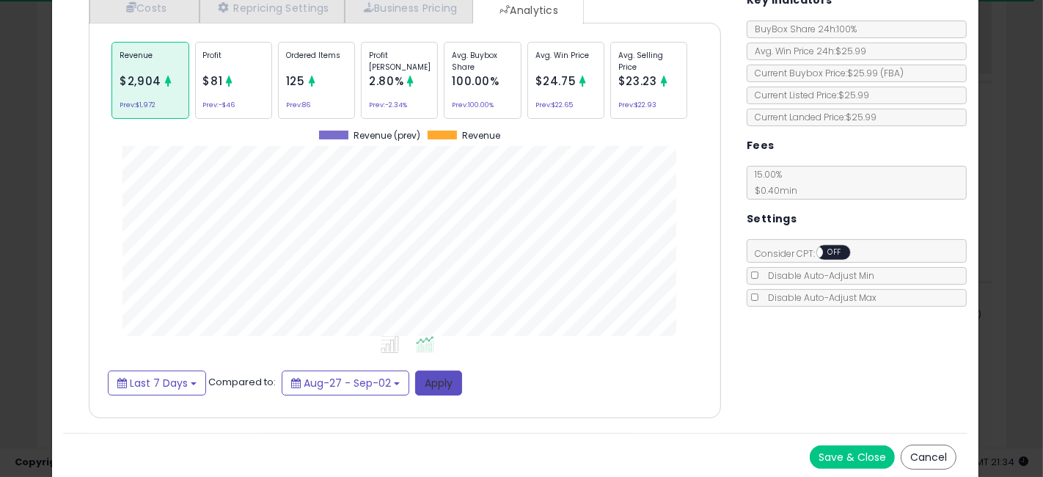
click at [431, 384] on button "Apply" at bounding box center [438, 383] width 47 height 25
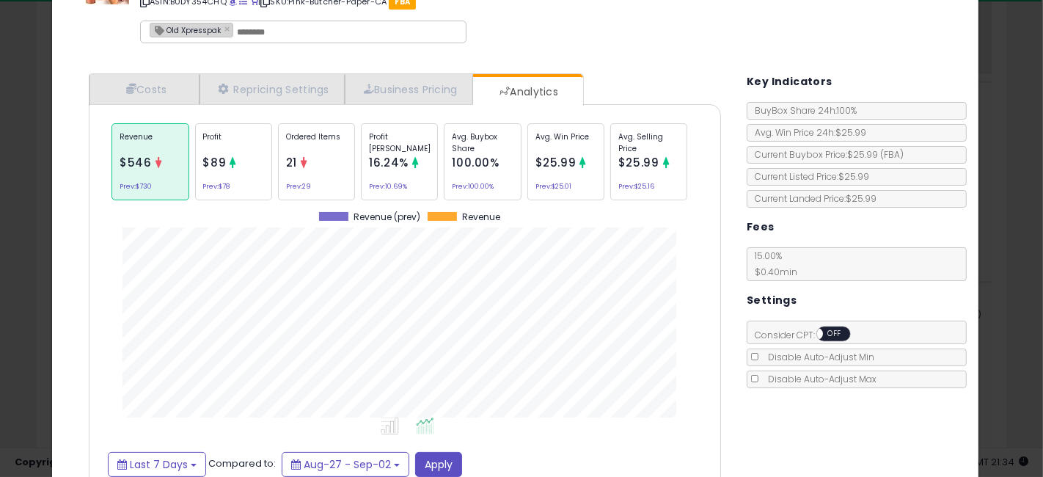
click at [398, 150] on p "Profit Margin" at bounding box center [399, 142] width 61 height 22
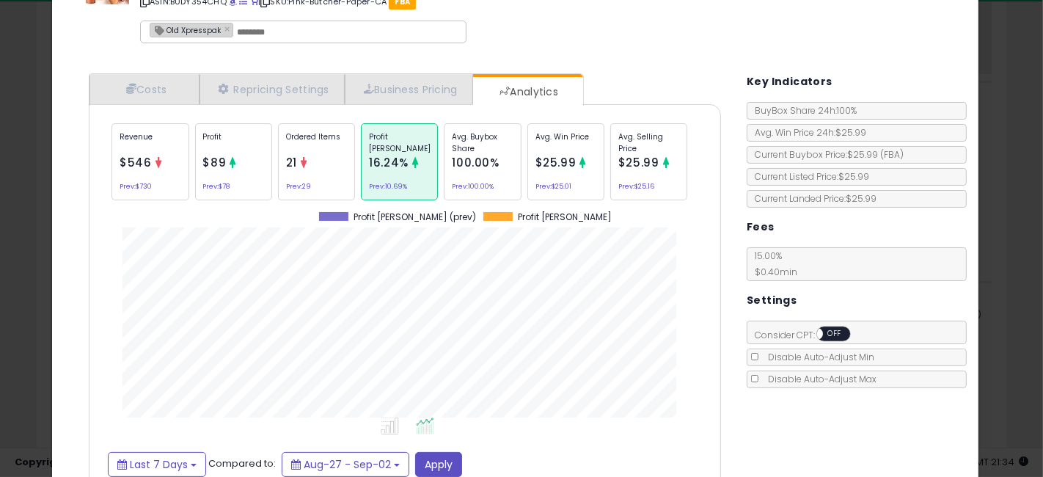
click at [477, 155] on span "100.00%" at bounding box center [475, 162] width 47 height 15
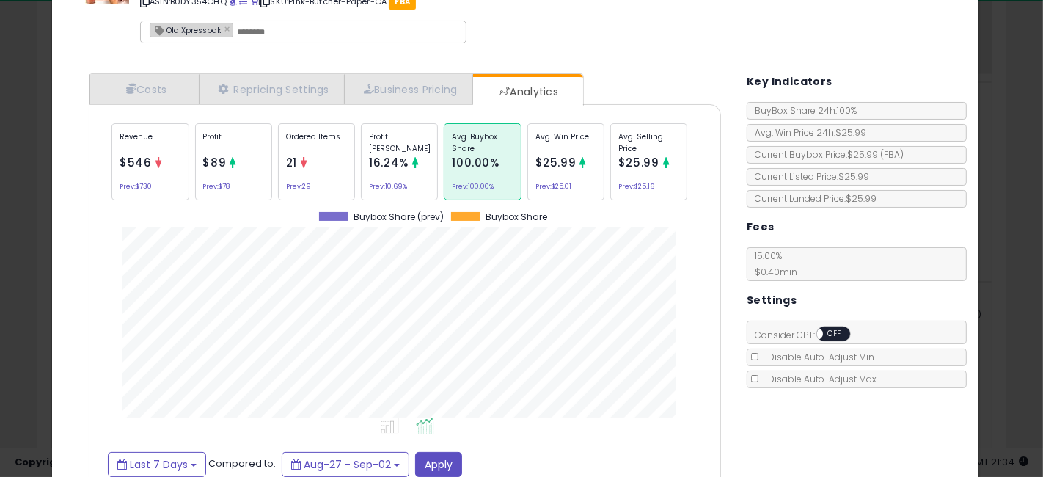
click at [0, 200] on div "× Close Bulk Size Pink Butcher Paper Roll for Smoking Meat 18 Inch x 175 Feet (…" at bounding box center [521, 238] width 1043 height 477
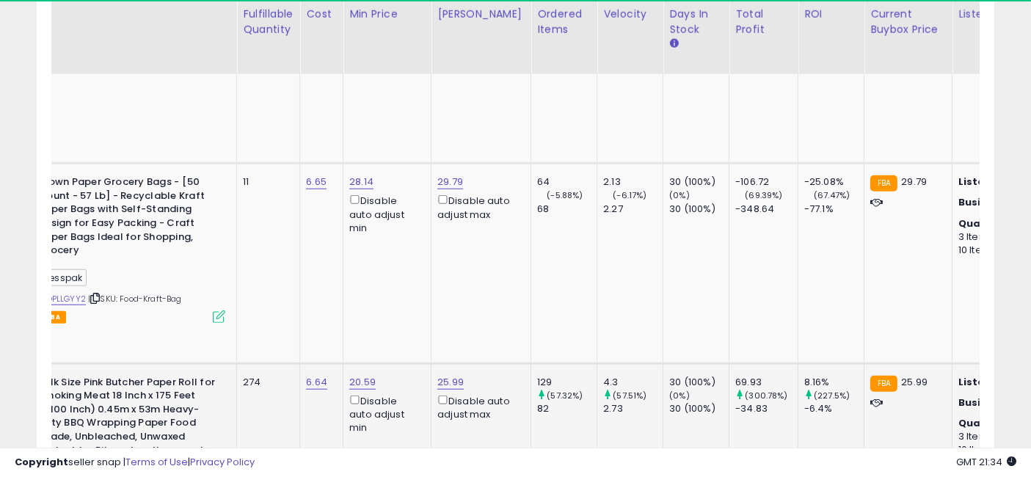
drag, startPoint x: 435, startPoint y: 290, endPoint x: 525, endPoint y: 288, distance: 90.3
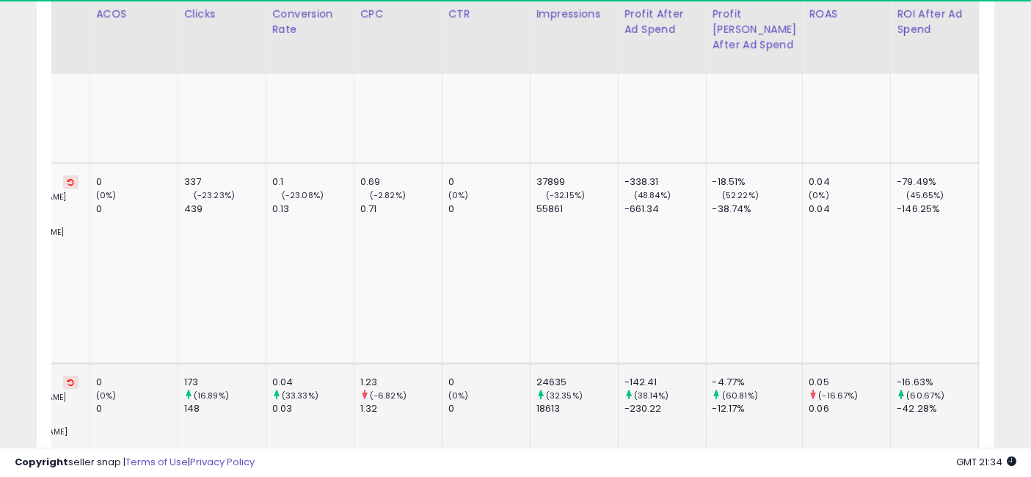
drag, startPoint x: 486, startPoint y: 296, endPoint x: 727, endPoint y: 299, distance: 241.4
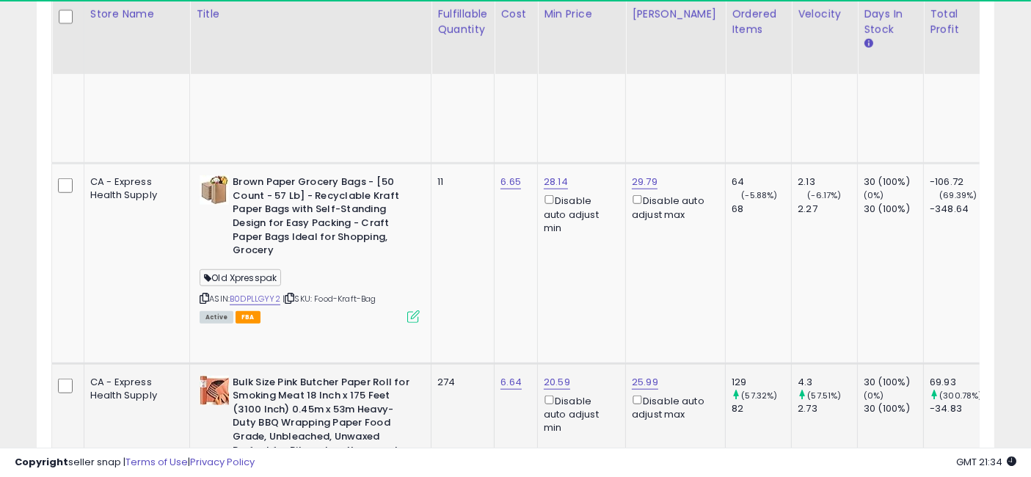
drag, startPoint x: 790, startPoint y: 285, endPoint x: 438, endPoint y: 285, distance: 352.2
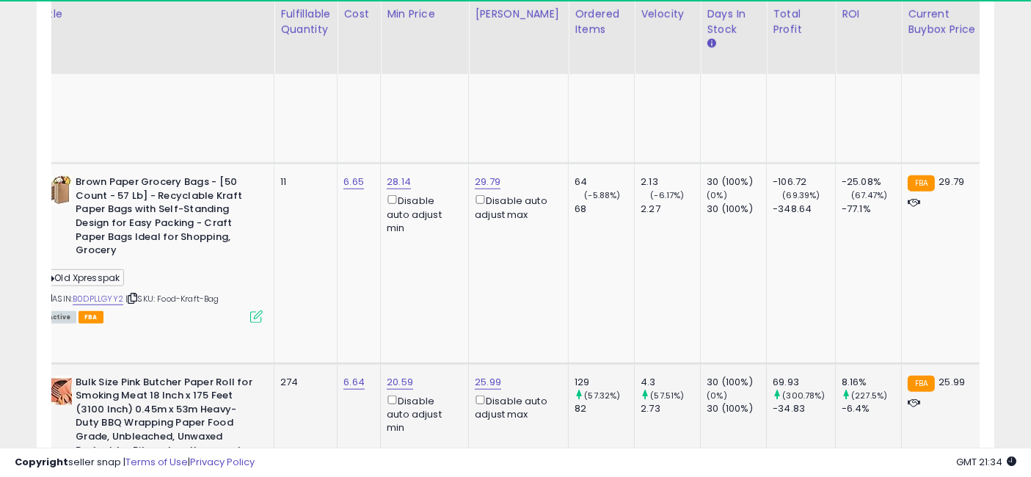
drag, startPoint x: 463, startPoint y: 292, endPoint x: 526, endPoint y: 299, distance: 63.4
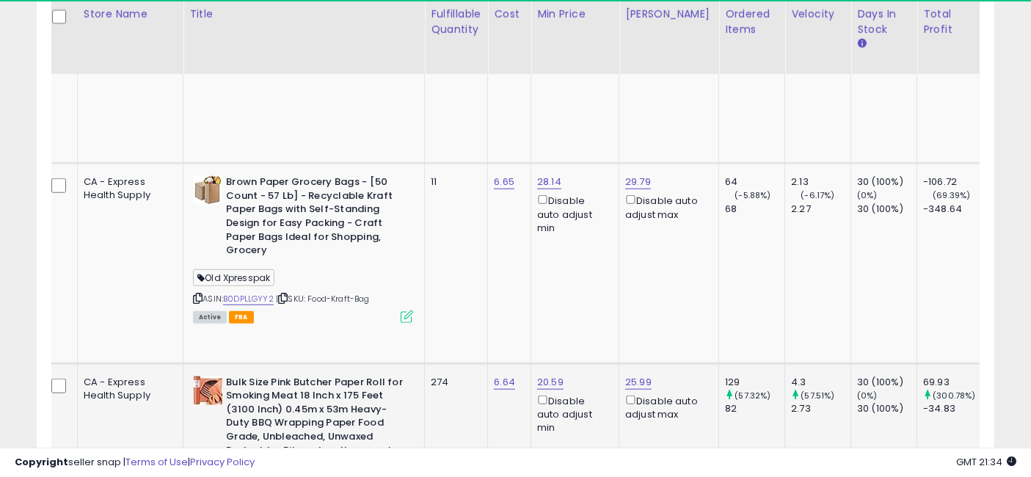
drag, startPoint x: 646, startPoint y: 299, endPoint x: 539, endPoint y: 291, distance: 107.4
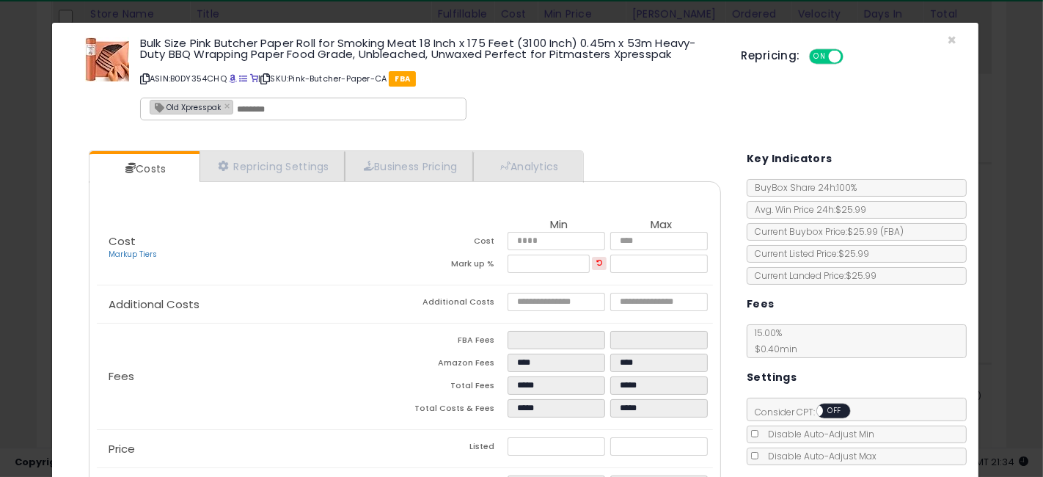
click at [12, 255] on div "× Close Bulk Size Pink Butcher Paper Roll for Smoking Meat 18 Inch x 175 Feet (…" at bounding box center [521, 238] width 1043 height 477
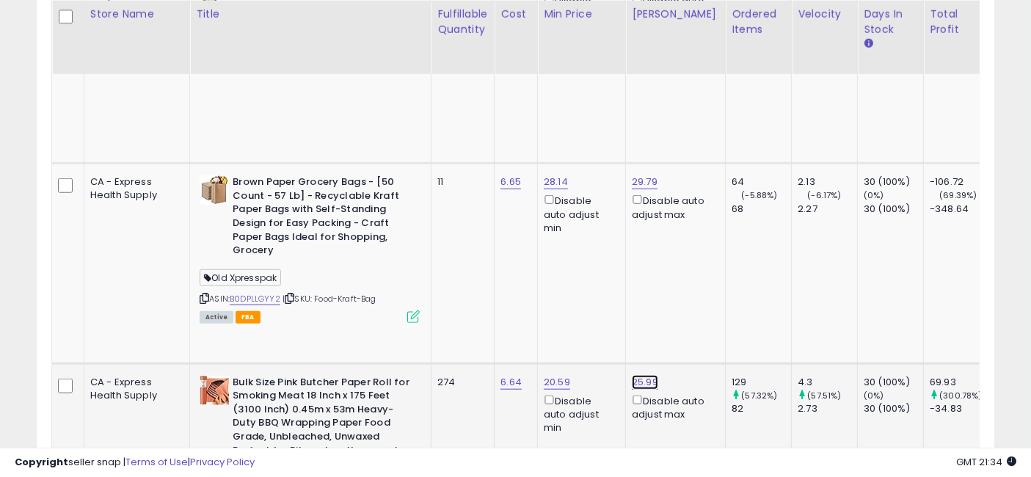
click at [632, 375] on link "25.99" at bounding box center [645, 382] width 26 height 15
click at [524, 163] on input "*****" at bounding box center [568, 167] width 131 height 25
type input "*****"
click button "submit" at bounding box center [651, 166] width 25 height 22
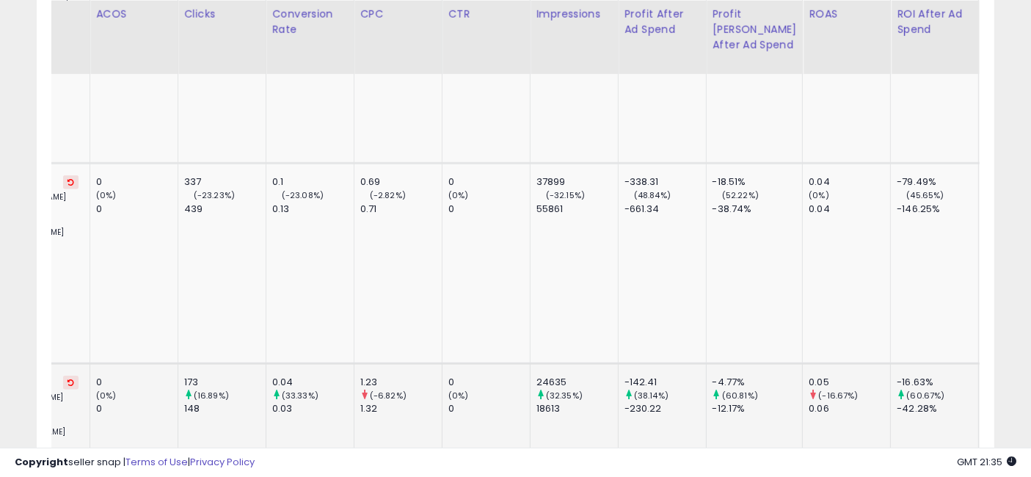
drag, startPoint x: 430, startPoint y: 300, endPoint x: 798, endPoint y: 260, distance: 369.7
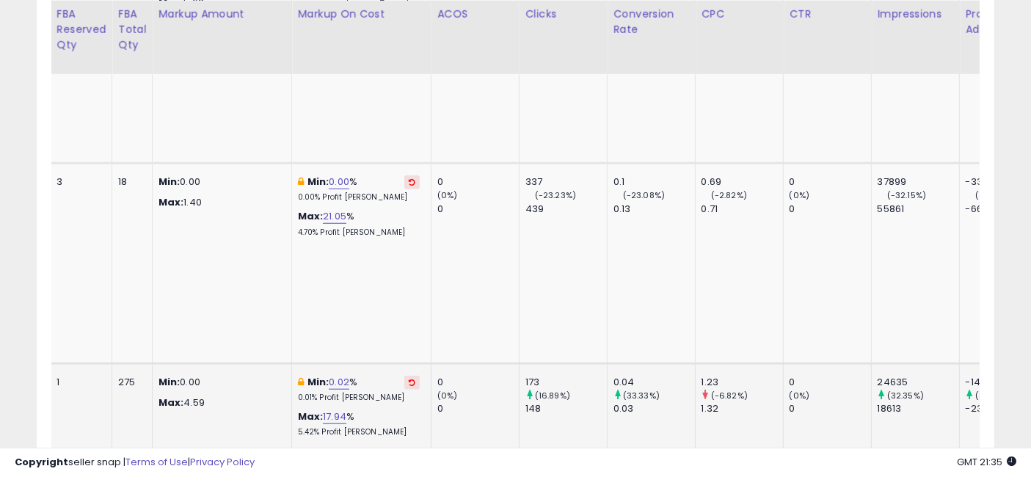
drag, startPoint x: 758, startPoint y: 280, endPoint x: 637, endPoint y: 293, distance: 121.8
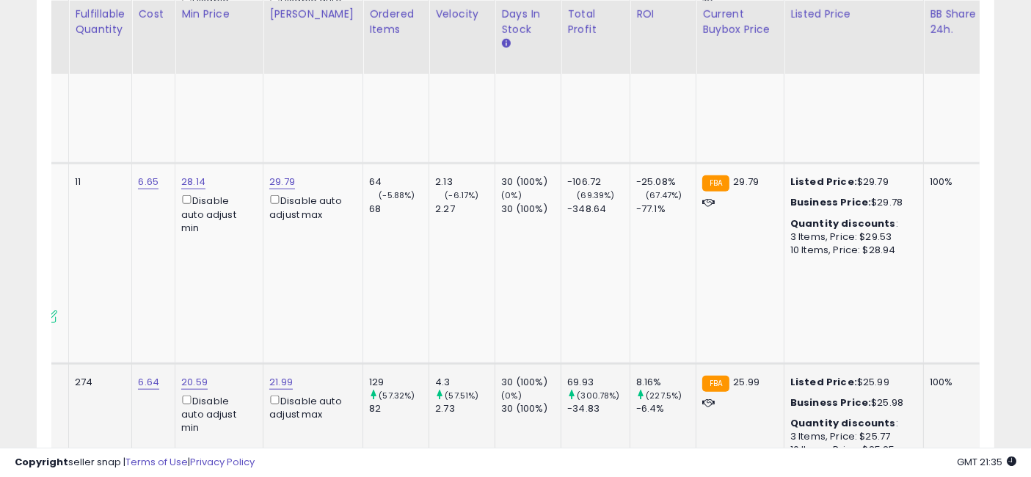
drag, startPoint x: 773, startPoint y: 290, endPoint x: 404, endPoint y: 285, distance: 368.4
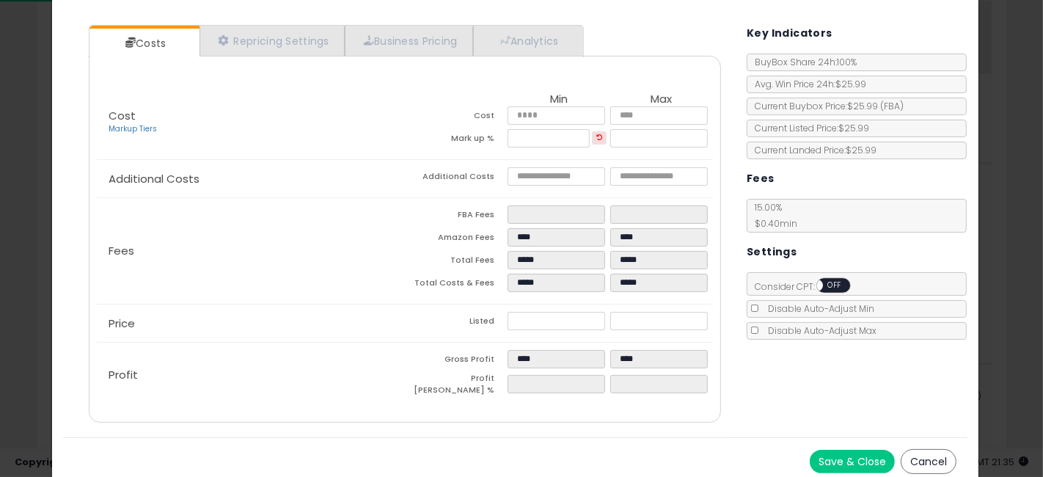
click at [0, 215] on div "× Close Bulk Size Pink Butcher Paper Roll for Smoking Meat 18 Inch x 175 Feet (…" at bounding box center [521, 238] width 1043 height 477
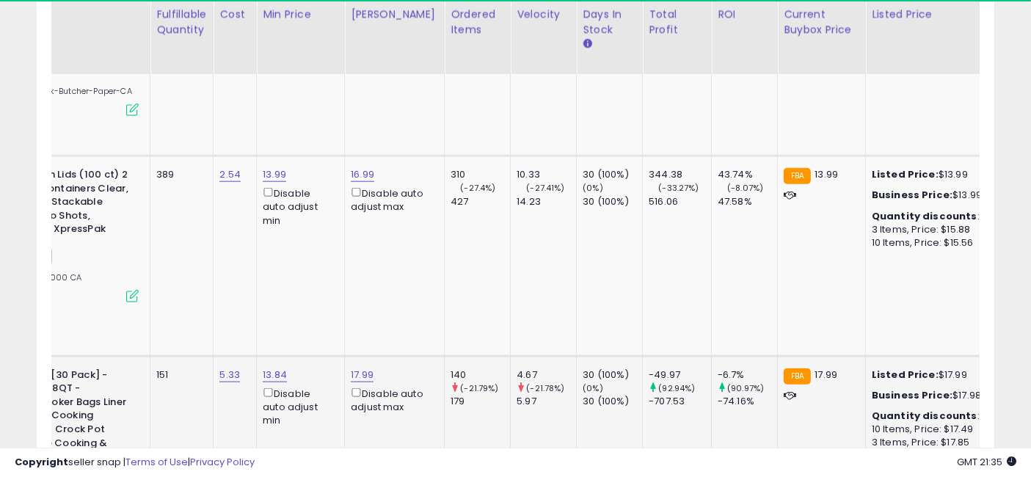
scroll to position [0, 945]
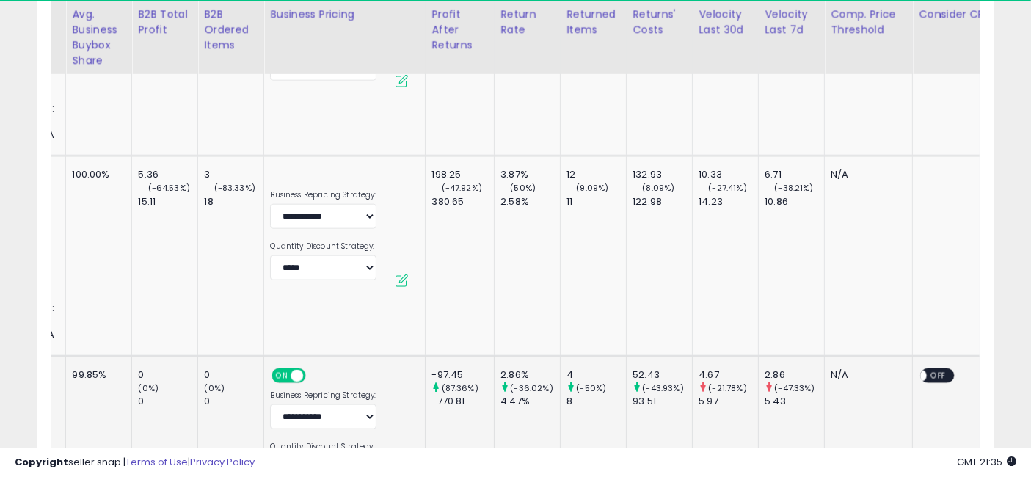
drag, startPoint x: 434, startPoint y: 217, endPoint x: 612, endPoint y: 219, distance: 178.3
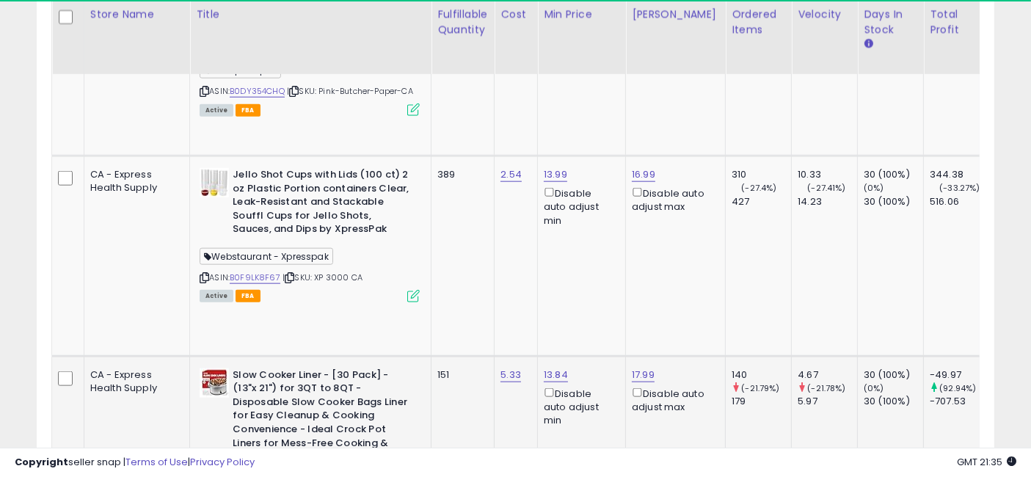
drag, startPoint x: 569, startPoint y: 227, endPoint x: 199, endPoint y: 194, distance: 371.2
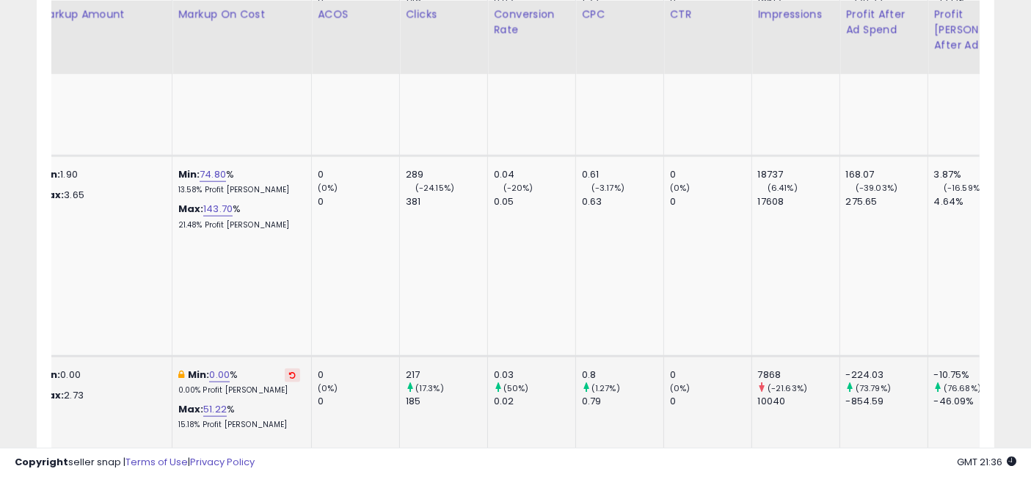
scroll to position [0, 3135]
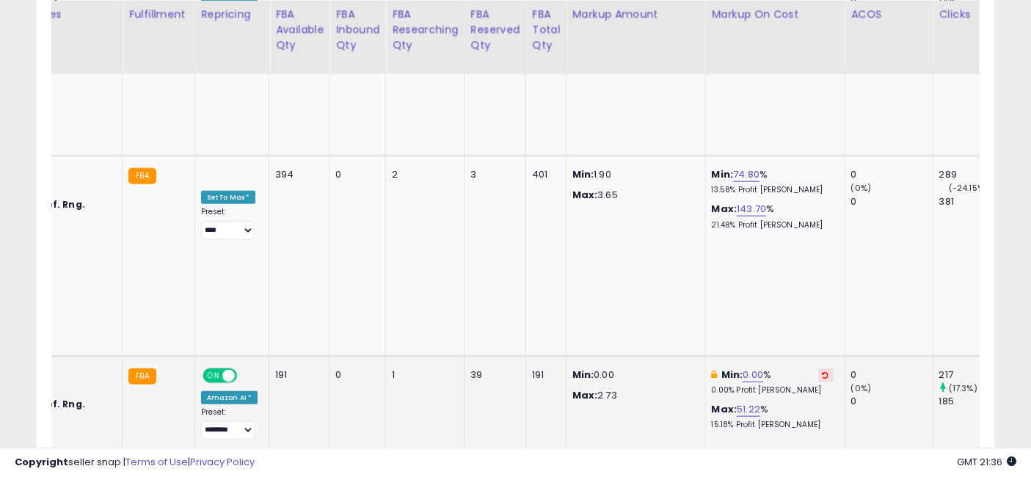
drag, startPoint x: 642, startPoint y: 211, endPoint x: 586, endPoint y: 213, distance: 55.8
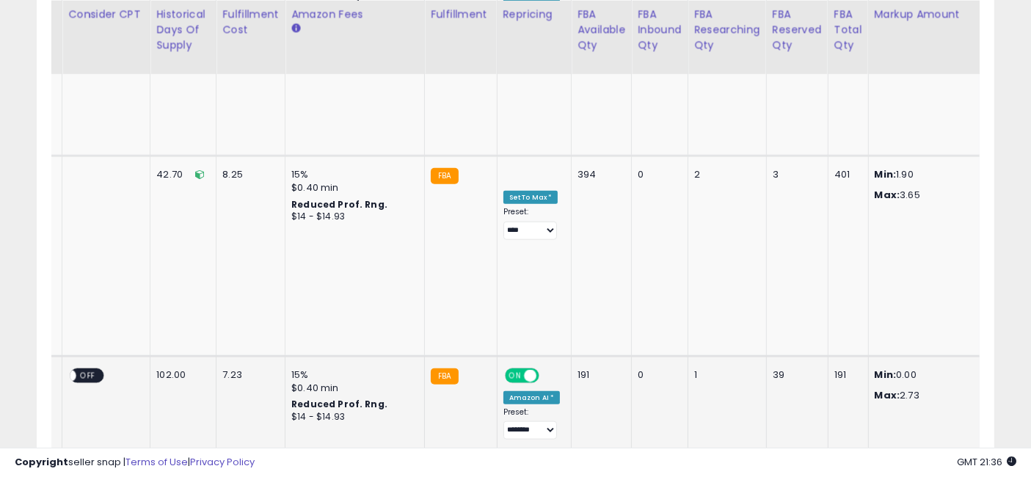
drag, startPoint x: 778, startPoint y: 216, endPoint x: 654, endPoint y: 220, distance: 123.3
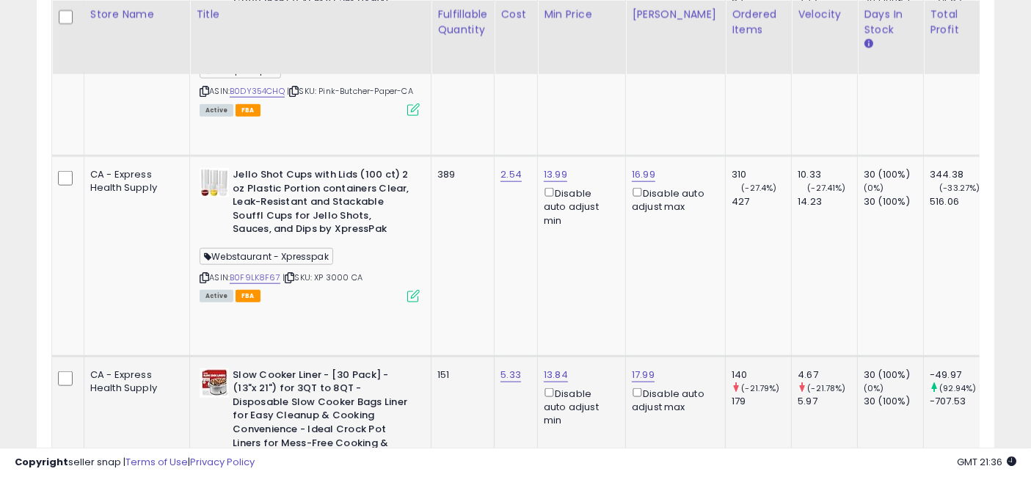
drag, startPoint x: 653, startPoint y: 255, endPoint x: 293, endPoint y: 257, distance: 359.5
click at [632, 368] on link "17.99" at bounding box center [643, 375] width 23 height 15
click at [524, 87] on input "*****" at bounding box center [567, 93] width 131 height 25
click button "submit" at bounding box center [650, 92] width 25 height 22
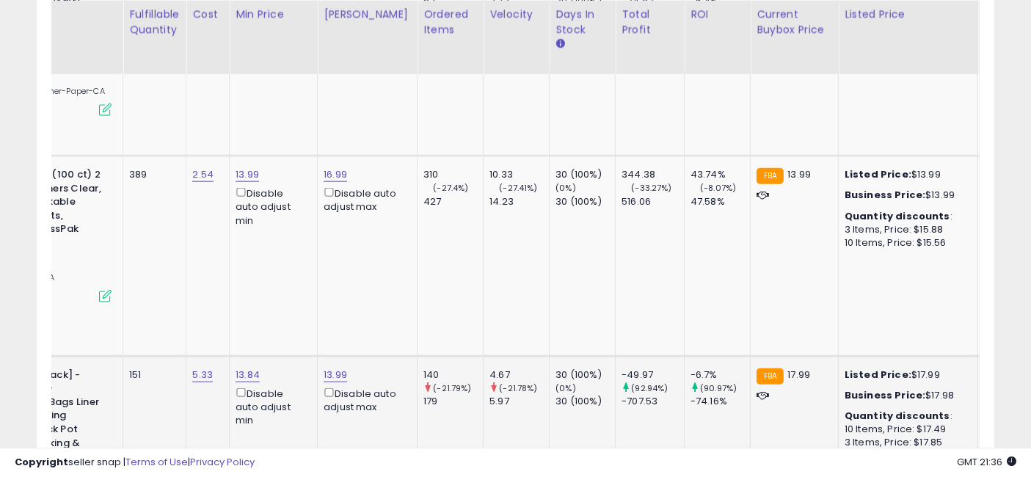
drag, startPoint x: 459, startPoint y: 221, endPoint x: 545, endPoint y: 231, distance: 87.2
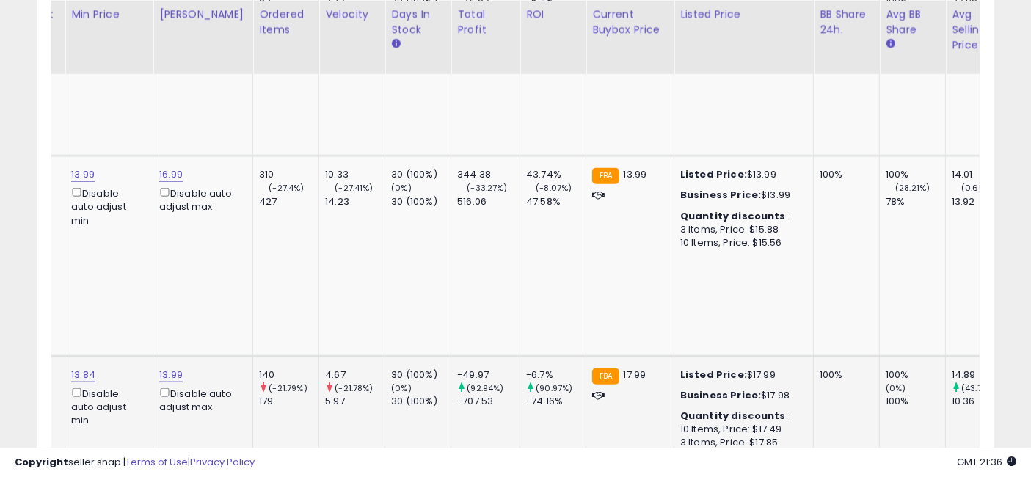
drag, startPoint x: 637, startPoint y: 228, endPoint x: 415, endPoint y: 219, distance: 221.8
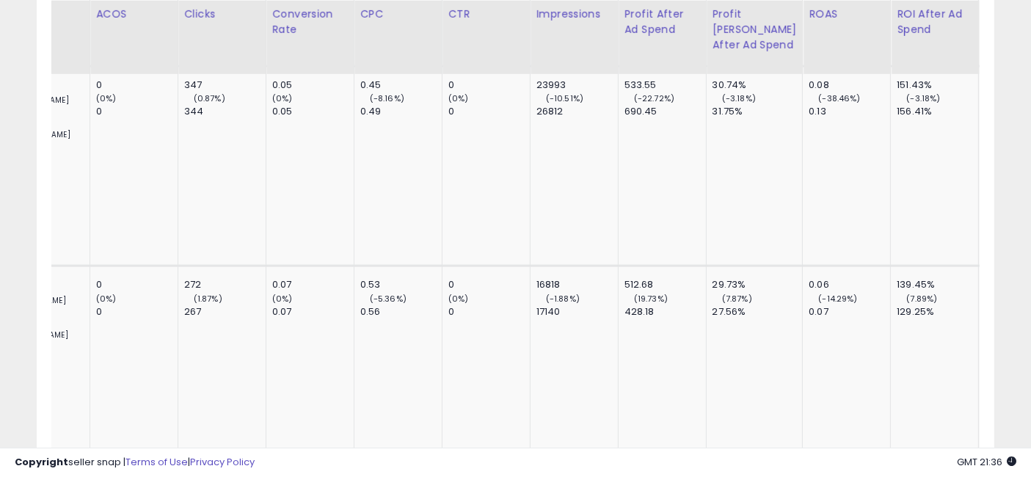
drag, startPoint x: 417, startPoint y: 178, endPoint x: 740, endPoint y: 191, distance: 322.4
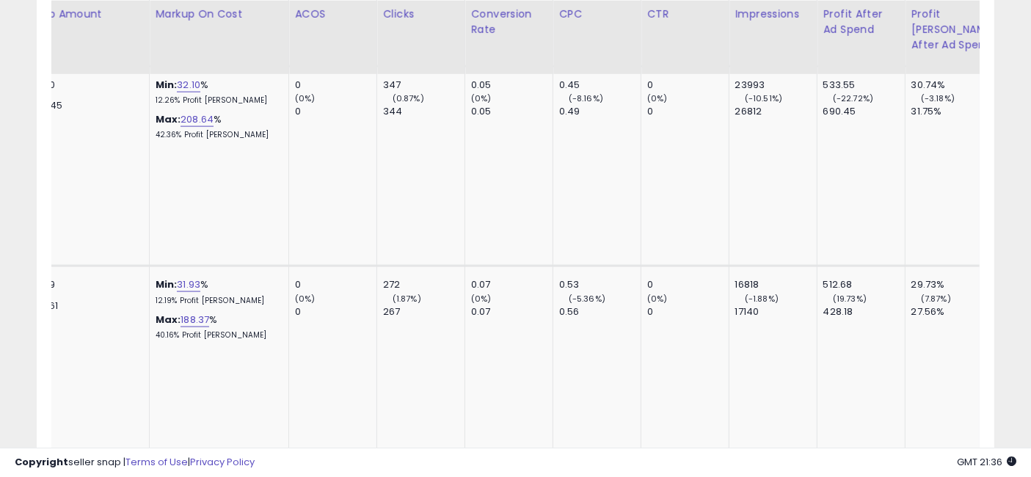
drag, startPoint x: 742, startPoint y: 195, endPoint x: 624, endPoint y: 194, distance: 117.4
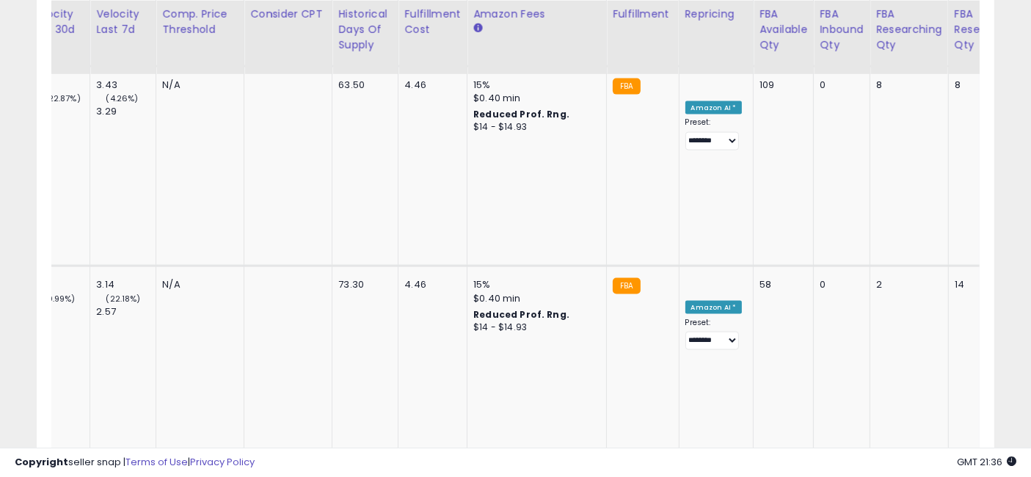
drag, startPoint x: 663, startPoint y: 194, endPoint x: 522, endPoint y: 189, distance: 141.0
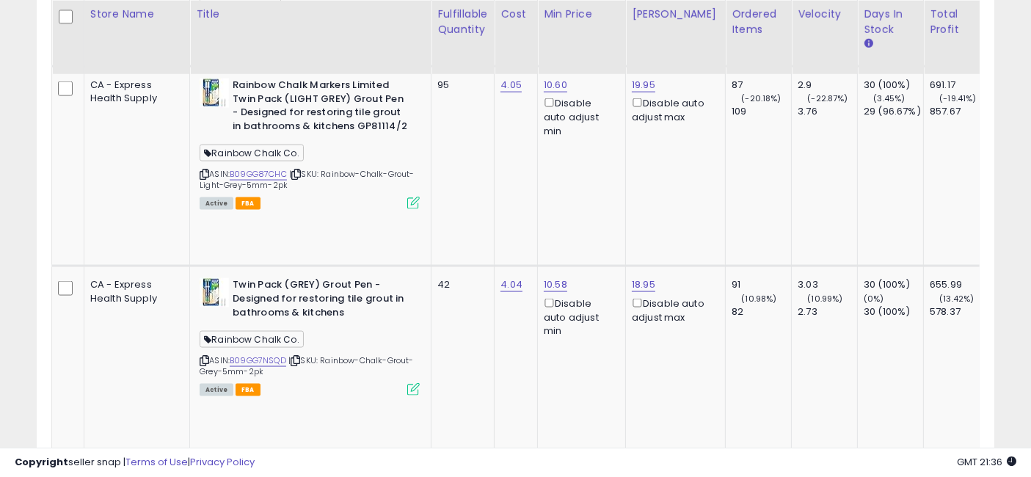
drag, startPoint x: 658, startPoint y: 187, endPoint x: 317, endPoint y: 189, distance: 341.2
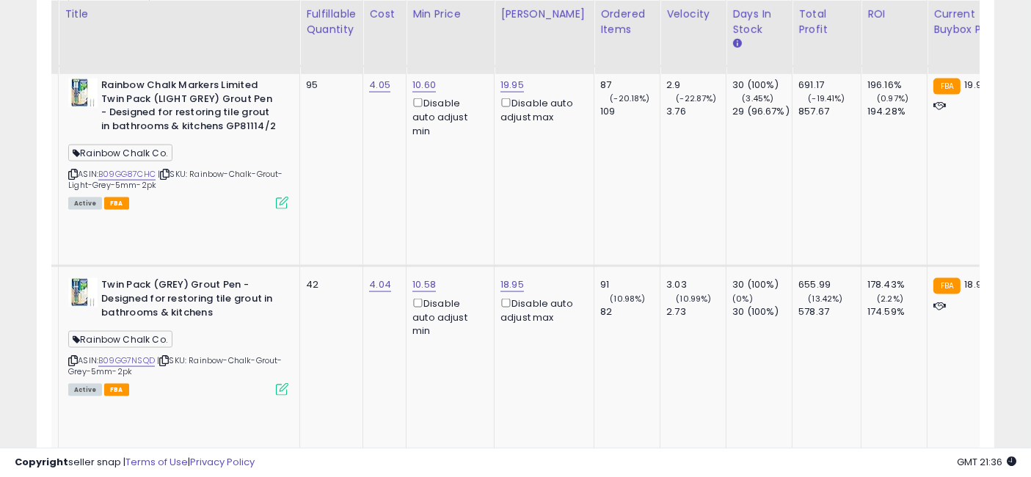
drag, startPoint x: 501, startPoint y: 190, endPoint x: 599, endPoint y: 194, distance: 97.7
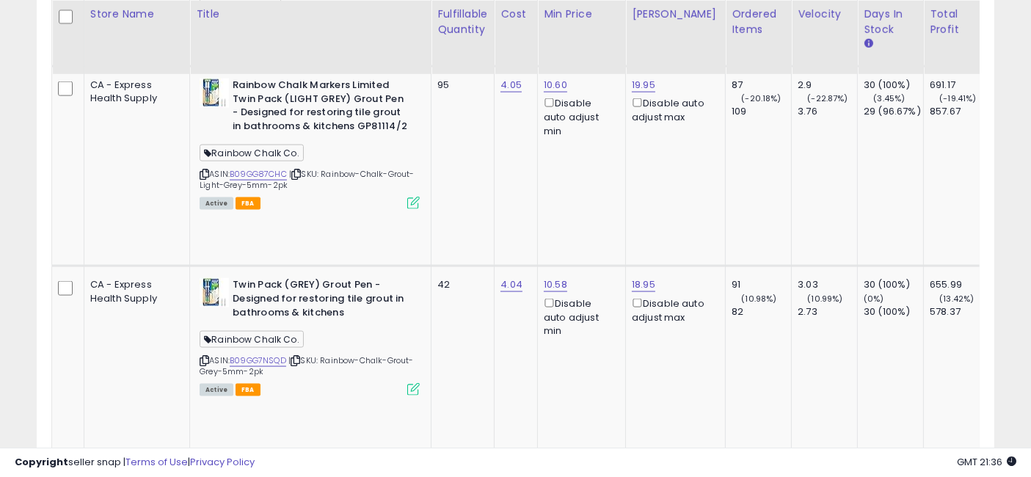
drag, startPoint x: 561, startPoint y: 194, endPoint x: 448, endPoint y: 190, distance: 112.3
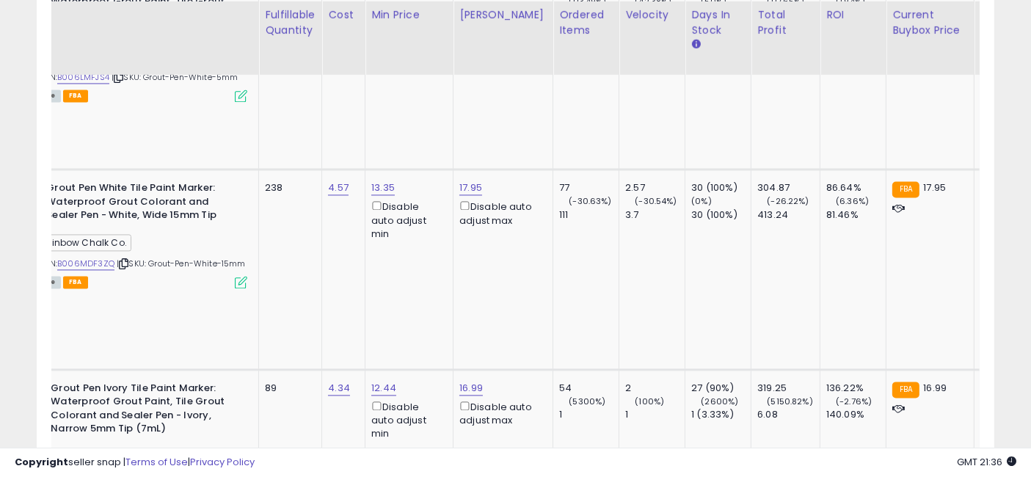
drag, startPoint x: 446, startPoint y: 170, endPoint x: 517, endPoint y: 179, distance: 71.7
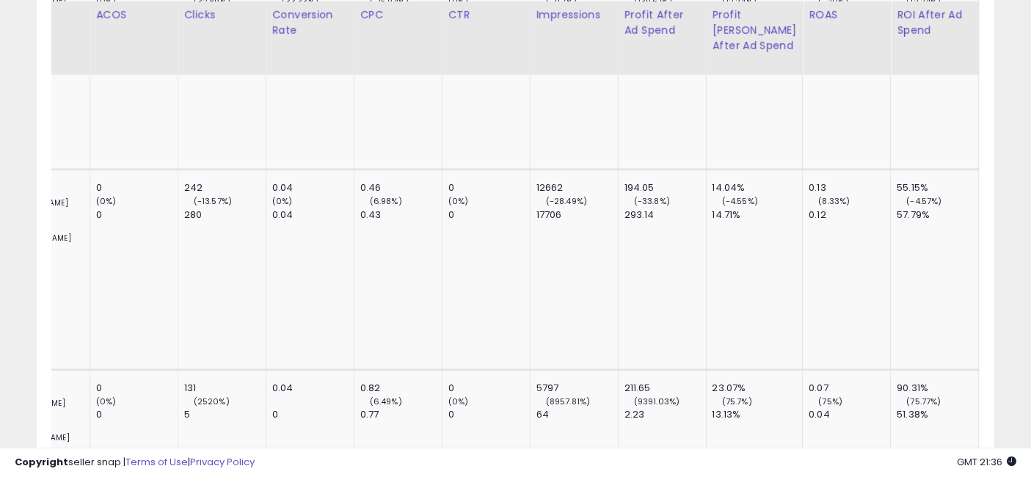
drag, startPoint x: 377, startPoint y: 166, endPoint x: 769, endPoint y: 171, distance: 391.8
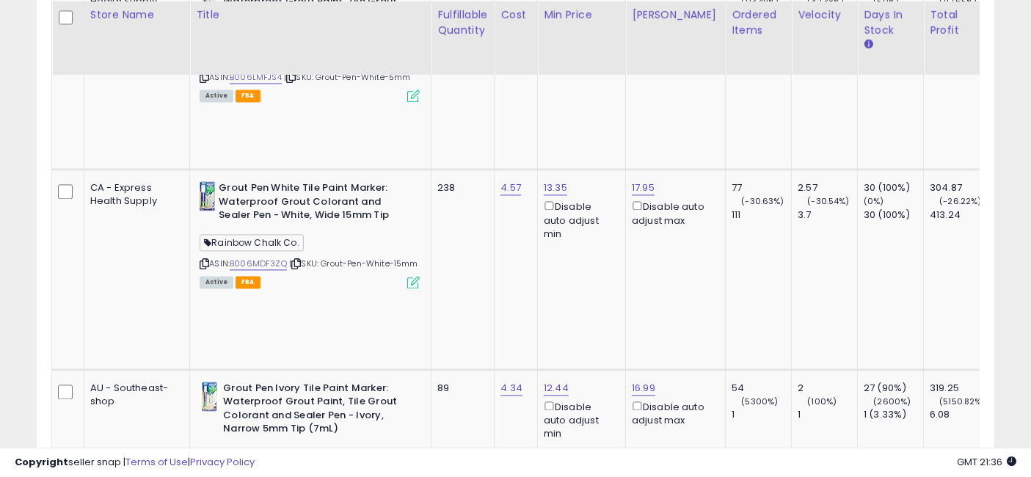
drag, startPoint x: 868, startPoint y: 158, endPoint x: 442, endPoint y: 163, distance: 425.6
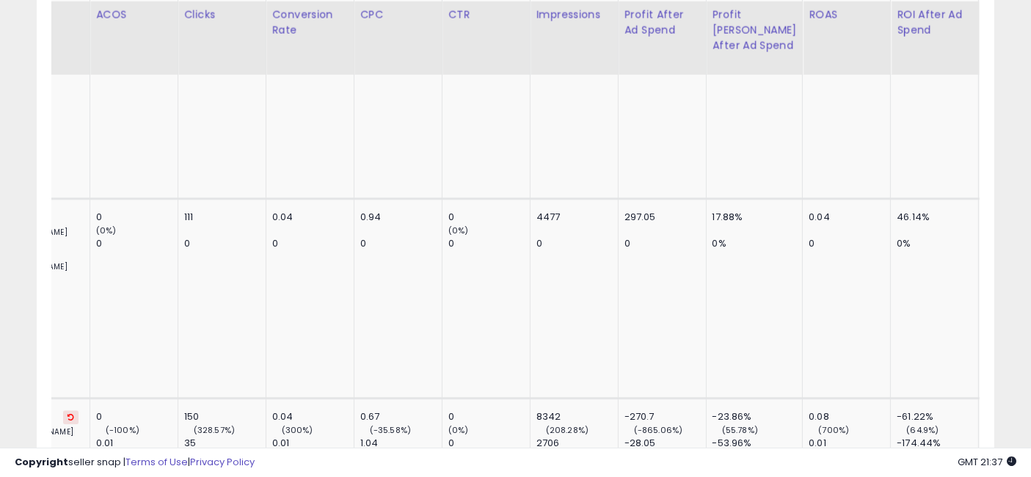
drag, startPoint x: 411, startPoint y: 227, endPoint x: 770, endPoint y: 247, distance: 359.3
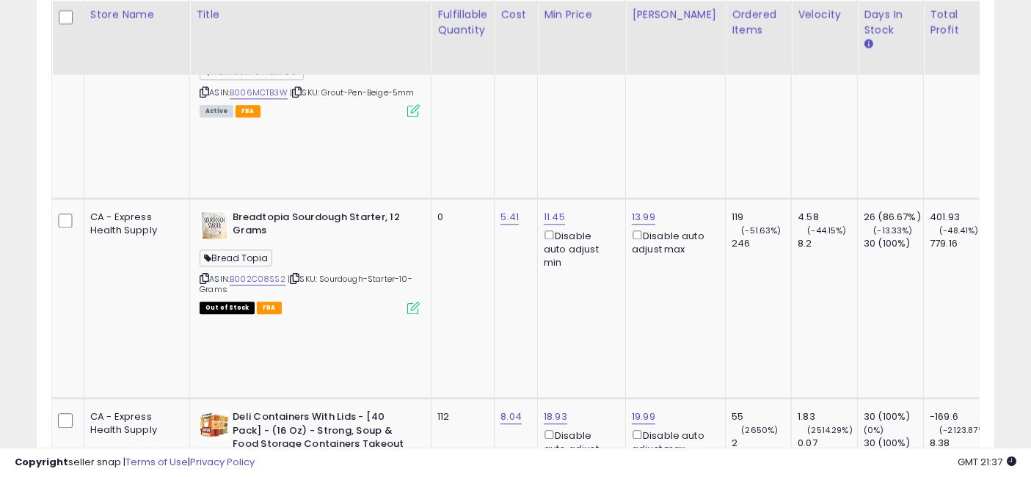
drag, startPoint x: 842, startPoint y: 242, endPoint x: 212, endPoint y: 241, distance: 630.3
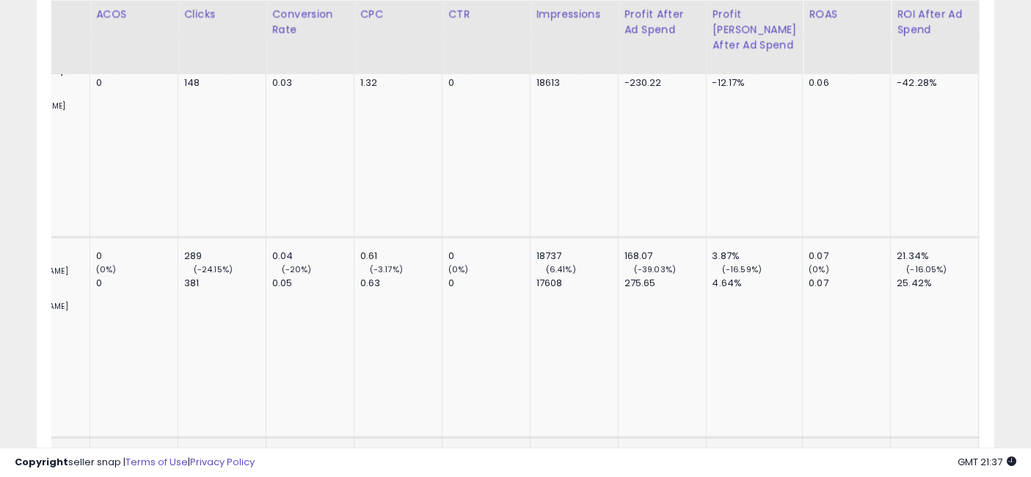
drag, startPoint x: 498, startPoint y: 296, endPoint x: 767, endPoint y: 300, distance: 268.6
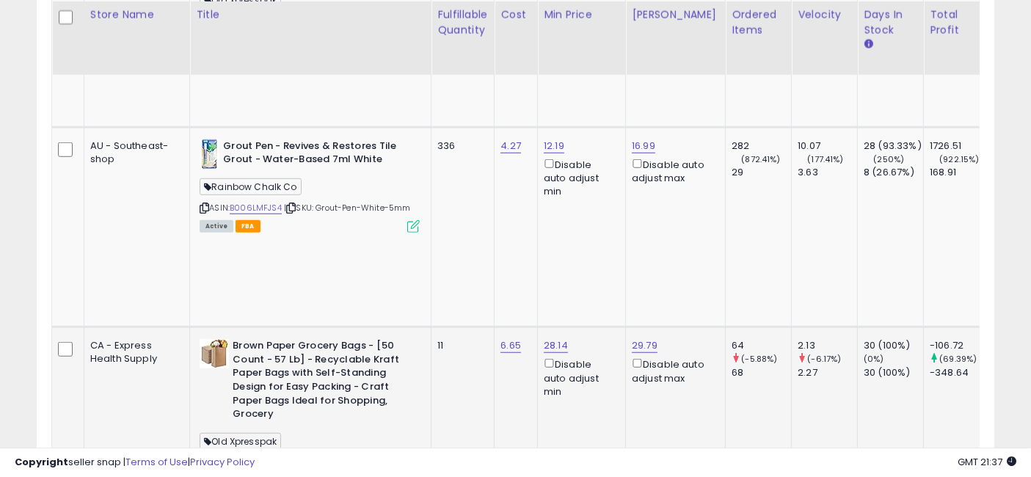
drag, startPoint x: 566, startPoint y: 296, endPoint x: 253, endPoint y: 288, distance: 313.4
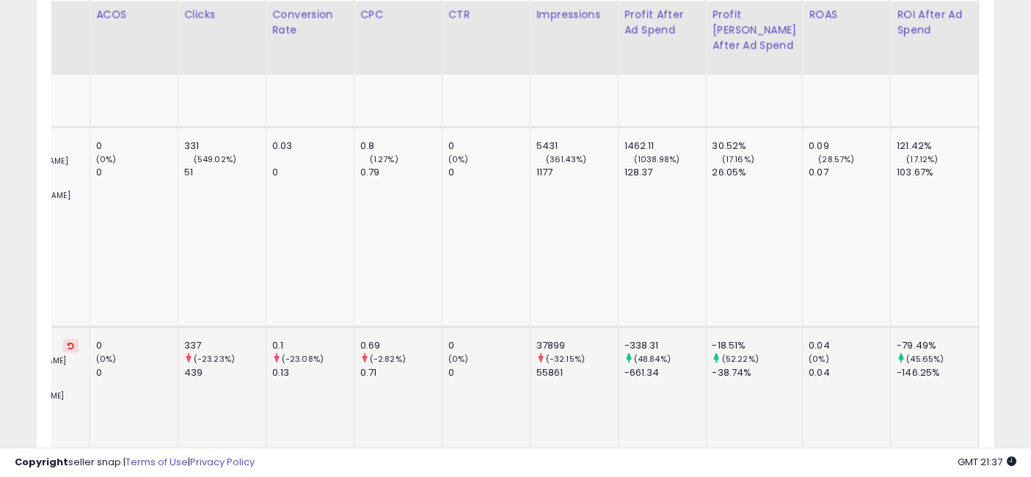
drag, startPoint x: 340, startPoint y: 282, endPoint x: 773, endPoint y: 288, distance: 432.9
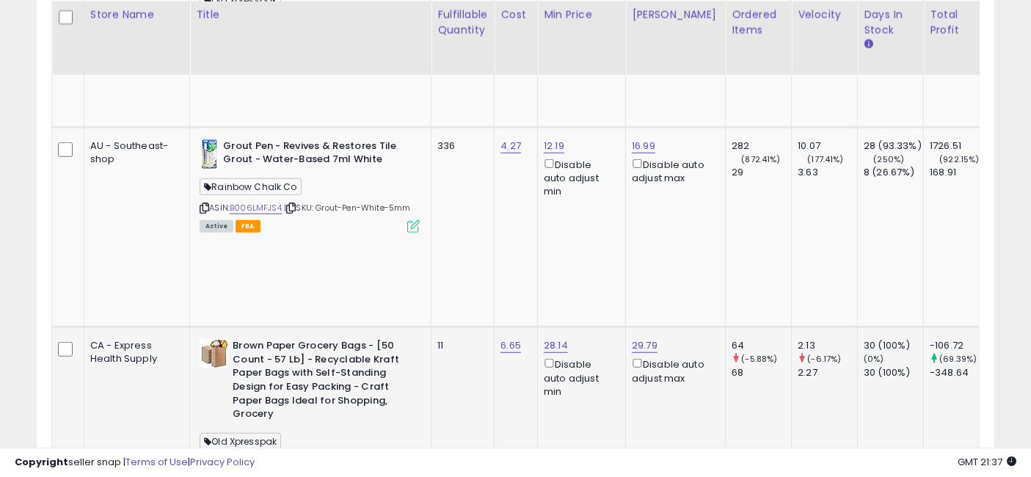
drag, startPoint x: 734, startPoint y: 286, endPoint x: 229, endPoint y: 296, distance: 504.9
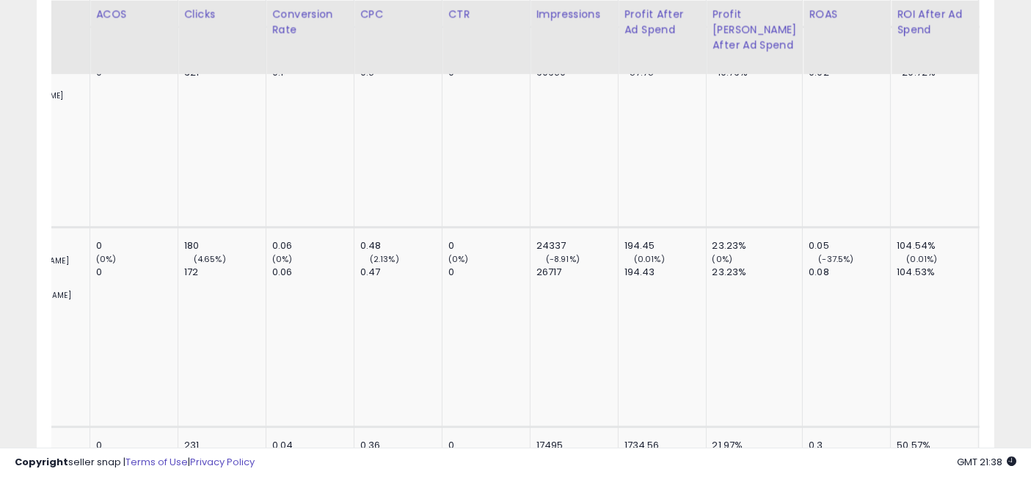
drag, startPoint x: 429, startPoint y: 244, endPoint x: 834, endPoint y: 263, distance: 405.4
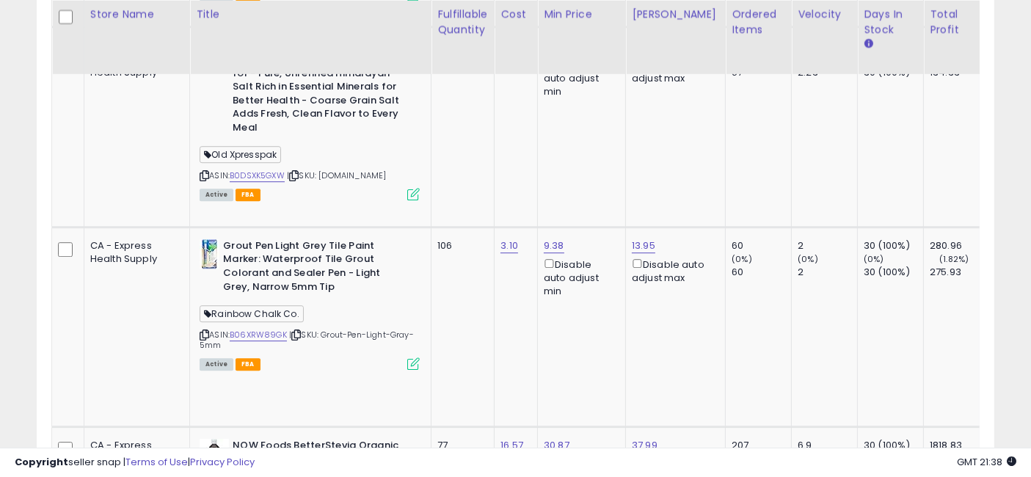
drag, startPoint x: 787, startPoint y: 258, endPoint x: 390, endPoint y: 254, distance: 397.7
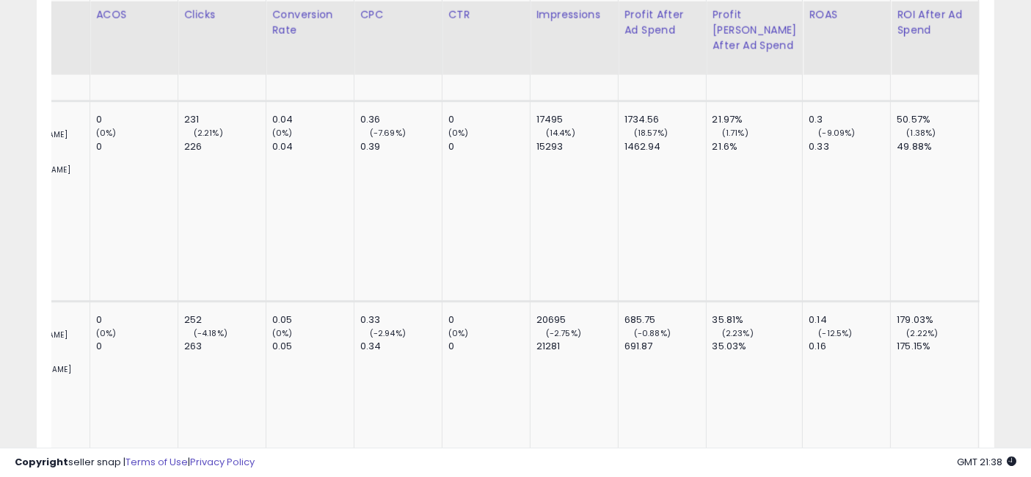
drag, startPoint x: 426, startPoint y: 230, endPoint x: 800, endPoint y: 238, distance: 374.3
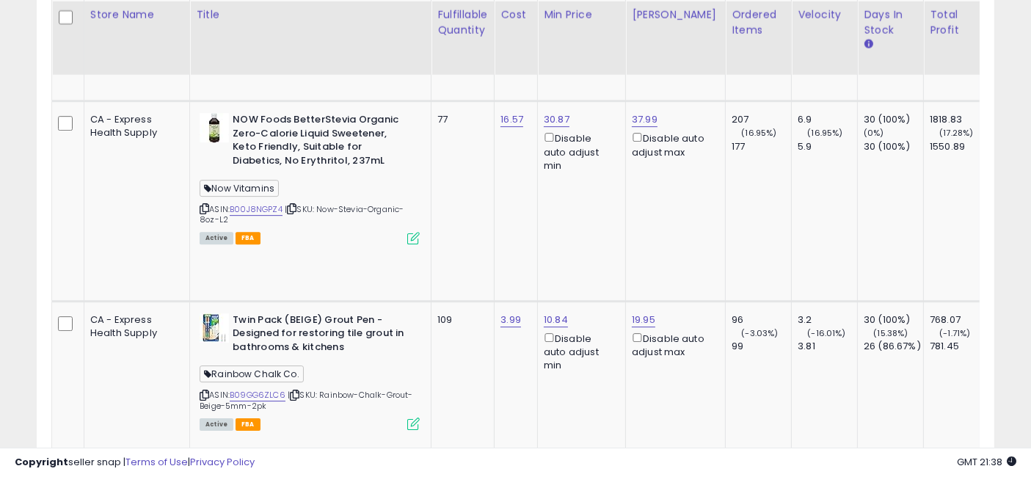
drag, startPoint x: 810, startPoint y: 242, endPoint x: 497, endPoint y: 233, distance: 313.4
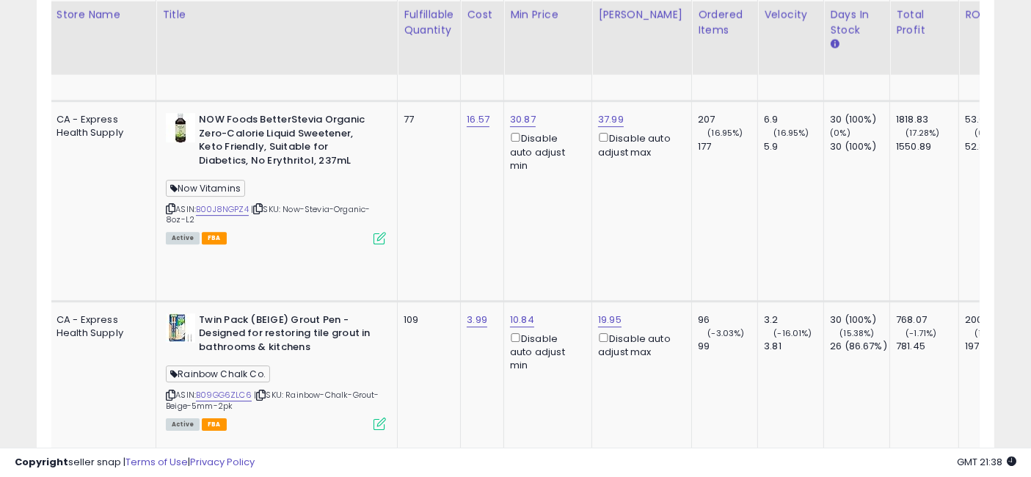
drag, startPoint x: 482, startPoint y: 240, endPoint x: 528, endPoint y: 244, distance: 45.6
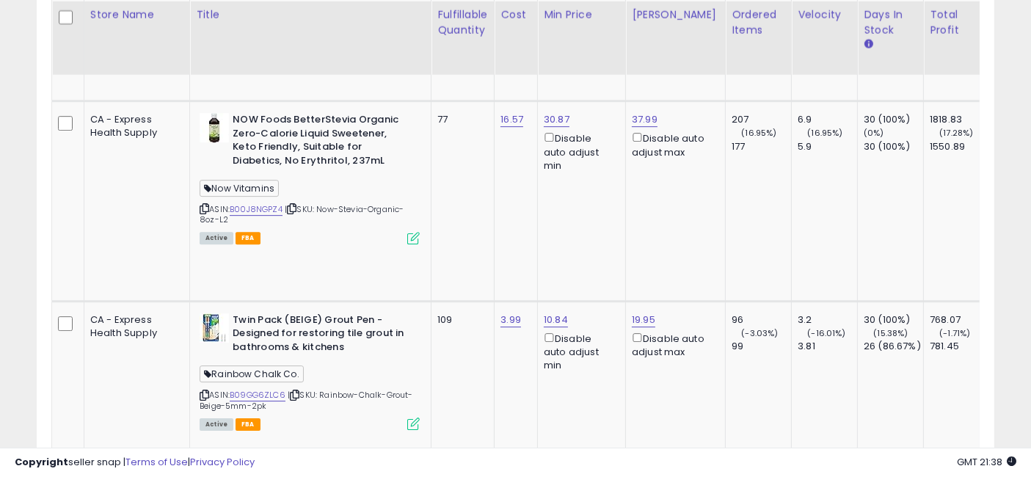
drag, startPoint x: 758, startPoint y: 243, endPoint x: 519, endPoint y: 237, distance: 238.5
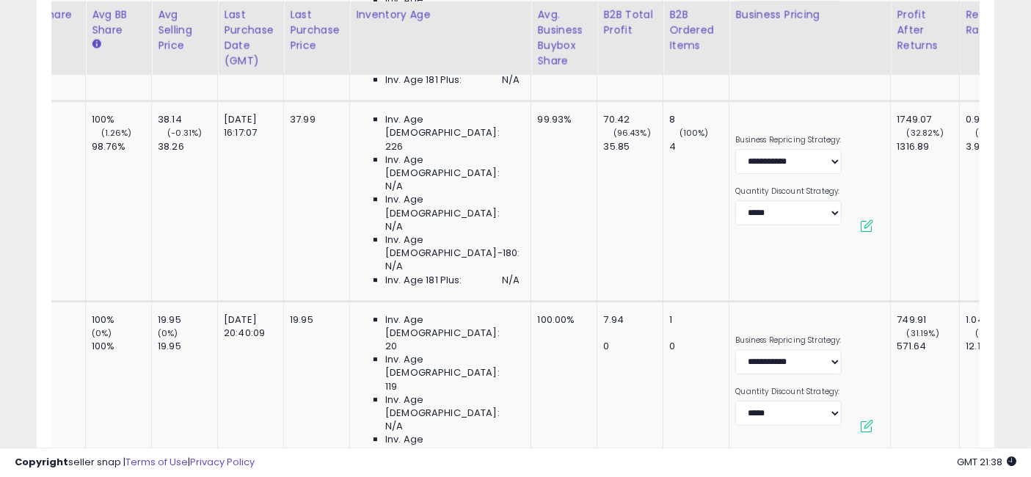
drag, startPoint x: 519, startPoint y: 237, endPoint x: 682, endPoint y: 247, distance: 162.4
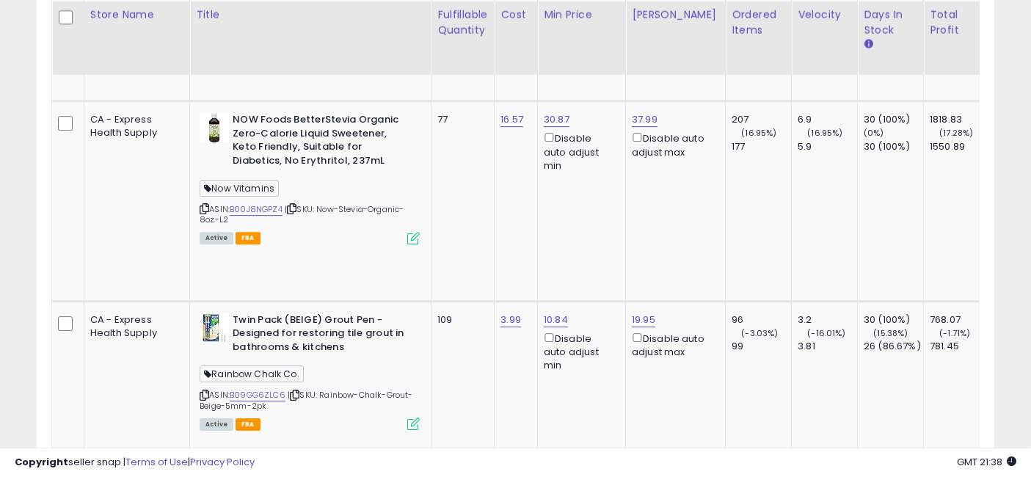
drag, startPoint x: 387, startPoint y: 227, endPoint x: 269, endPoint y: 227, distance: 118.1
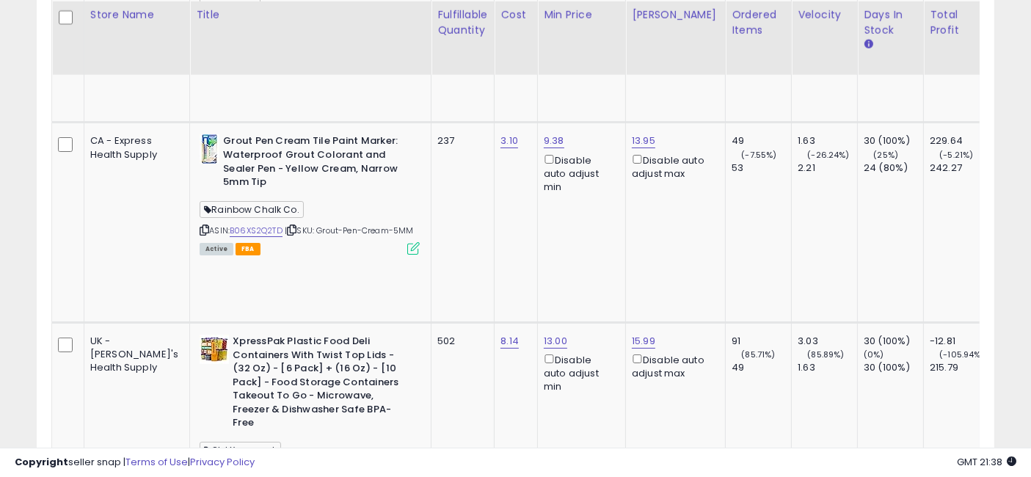
copy span "Old Xpresspak"
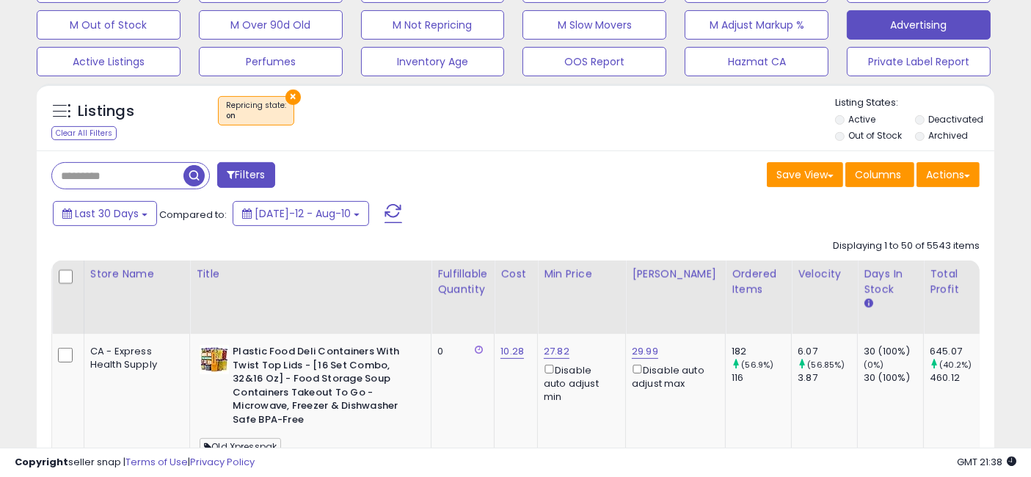
click at [256, 177] on button "Filters" at bounding box center [245, 175] width 57 height 26
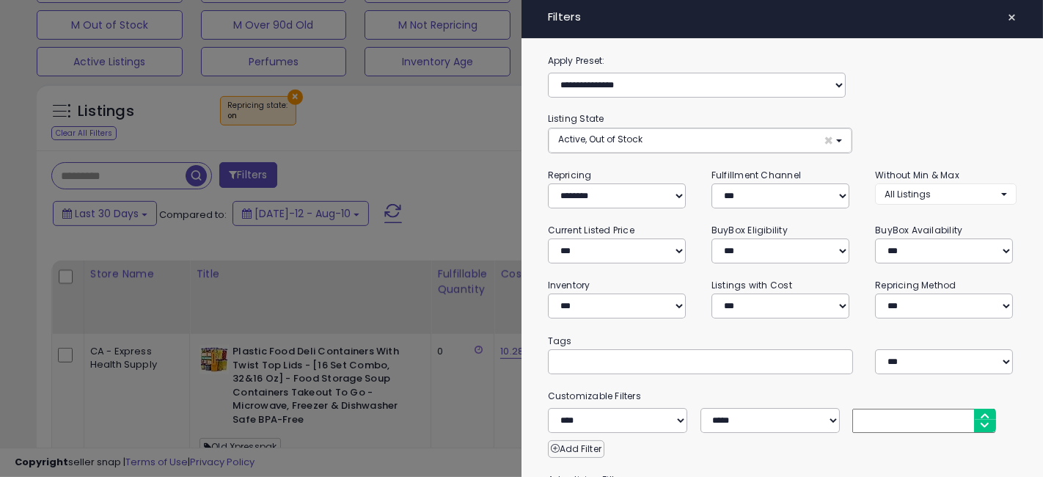
click at [625, 359] on input "text" at bounding box center [668, 361] width 220 height 15
paste input "**********"
type input "**********"
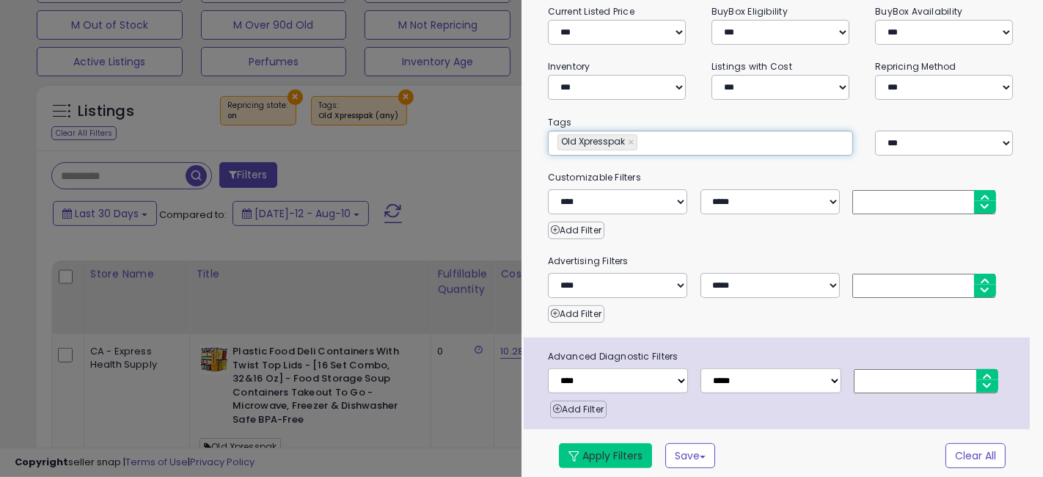
click at [612, 453] on button "Apply Filters" at bounding box center [605, 455] width 93 height 25
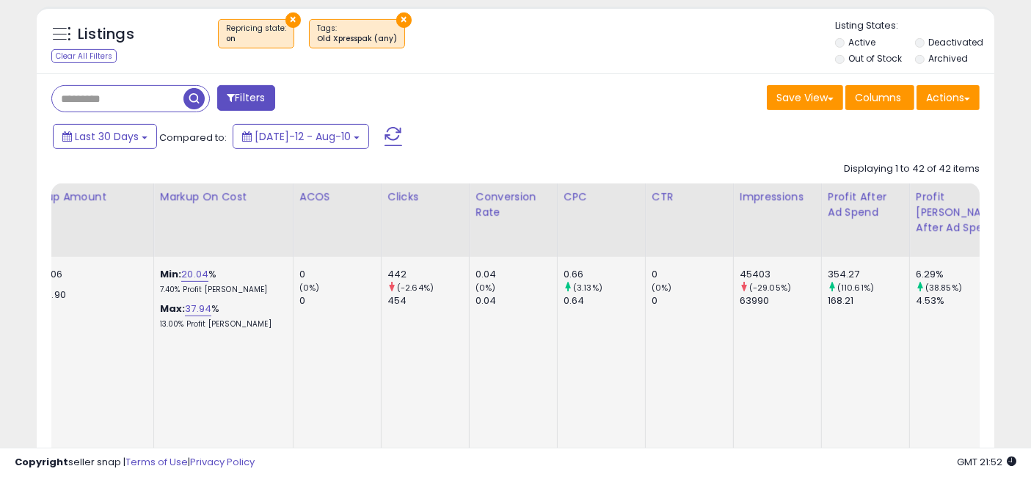
scroll to position [0, 3619]
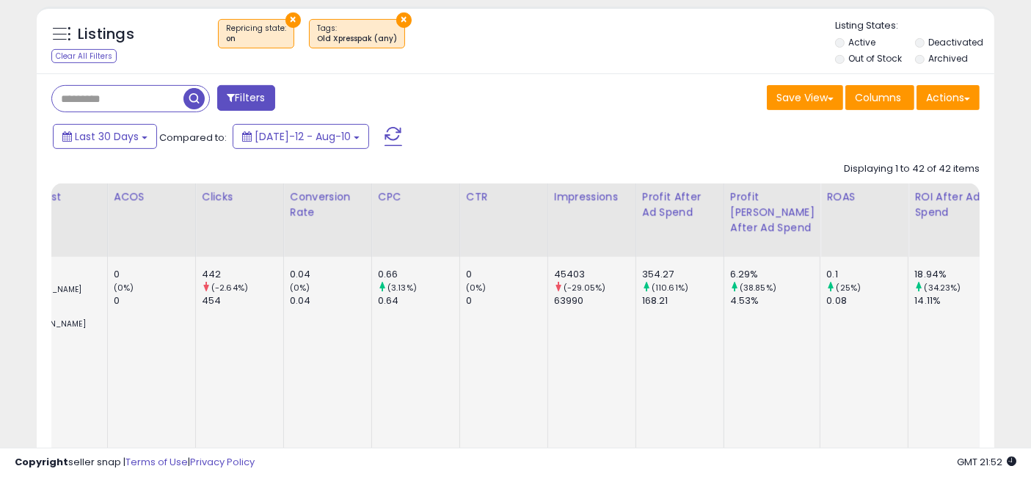
drag, startPoint x: 341, startPoint y: 336, endPoint x: 781, endPoint y: 327, distance: 439.6
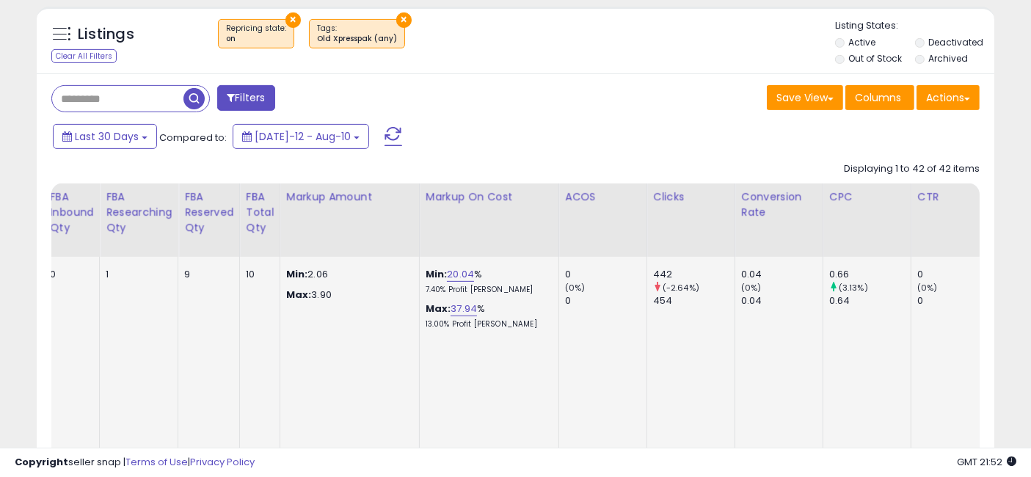
scroll to position [0, 2882]
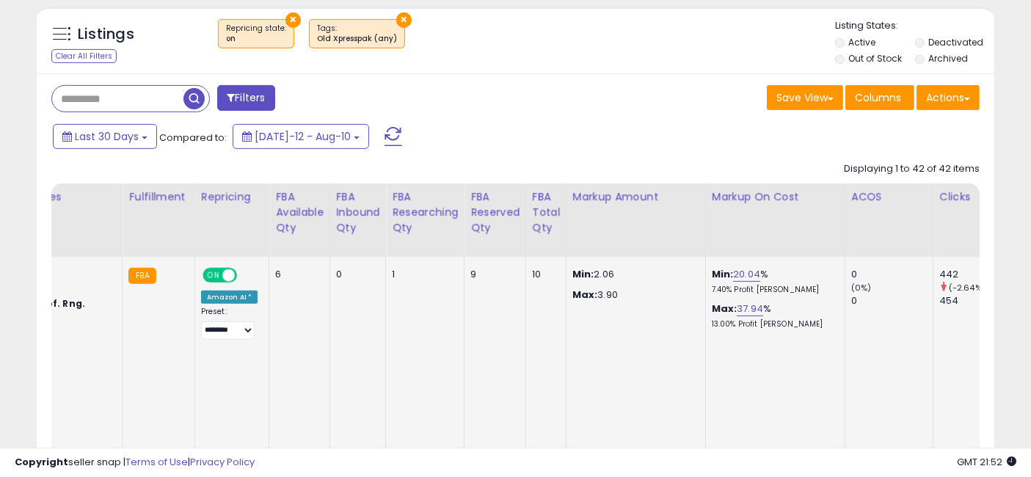
drag, startPoint x: 845, startPoint y: 336, endPoint x: 708, endPoint y: 336, distance: 136.5
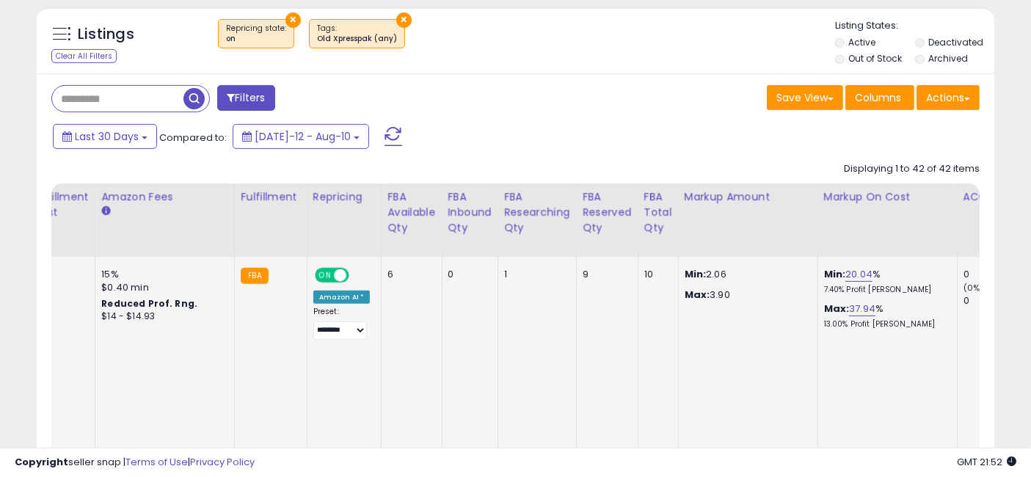
scroll to position [0, 2797]
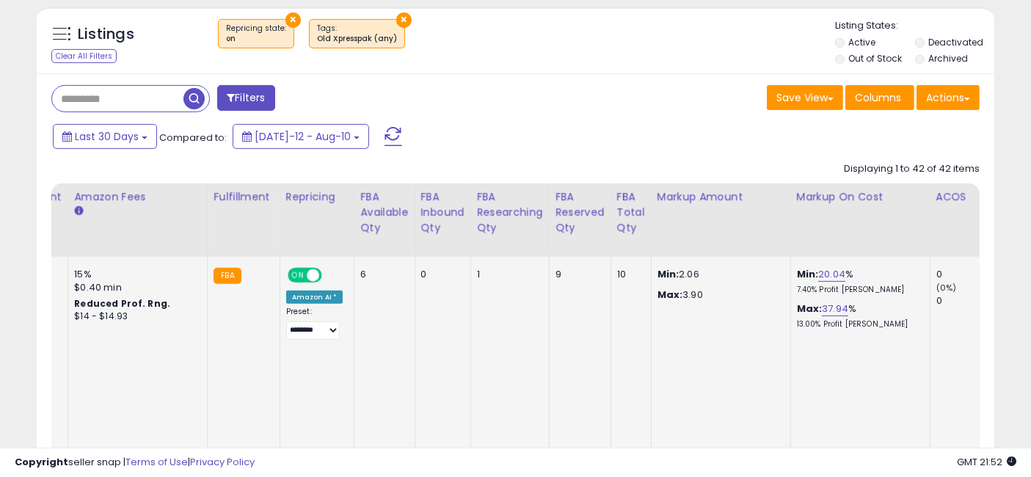
drag, startPoint x: 744, startPoint y: 350, endPoint x: 771, endPoint y: 356, distance: 27.8
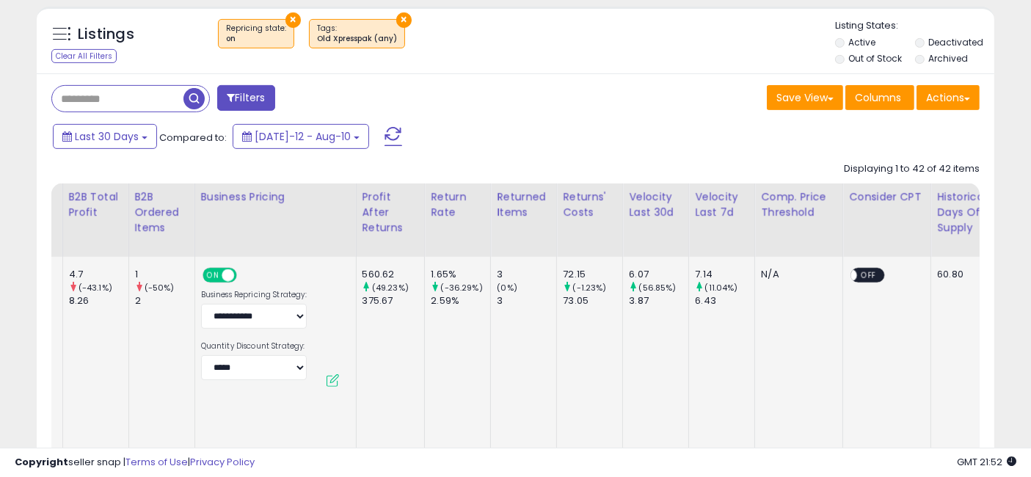
scroll to position [0, 0]
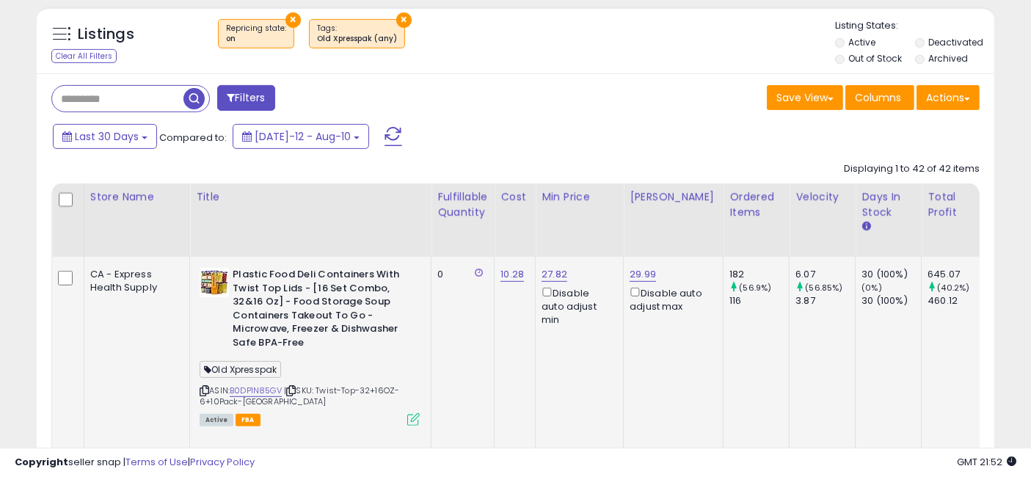
drag, startPoint x: 803, startPoint y: 351, endPoint x: 544, endPoint y: 345, distance: 259.1
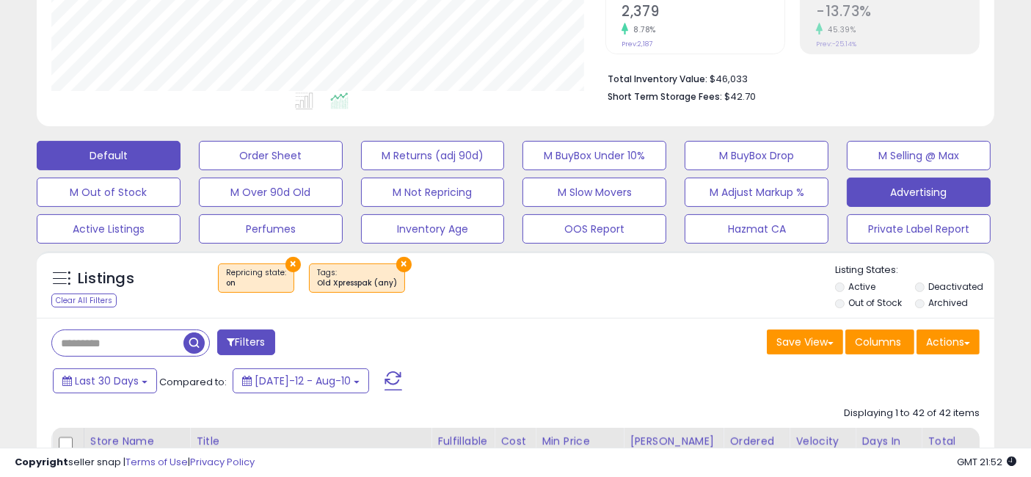
click at [115, 151] on button "Default" at bounding box center [109, 155] width 144 height 29
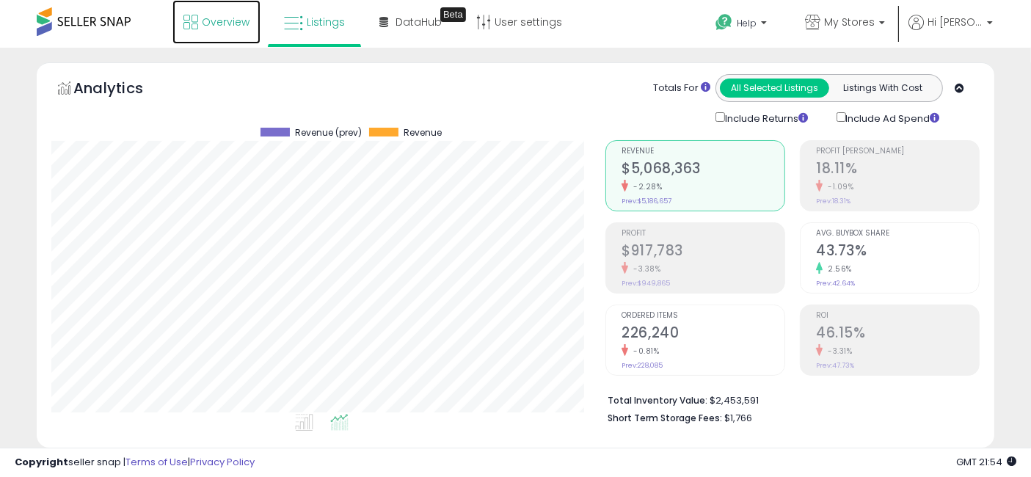
click at [221, 21] on span "Overview" at bounding box center [226, 22] width 48 height 15
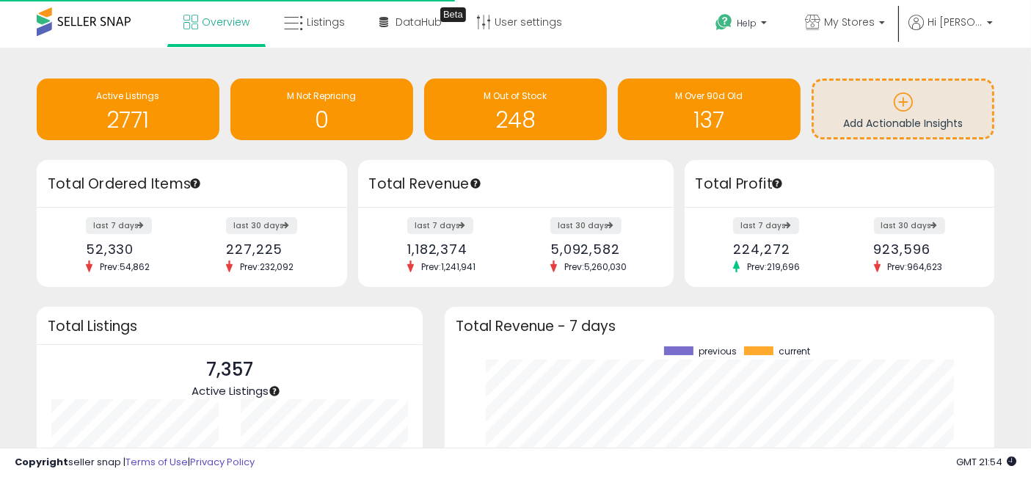
scroll to position [204, 519]
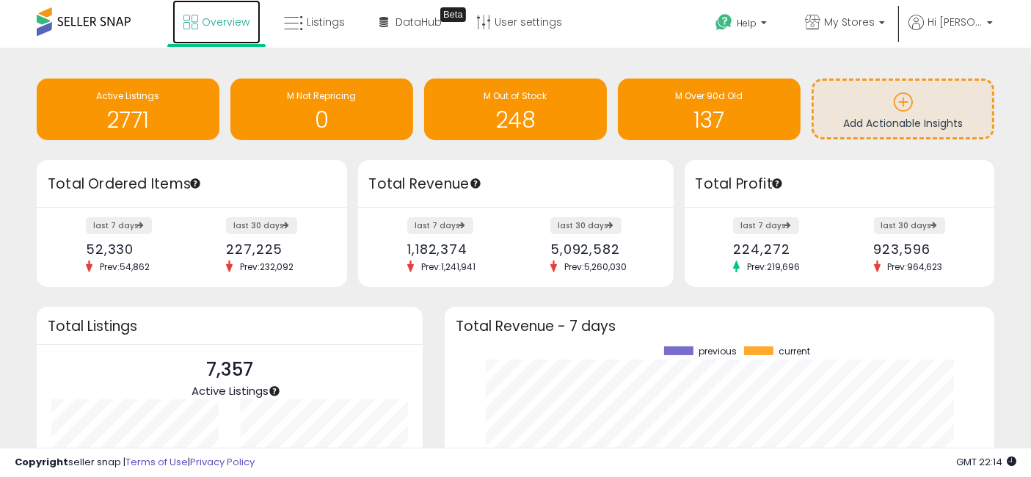
click at [220, 26] on span "Overview" at bounding box center [226, 22] width 48 height 15
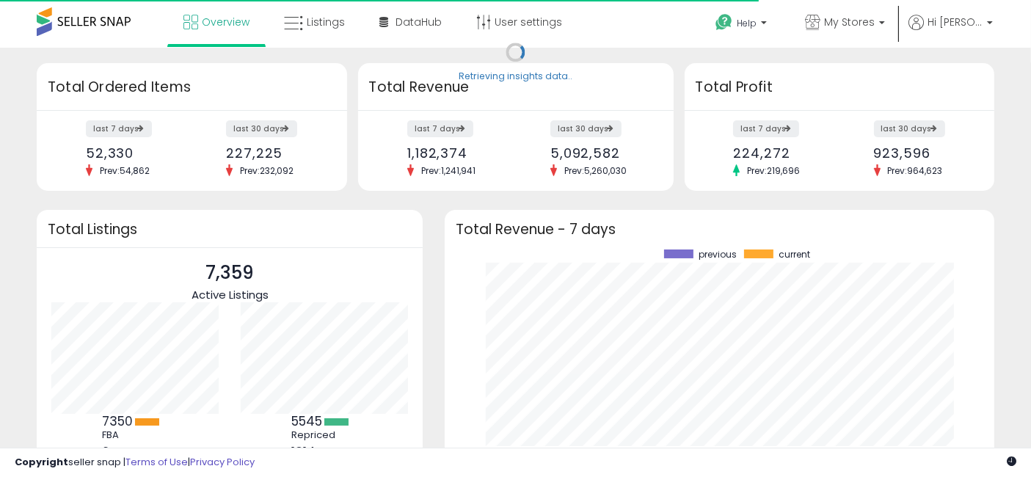
scroll to position [204, 519]
